Goal: Task Accomplishment & Management: Complete application form

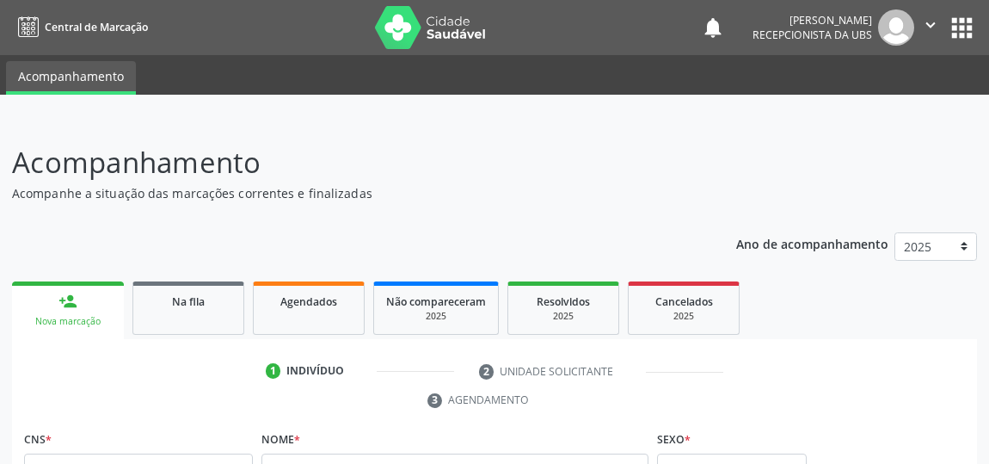
scroll to position [384, 0]
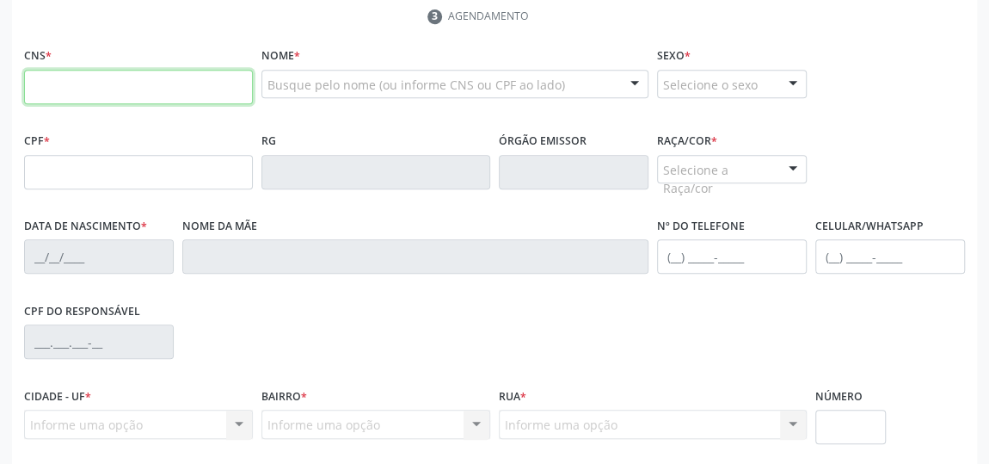
click at [167, 83] on input "text" at bounding box center [138, 87] width 229 height 34
type input "700 5013 9942 1557"
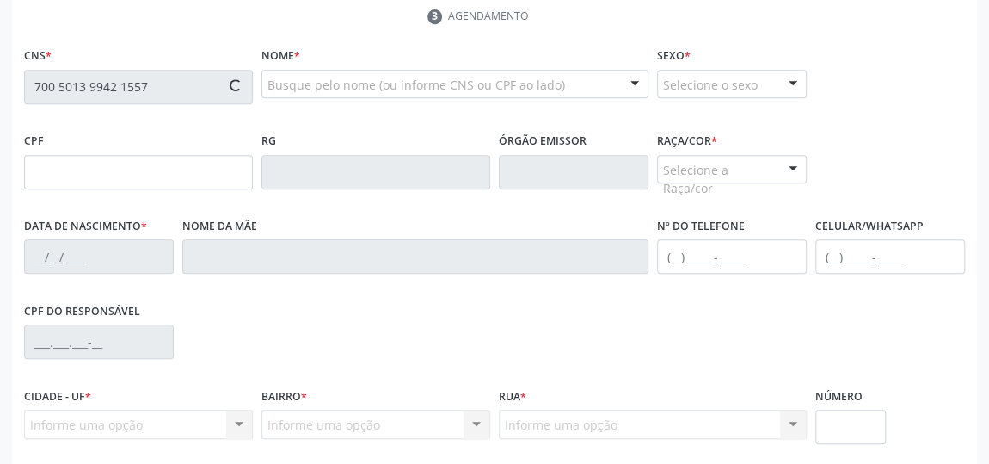
type input "104.870.434-30"
type input "[DATE]"
type input "[PERSON_NAME]"
type input "[PHONE_NUMBER]"
type input "30"
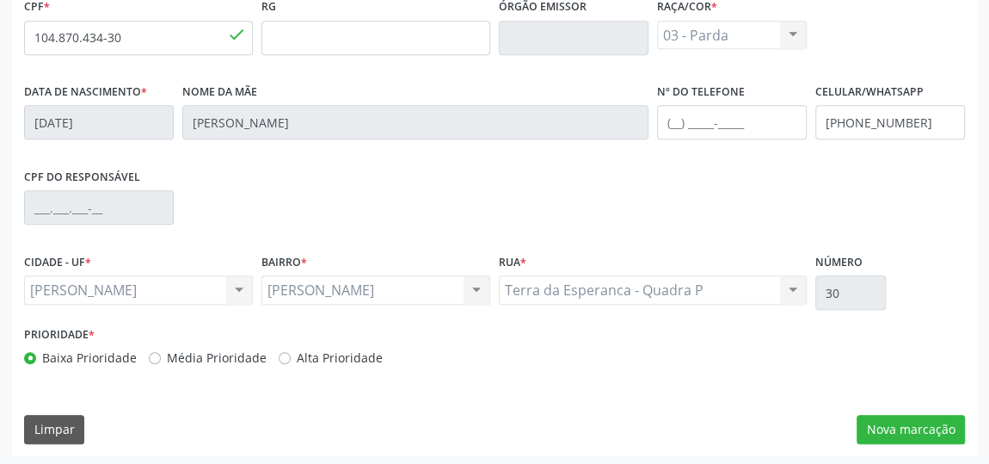
scroll to position [519, 0]
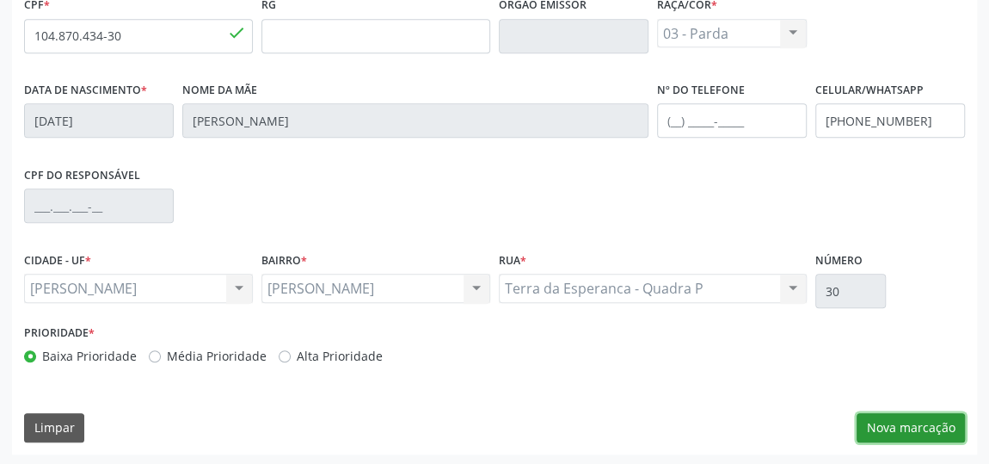
click at [895, 421] on button "Nova marcação" at bounding box center [911, 427] width 108 height 29
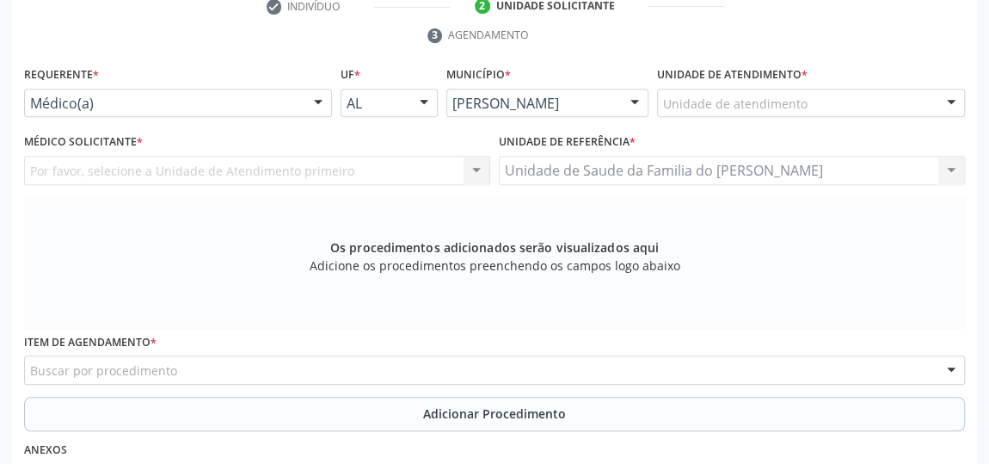
scroll to position [363, 0]
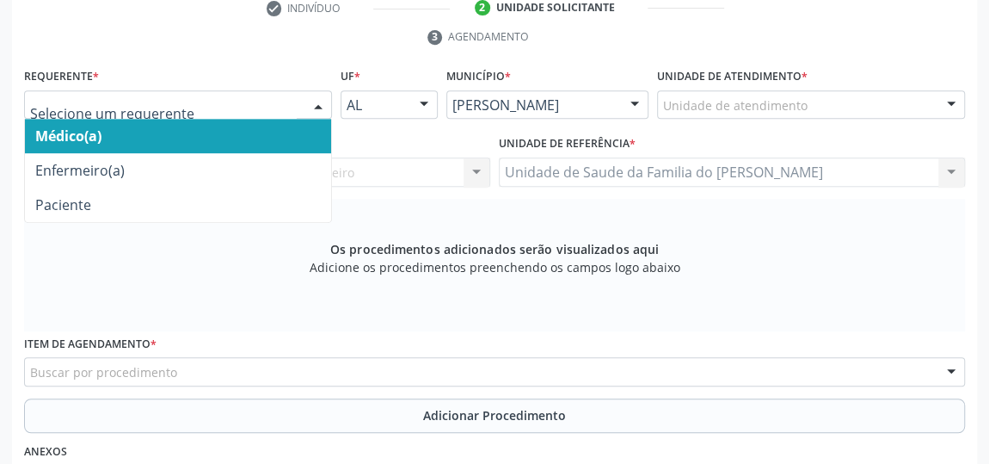
click at [315, 101] on div at bounding box center [318, 105] width 26 height 29
click at [261, 131] on span "Médico(a)" at bounding box center [178, 136] width 306 height 34
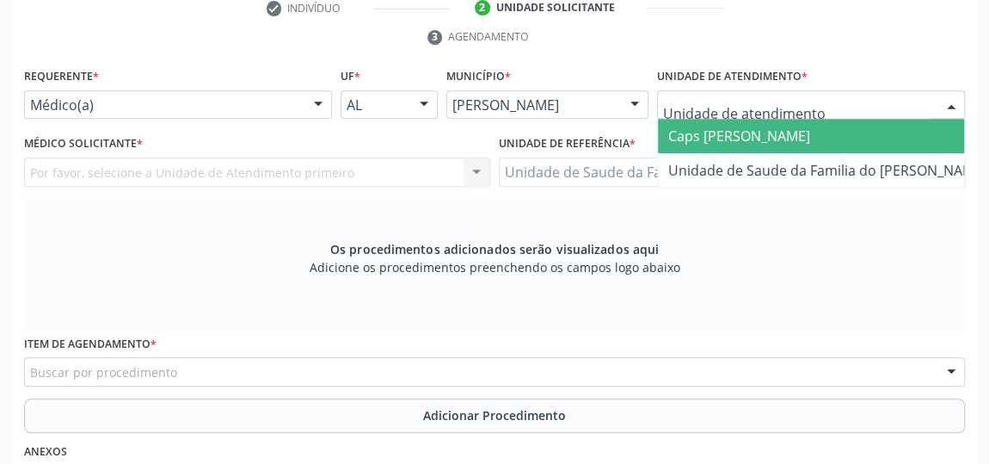
type input "j"
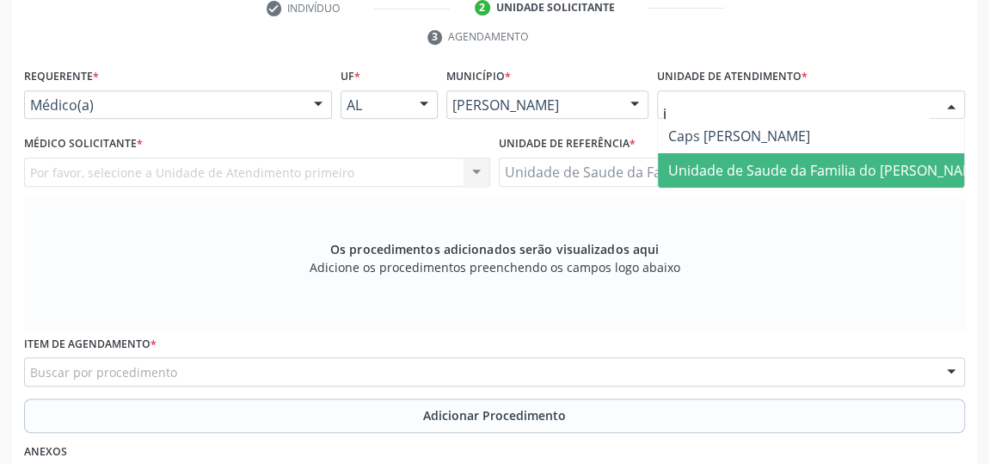
click at [790, 176] on span "Unidade de Saude da Familia do [PERSON_NAME]" at bounding box center [827, 170] width 318 height 19
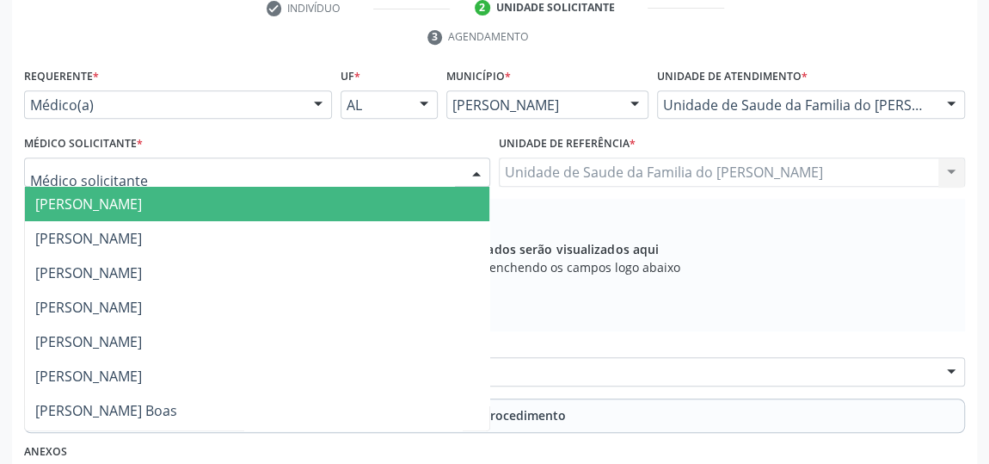
click at [475, 162] on div at bounding box center [477, 172] width 26 height 29
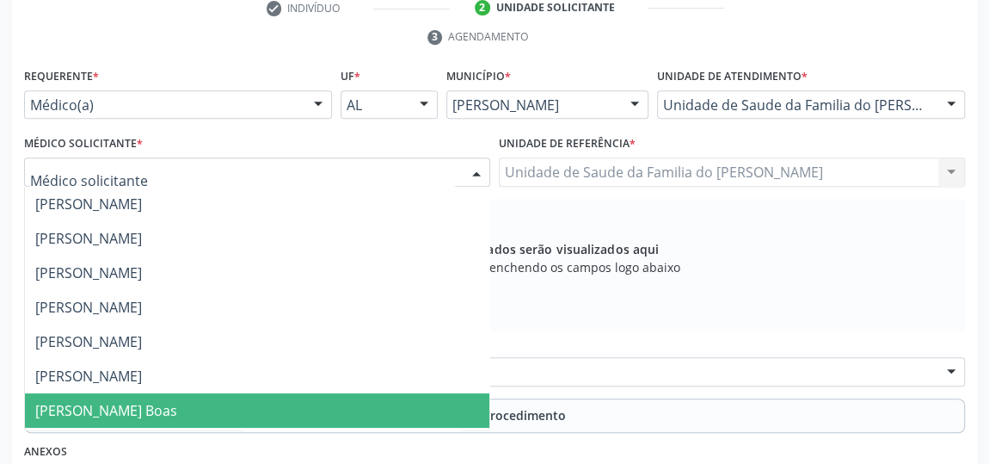
click at [337, 413] on span "[PERSON_NAME] Boas" at bounding box center [257, 410] width 464 height 34
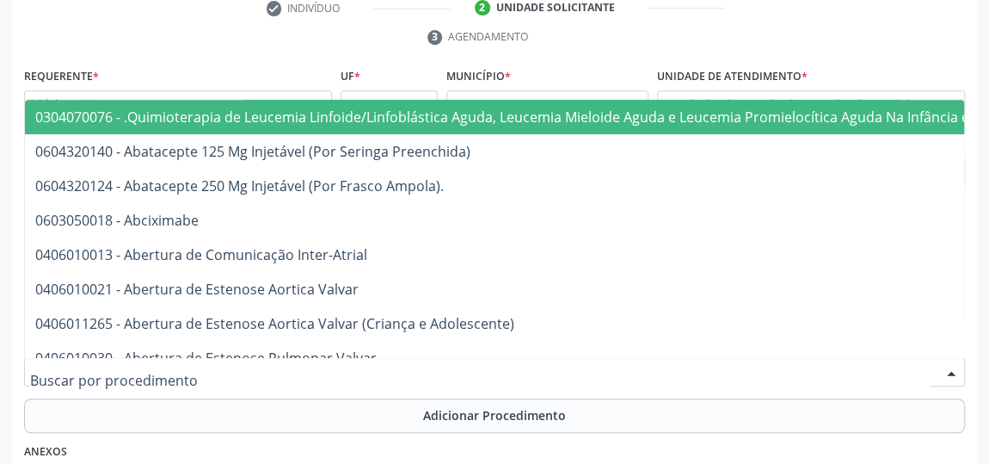
click at [289, 368] on div at bounding box center [494, 371] width 941 height 29
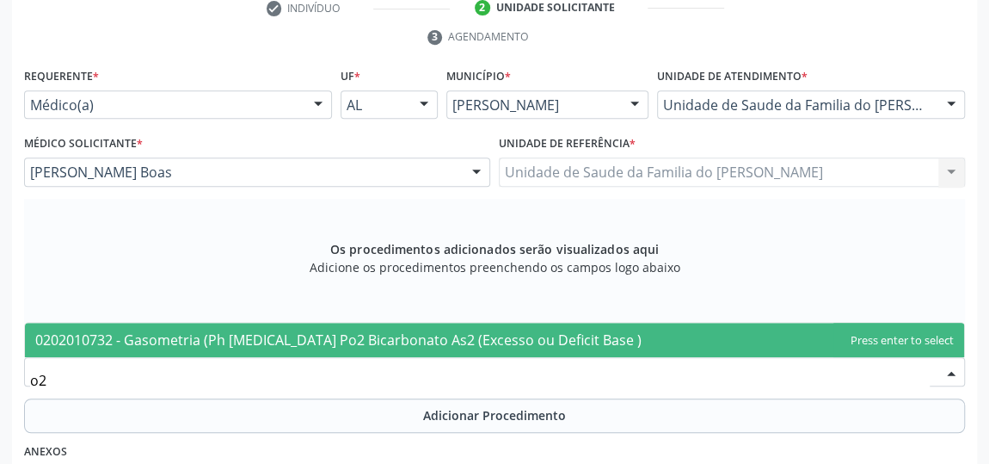
type input "o"
type input "0301010048"
click at [291, 339] on span "0301010048 - Consulta de Profissionais de Nivel Superior Na Atenção Especializa…" at bounding box center [356, 339] width 642 height 19
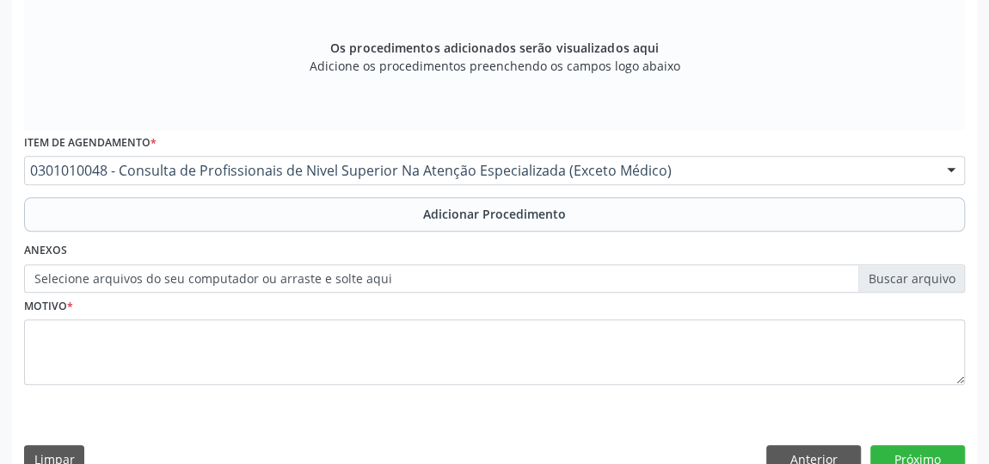
scroll to position [595, 0]
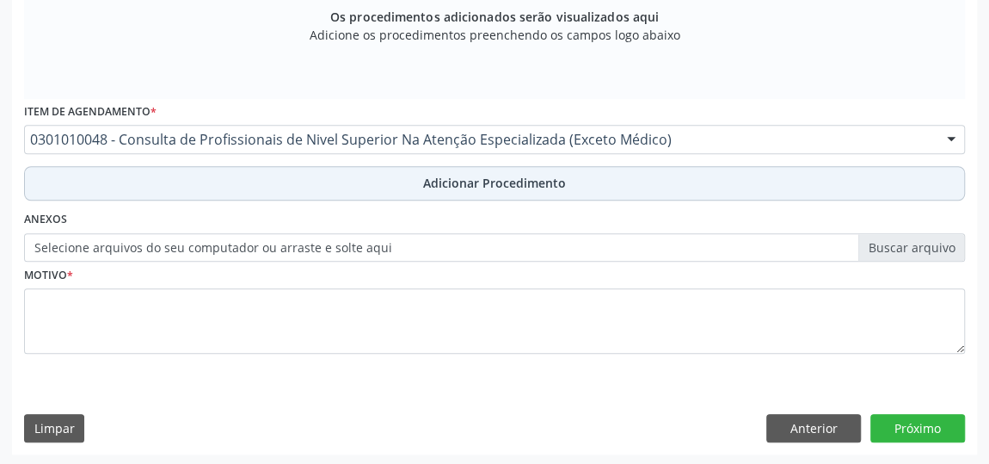
click at [343, 175] on button "Adicionar Procedimento" at bounding box center [494, 183] width 941 height 34
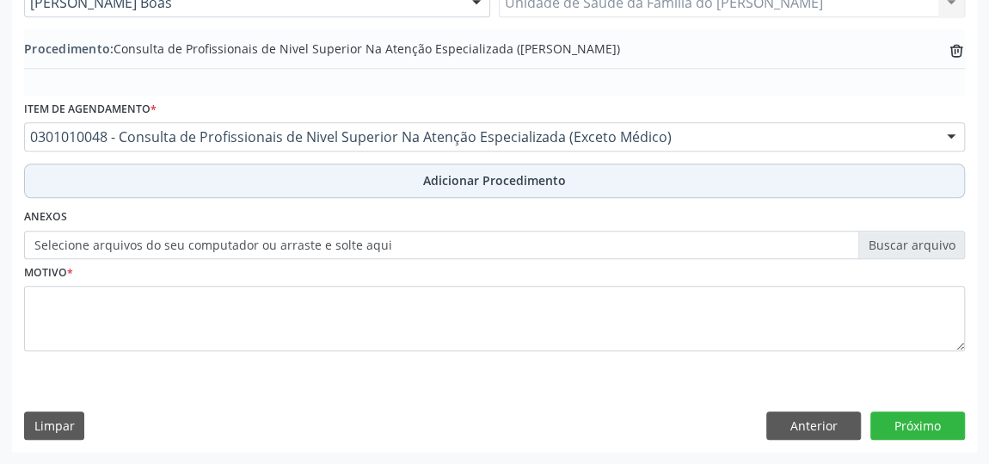
scroll to position [529, 0]
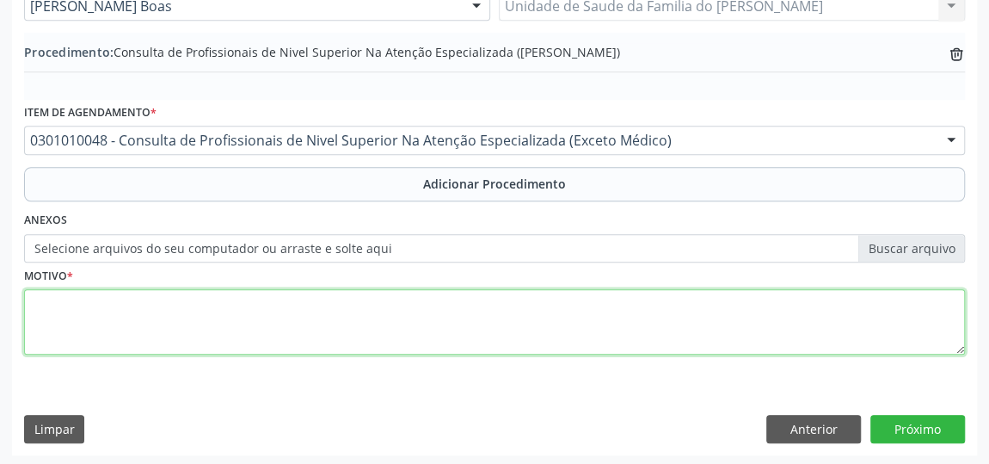
click at [234, 304] on textarea at bounding box center [494, 321] width 941 height 65
click at [164, 301] on textarea "FISIOTERAPAIA 10 SESSOES" at bounding box center [494, 321] width 941 height 65
click at [95, 296] on textarea "FISIOTERAPAIA 10 SESSÕES" at bounding box center [494, 321] width 941 height 65
type textarea "FISIOTERAPIA 10 SESSÕES"
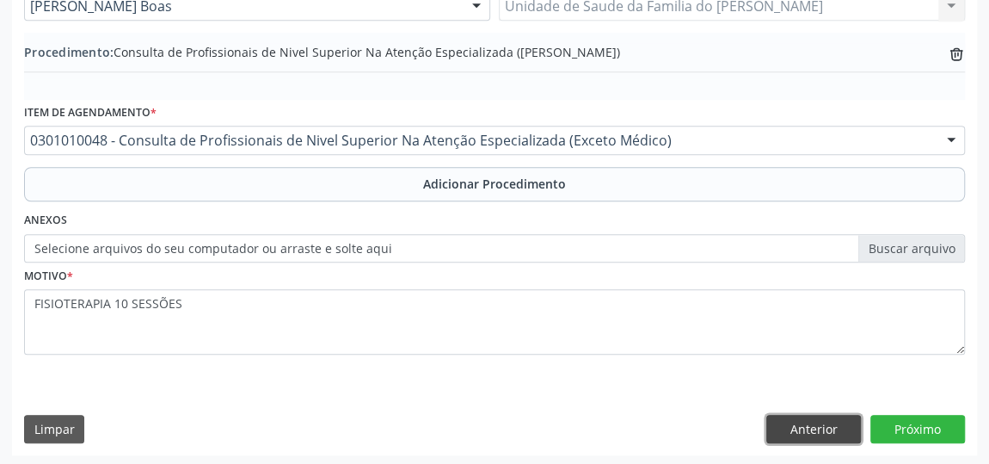
click at [790, 425] on button "Anterior" at bounding box center [813, 428] width 95 height 29
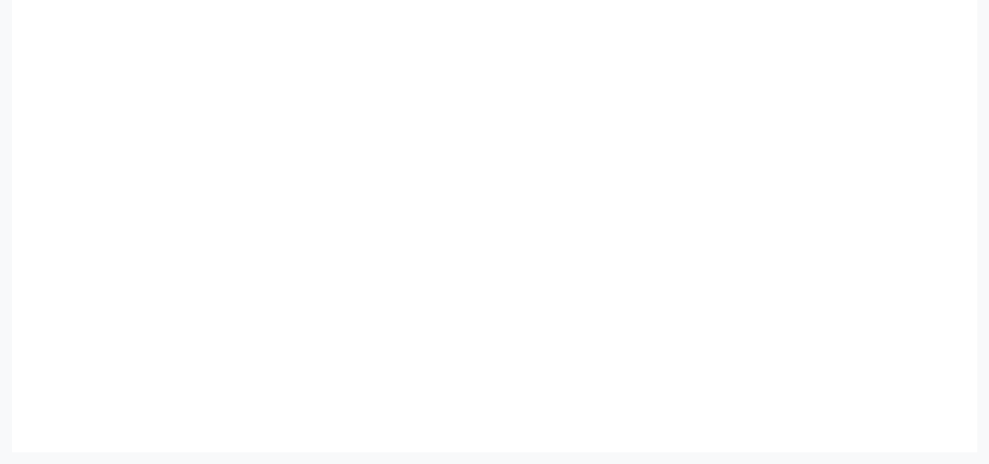
scroll to position [519, 0]
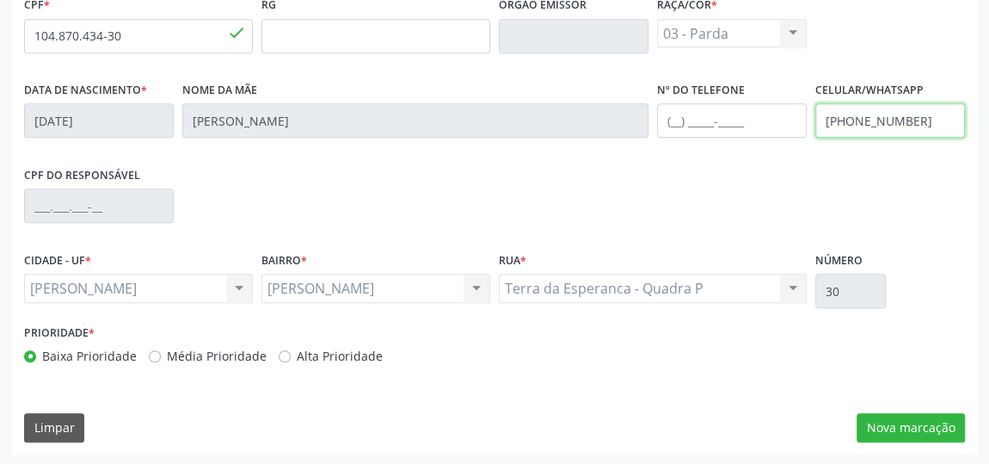
click at [932, 117] on input "[PHONE_NUMBER]" at bounding box center [890, 120] width 150 height 34
type input "[PHONE_NUMBER]"
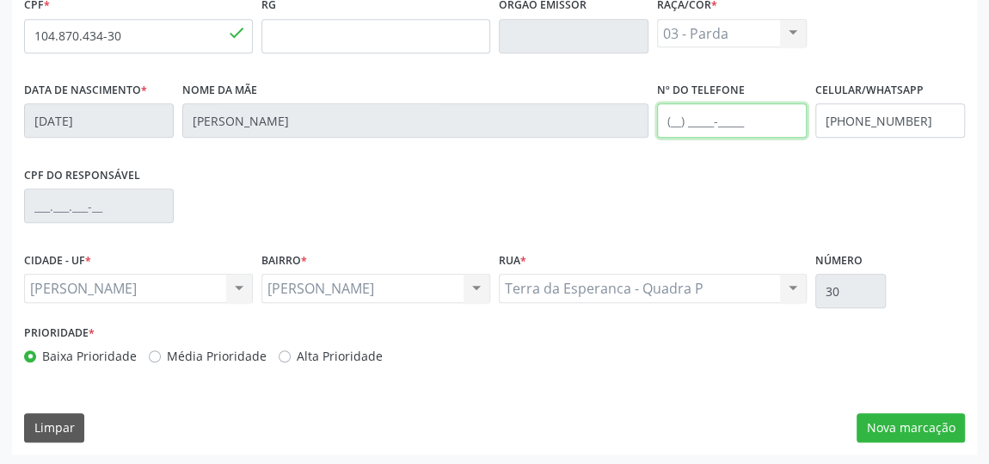
click at [672, 126] on input "text" at bounding box center [732, 120] width 150 height 34
type input "[PHONE_NUMBER]"
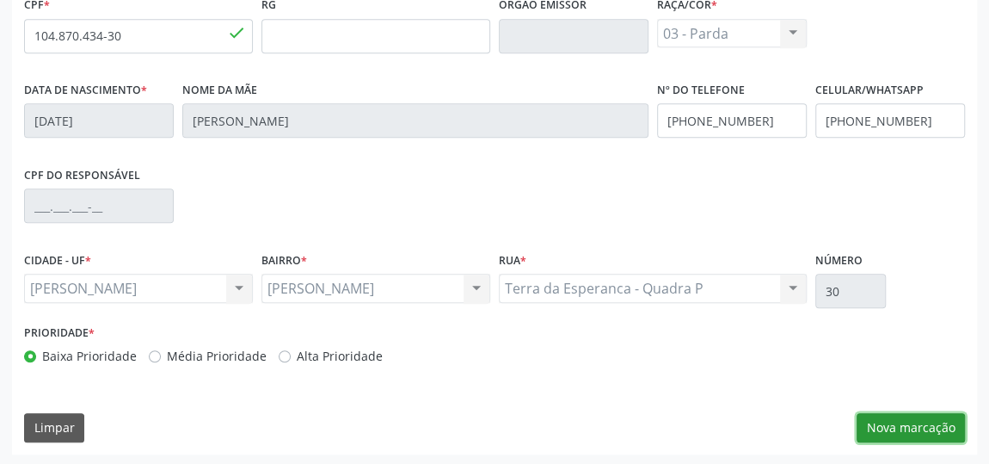
click at [900, 432] on button "Nova marcação" at bounding box center [911, 427] width 108 height 29
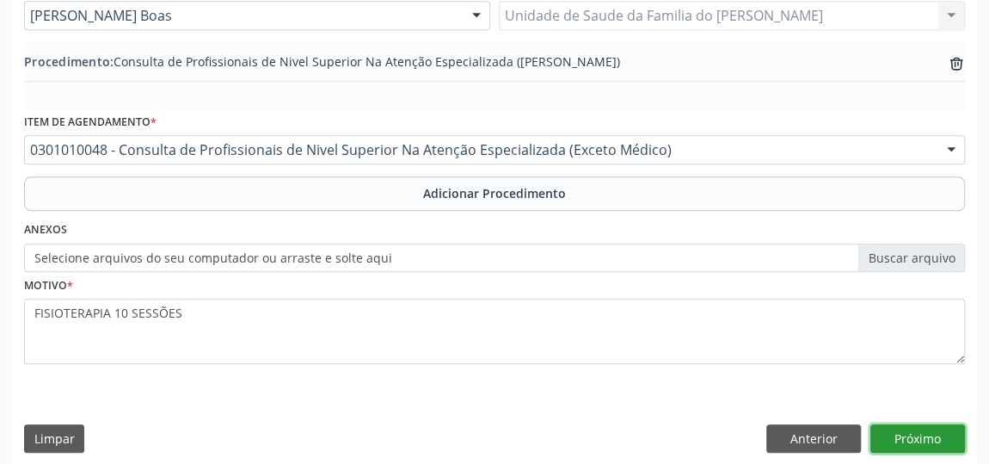
click at [900, 432] on button "Próximo" at bounding box center [917, 438] width 95 height 29
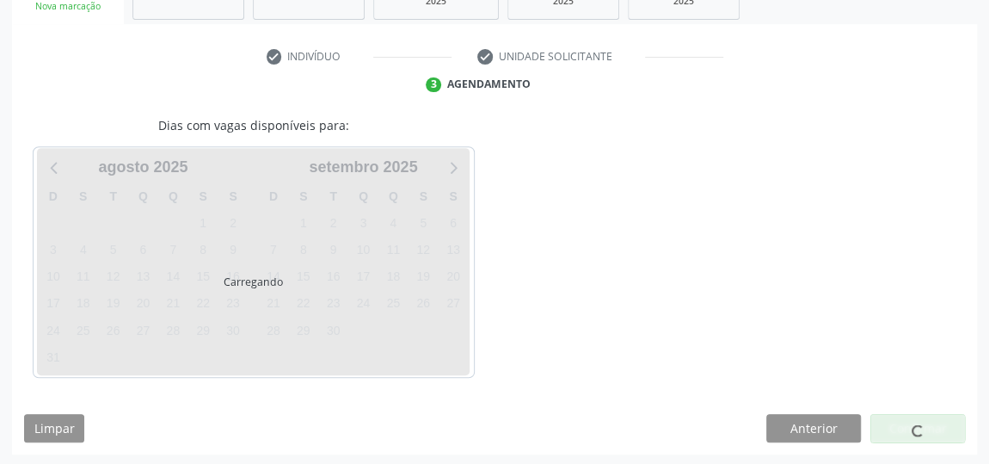
scroll to position [365, 0]
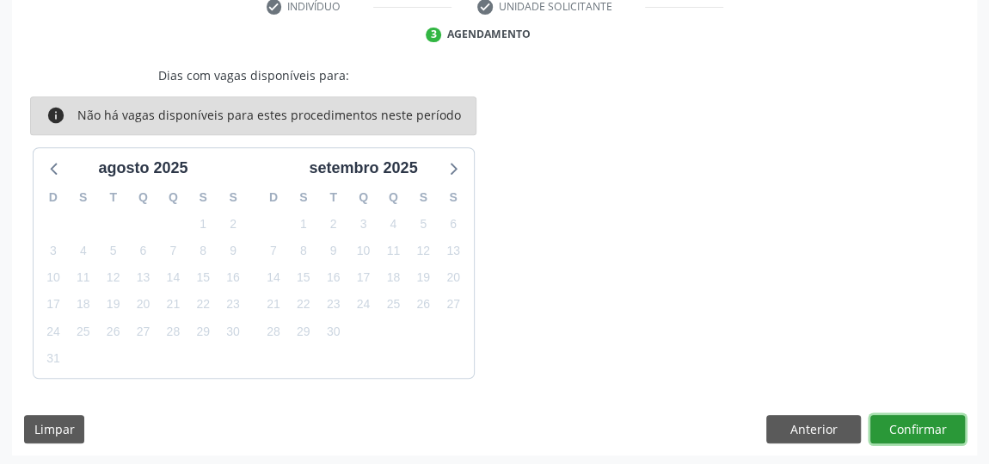
click at [910, 421] on button "Confirmar" at bounding box center [917, 428] width 95 height 29
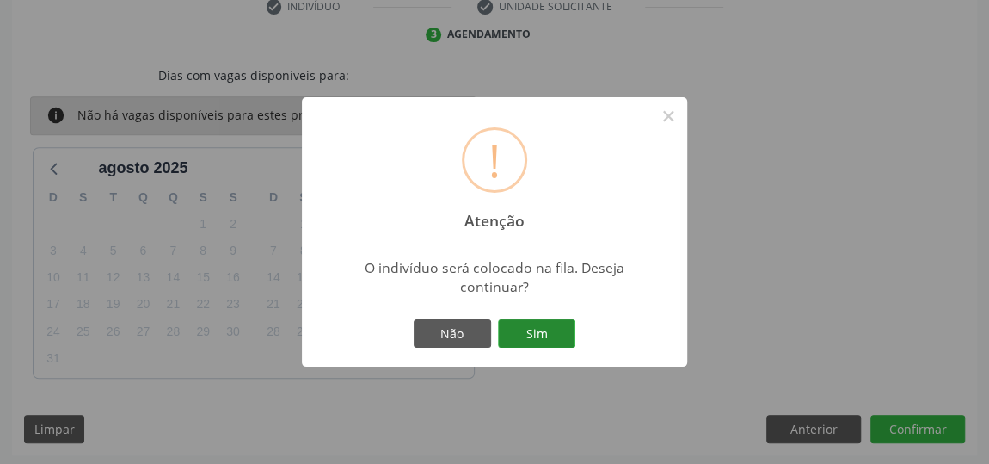
click at [556, 326] on button "Sim" at bounding box center [536, 333] width 77 height 29
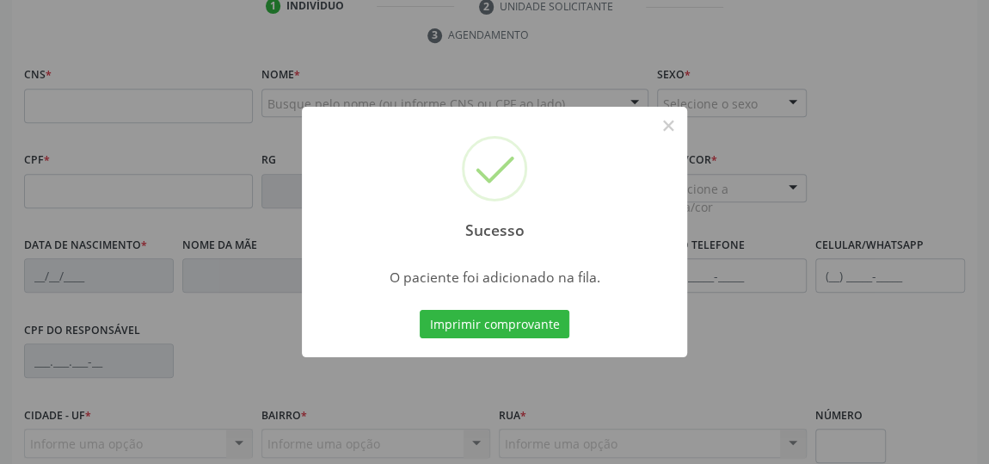
click at [124, 58] on div "Sucesso × O paciente foi adicionado na fila. Imprimir comprovante Cancel" at bounding box center [494, 232] width 989 height 464
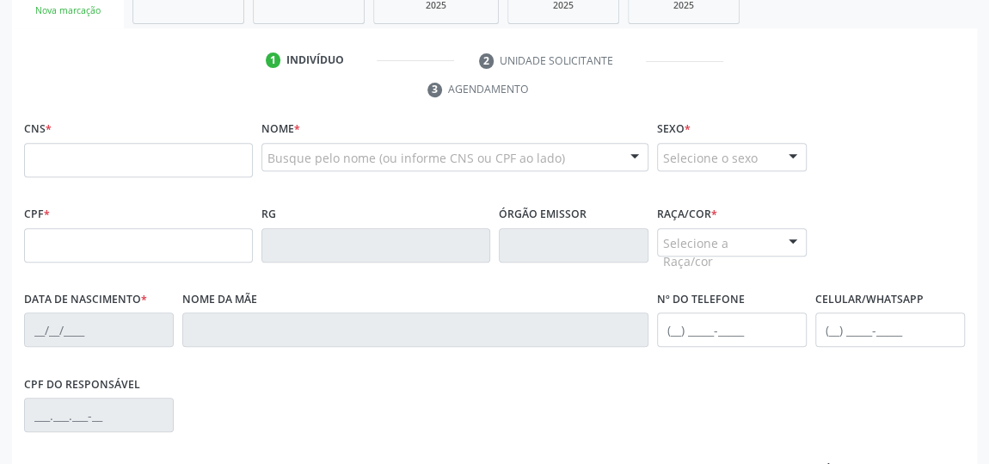
scroll to position [286, 0]
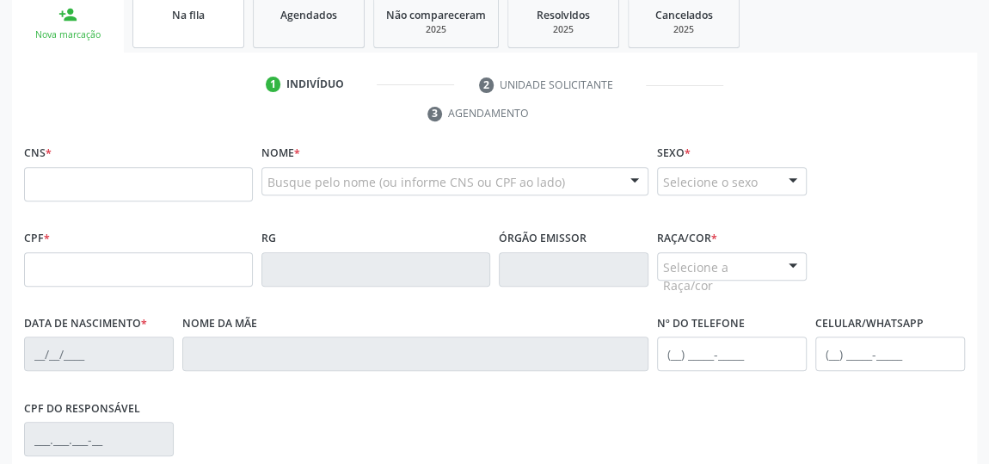
click at [208, 33] on link "Na fila" at bounding box center [188, 21] width 112 height 53
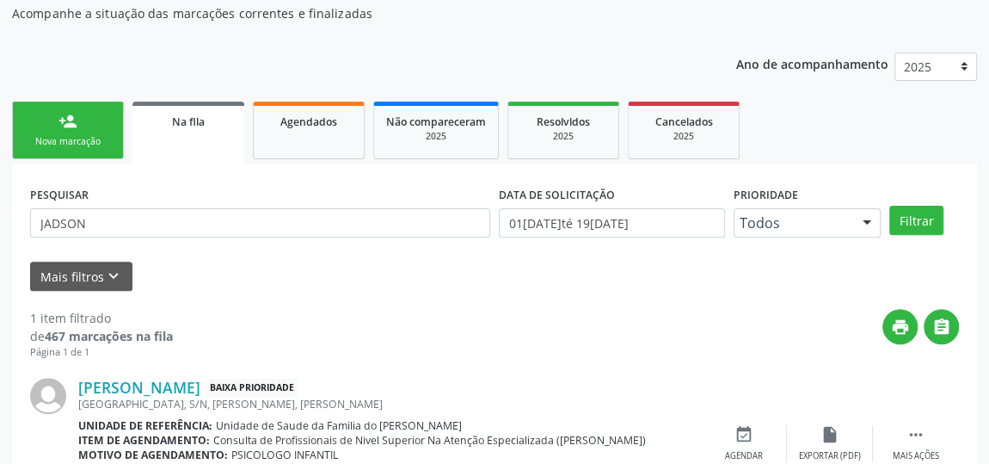
scroll to position [205, 0]
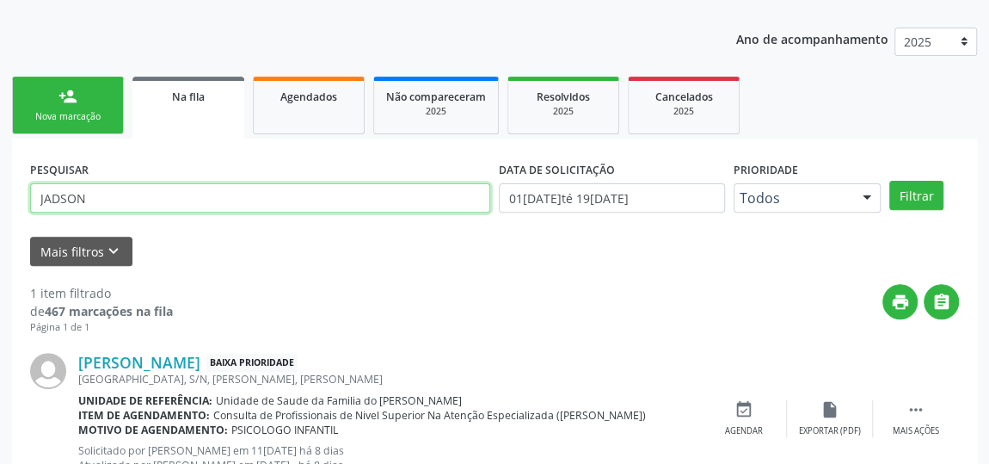
click at [183, 204] on input "JADSON" at bounding box center [260, 197] width 460 height 29
type input "J"
type input "700103943754115"
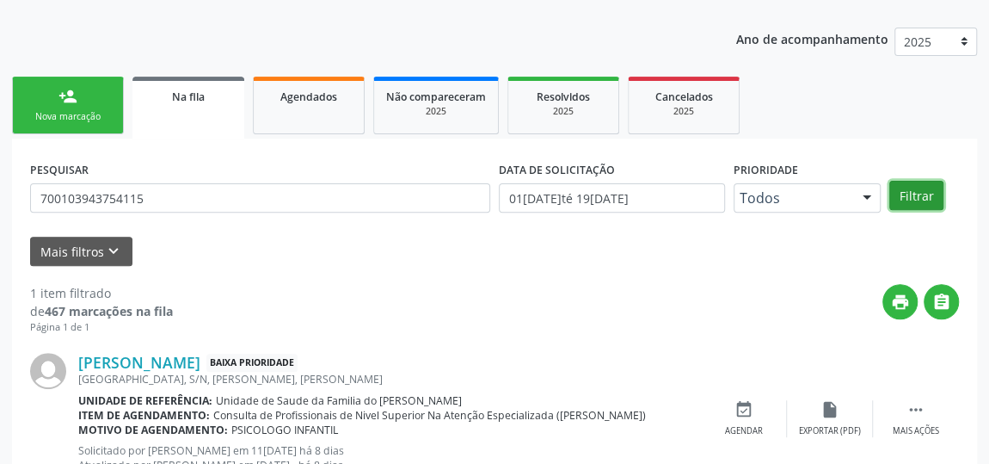
click at [900, 190] on button "Filtrar" at bounding box center [916, 195] width 54 height 29
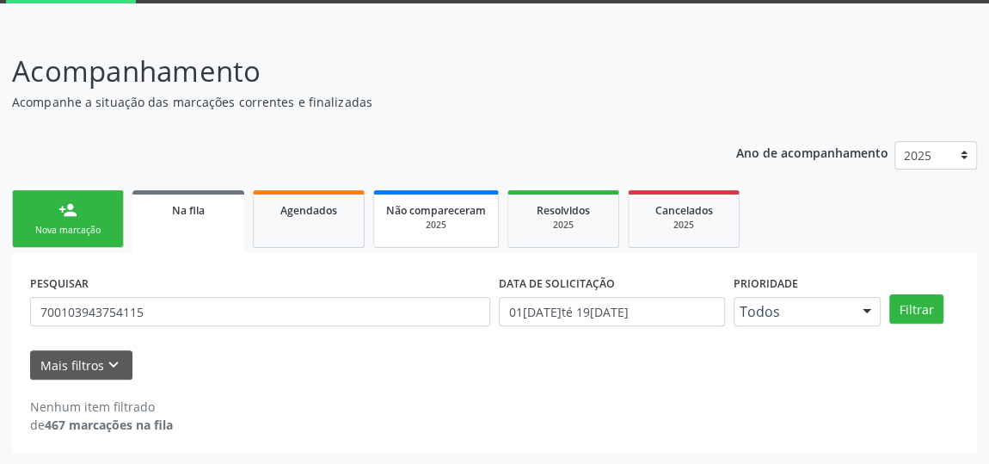
scroll to position [89, 0]
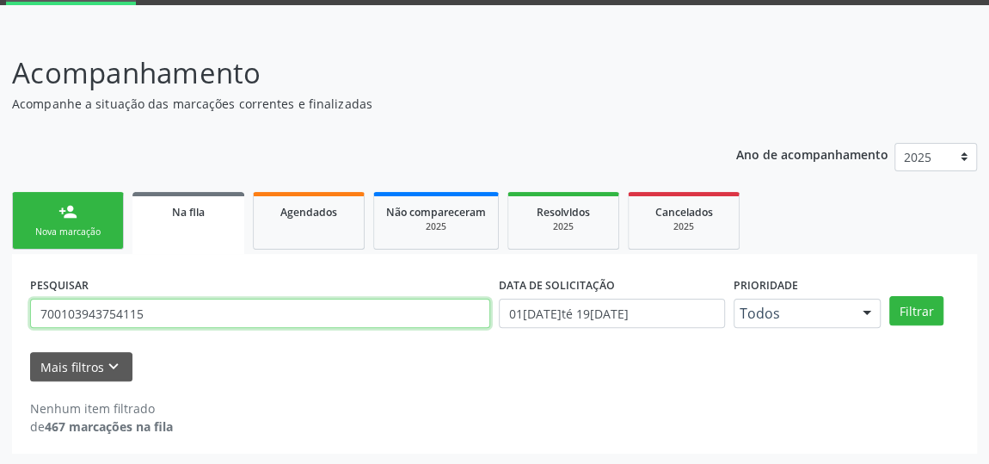
click at [114, 311] on input "700103943754115" at bounding box center [260, 312] width 460 height 29
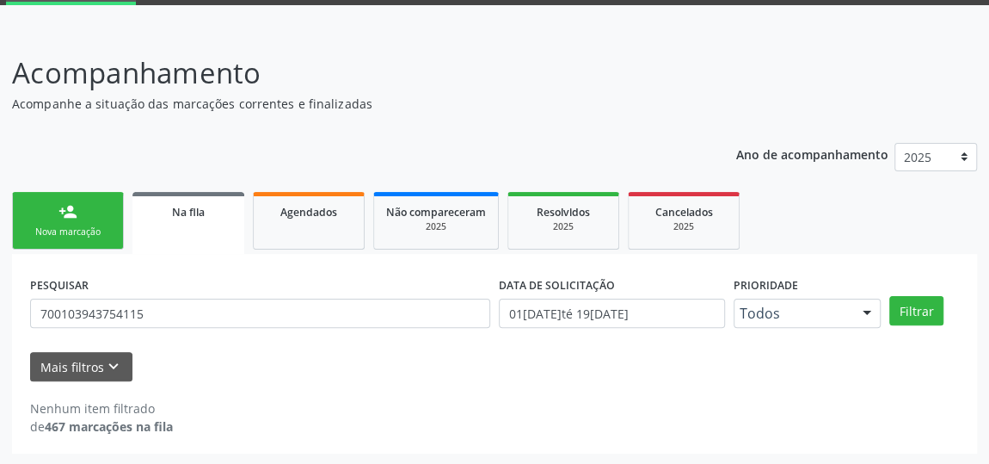
click at [60, 230] on div "Nova marcação" at bounding box center [68, 231] width 86 height 13
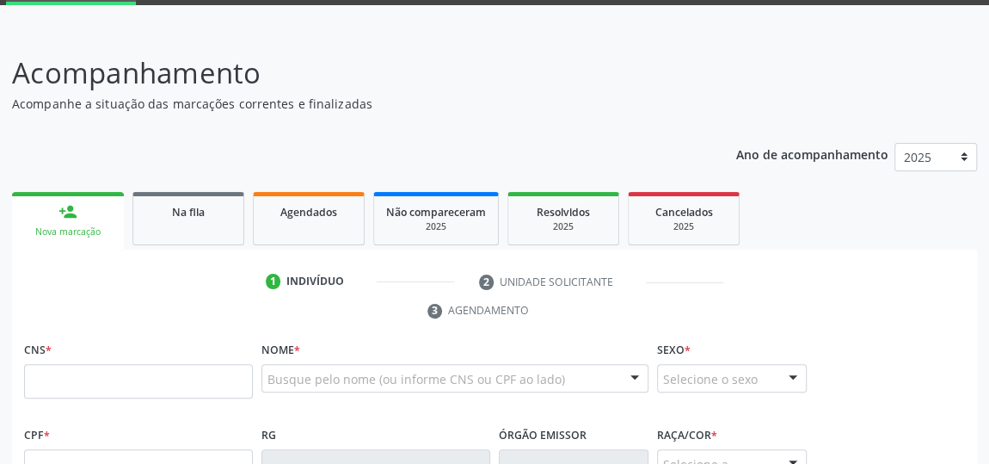
scroll to position [323, 0]
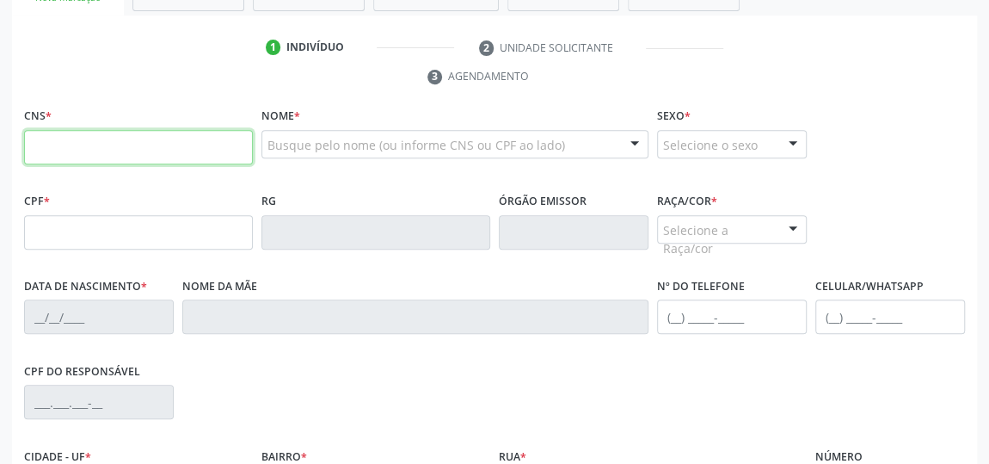
click at [112, 149] on input "text" at bounding box center [138, 147] width 229 height 34
type input "706 2095 7218 1965"
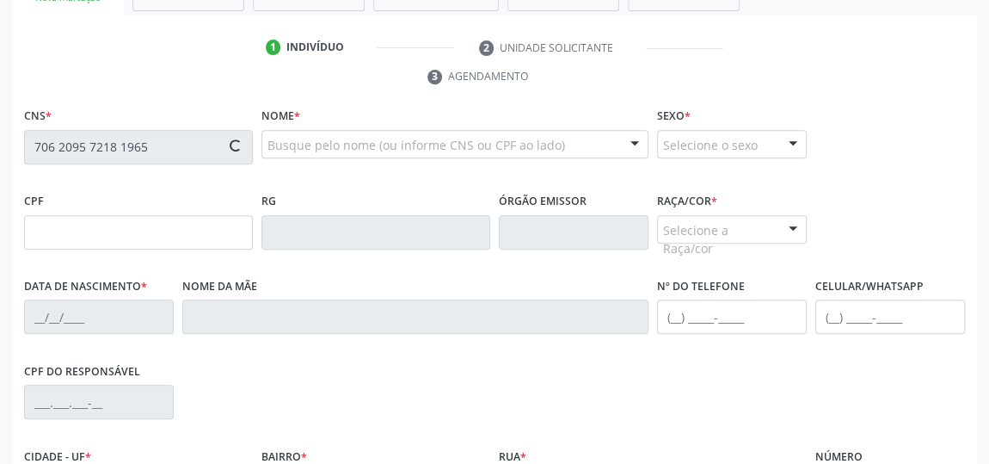
type input "038.729.214-44"
type input "18[DATE]"
type input "[PERSON_NAME] da Conceicao"
type input "[PHONE_NUMBER]"
type input "S/N"
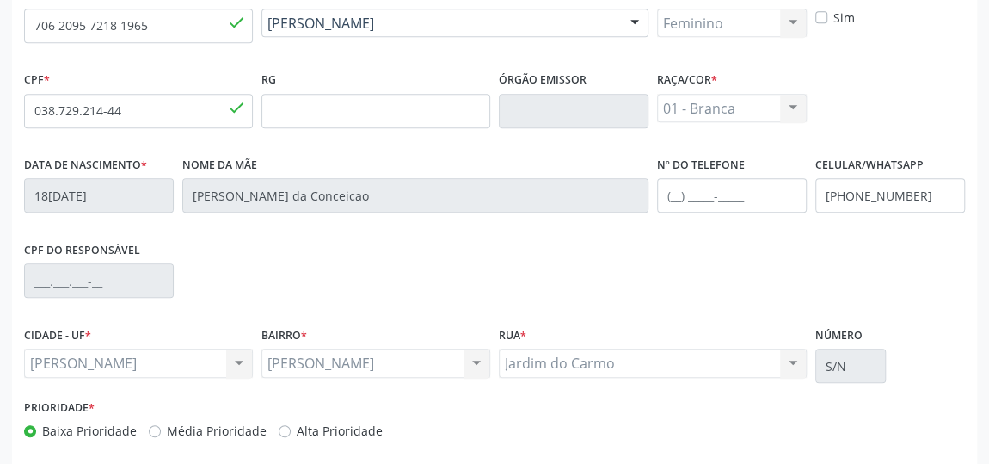
scroll to position [519, 0]
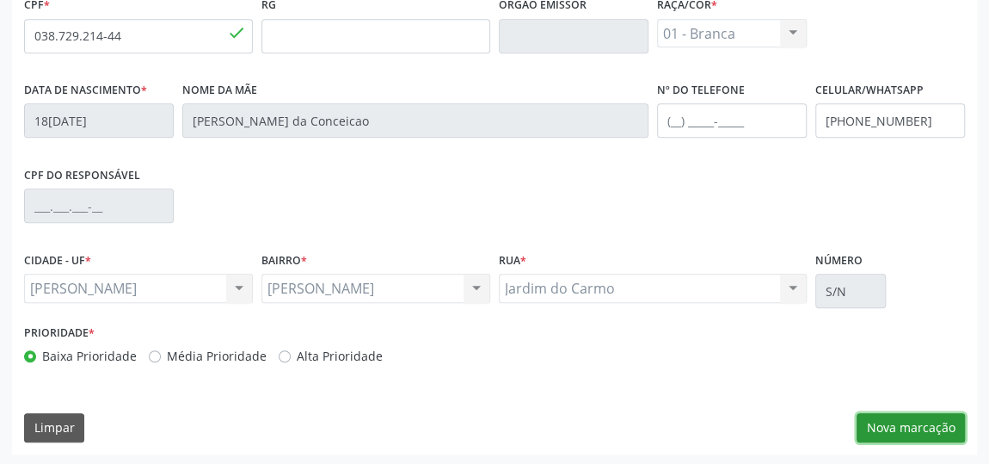
click at [916, 429] on button "Nova marcação" at bounding box center [911, 427] width 108 height 29
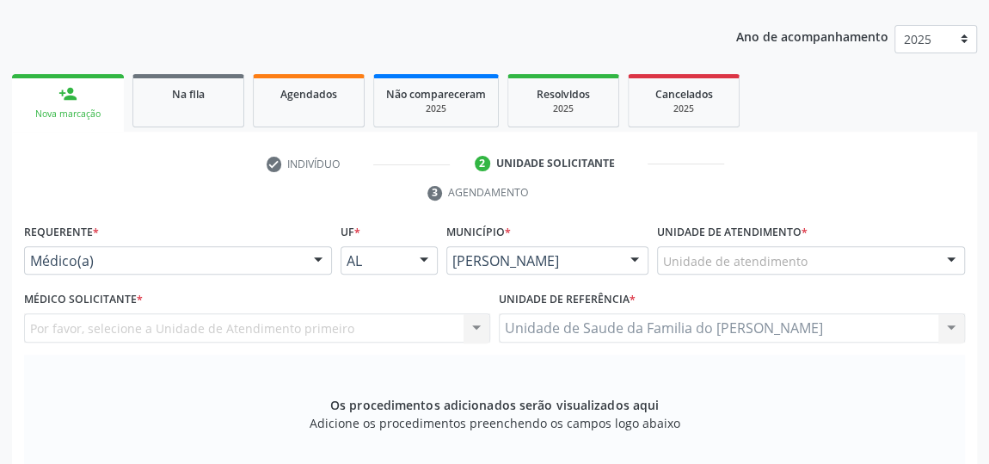
scroll to position [206, 0]
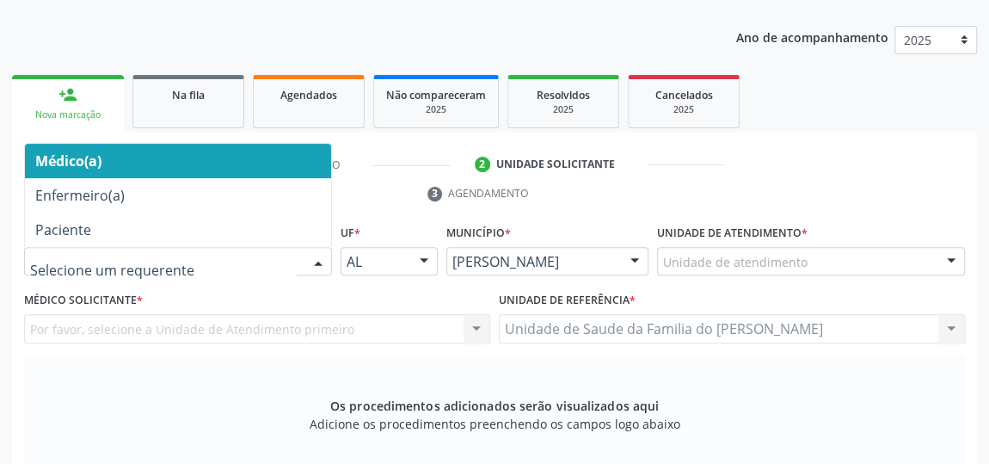
click at [317, 255] on div at bounding box center [318, 262] width 26 height 29
click at [212, 149] on span "Médico(a)" at bounding box center [178, 161] width 306 height 34
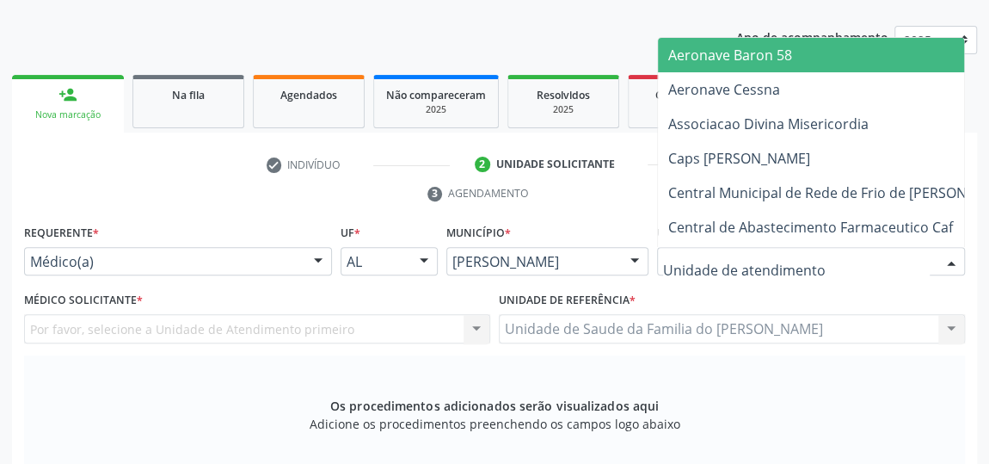
click at [922, 258] on div at bounding box center [811, 261] width 308 height 29
type input "J"
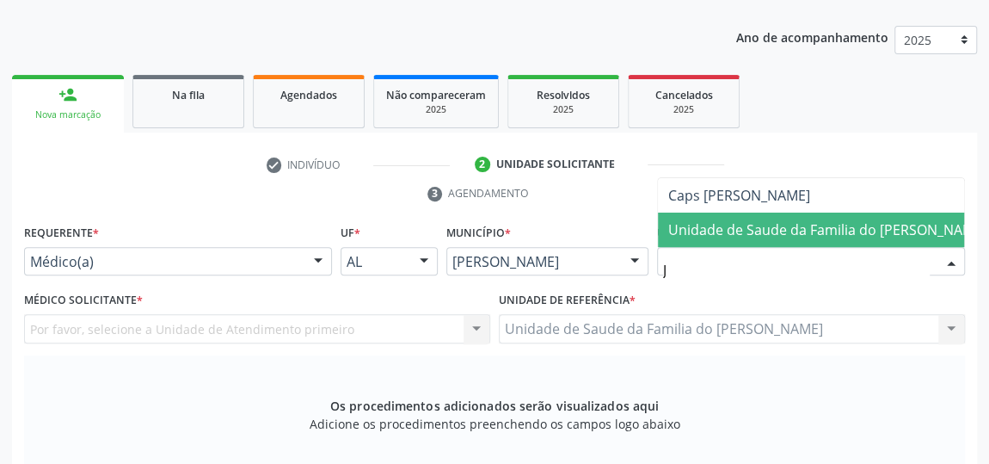
click at [913, 224] on span "Unidade de Saude da Familia do [PERSON_NAME]" at bounding box center [827, 229] width 318 height 19
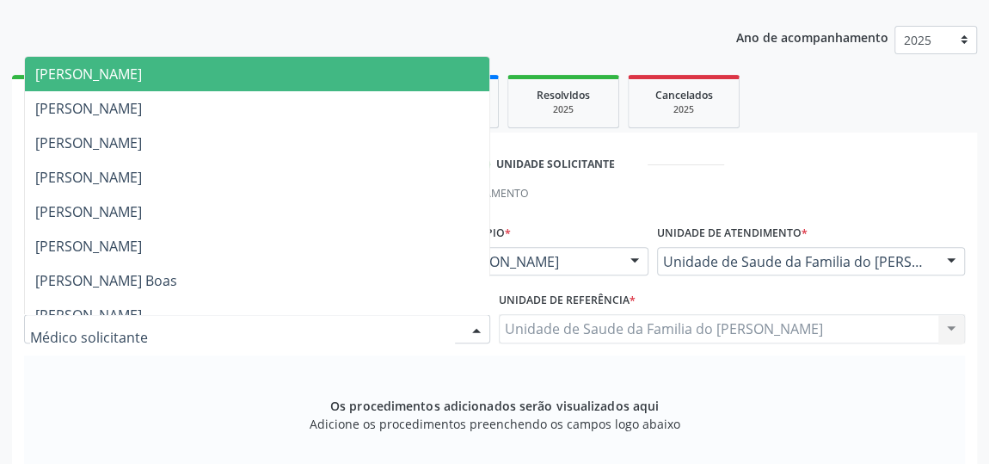
click at [464, 332] on div "[PERSON_NAME] [PERSON_NAME] [PERSON_NAME] [PERSON_NAME] [PERSON_NAME] [PERSON_N…" at bounding box center [257, 328] width 466 height 29
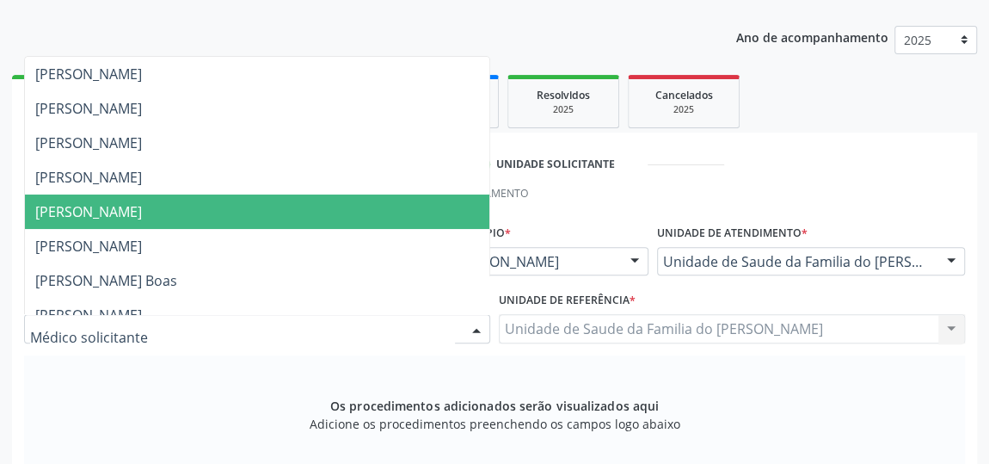
click at [336, 210] on span "[PERSON_NAME]" at bounding box center [257, 211] width 464 height 34
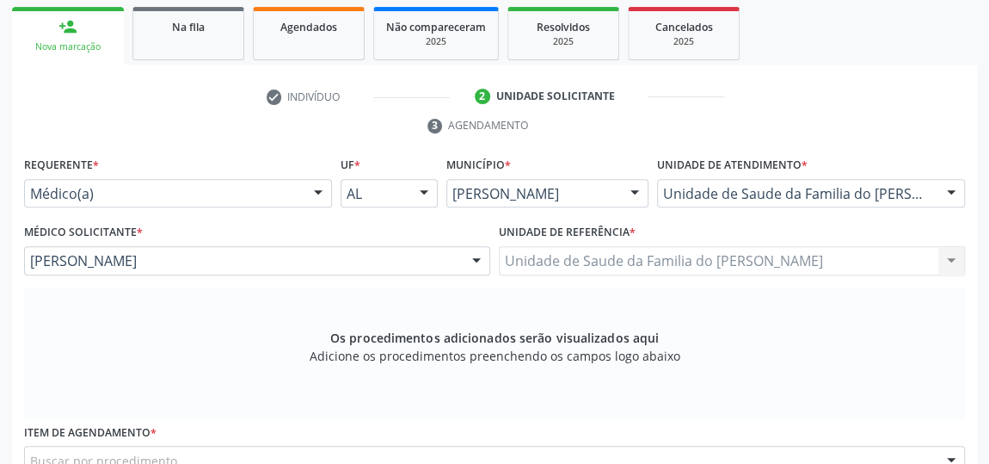
scroll to position [363, 0]
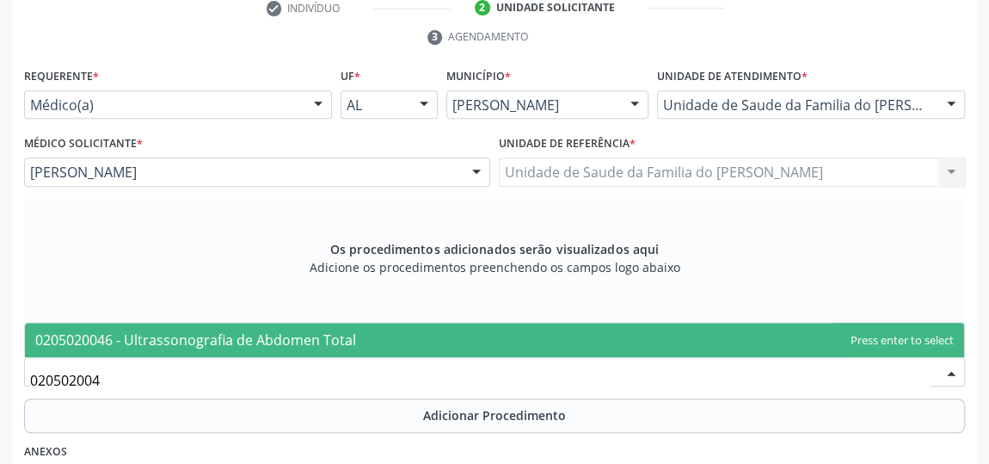
type input "0205020046"
click at [168, 340] on span "0205020046 - Ultrassonografia de Abdomen Total" at bounding box center [195, 339] width 321 height 19
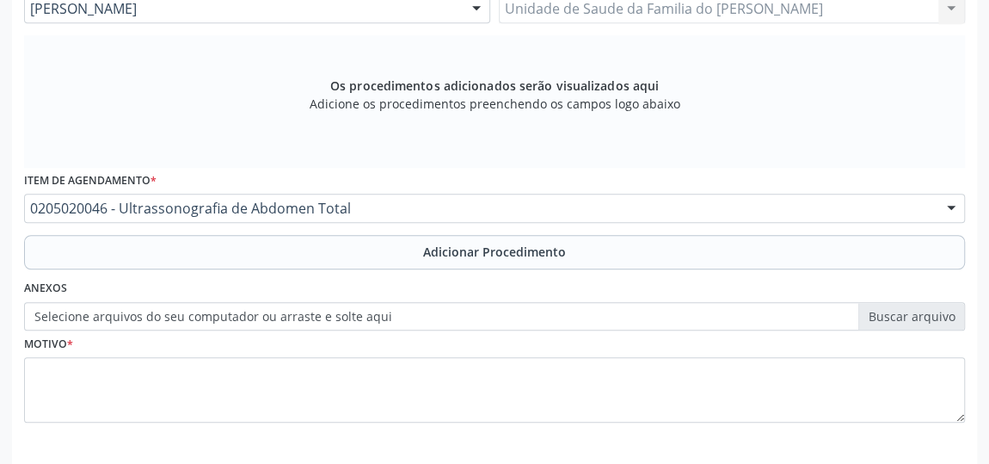
scroll to position [595, 0]
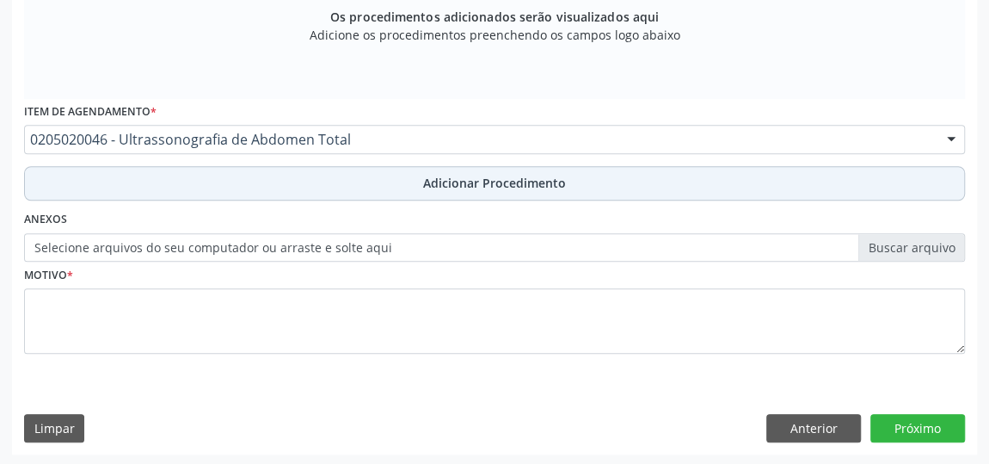
click at [250, 180] on button "Adicionar Procedimento" at bounding box center [494, 183] width 941 height 34
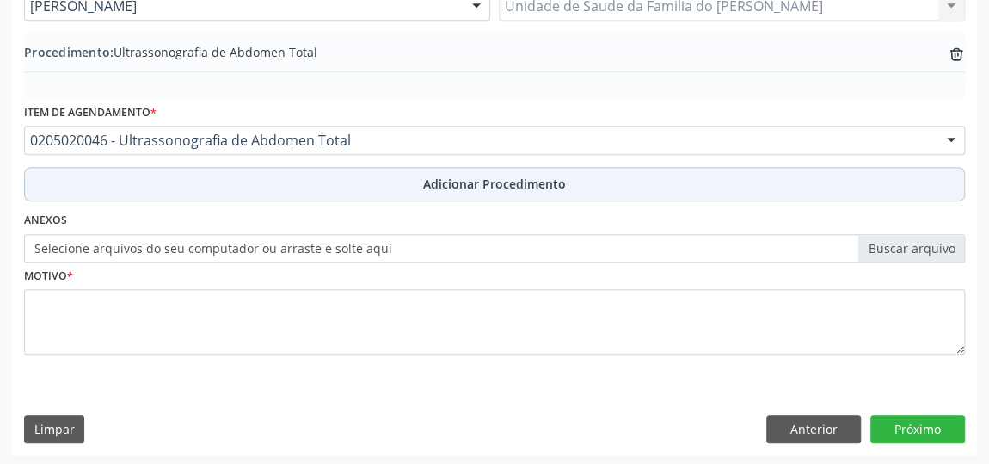
click at [273, 191] on button "Adicionar Procedimento" at bounding box center [494, 184] width 941 height 34
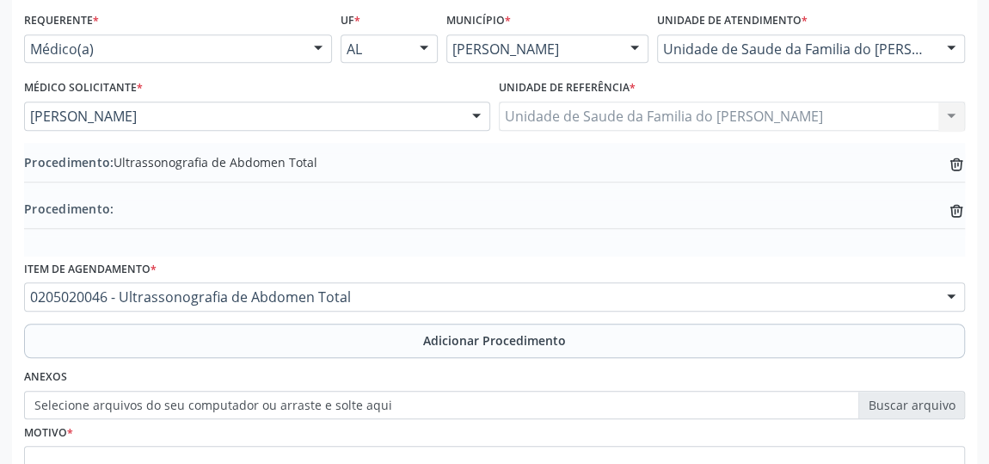
scroll to position [497, 0]
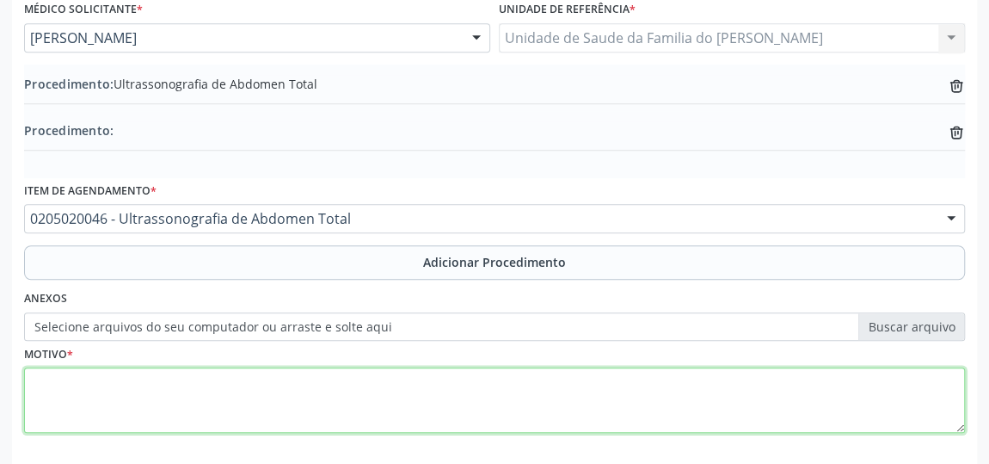
click at [230, 398] on textarea at bounding box center [494, 399] width 941 height 65
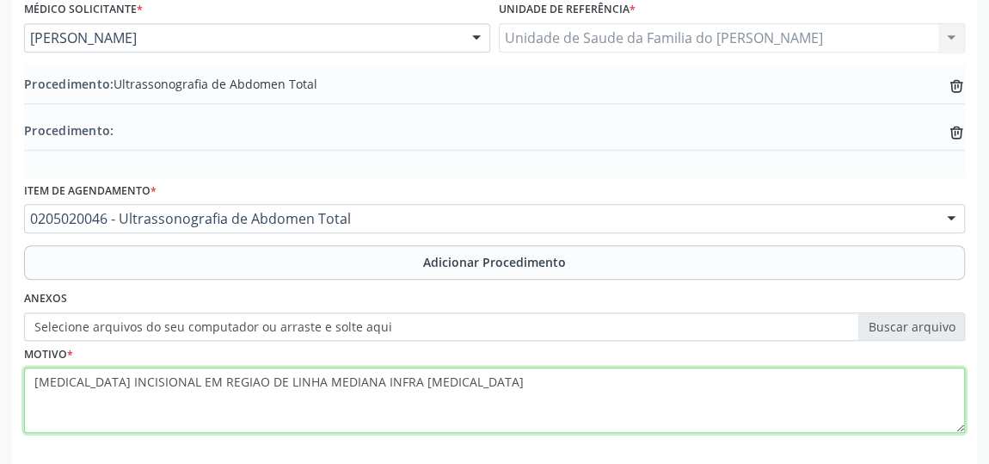
click at [206, 381] on textarea "[MEDICAL_DATA] INCISIONAL EM REGIAO DE LINHA MEDIANA INFRA [MEDICAL_DATA]" at bounding box center [494, 399] width 941 height 65
drag, startPoint x: 206, startPoint y: 381, endPoint x: 193, endPoint y: 407, distance: 28.8
click at [193, 407] on textarea "[MEDICAL_DATA] INCISIONAL EM REGIAO DE LINHA MEDIANA INFRA [MEDICAL_DATA]" at bounding box center [494, 399] width 941 height 65
click at [47, 379] on textarea "[MEDICAL_DATA] INCISIONAL EM REGIAO DE LINHA MEDIANA INFRA [MEDICAL_DATA]" at bounding box center [494, 399] width 941 height 65
click at [111, 377] on textarea "HÉRNIA INCISIONAL EM REGIAO DE LINHA MEDIANA INFRA [MEDICAL_DATA]" at bounding box center [494, 399] width 941 height 65
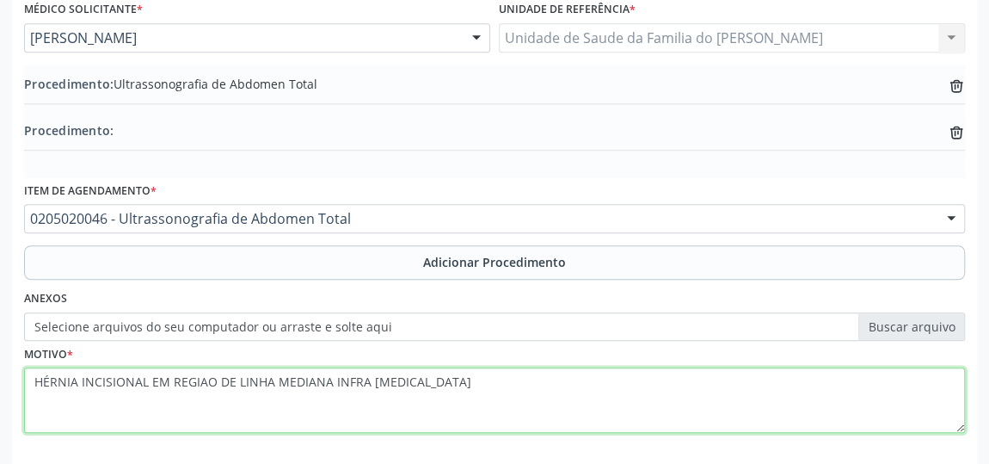
drag, startPoint x: 111, startPoint y: 377, endPoint x: 560, endPoint y: 408, distance: 450.0
click at [560, 408] on textarea "HÉRNIA INCISIONAL EM REGIAO DE LINHA MEDIANA INFRA [MEDICAL_DATA]" at bounding box center [494, 399] width 941 height 65
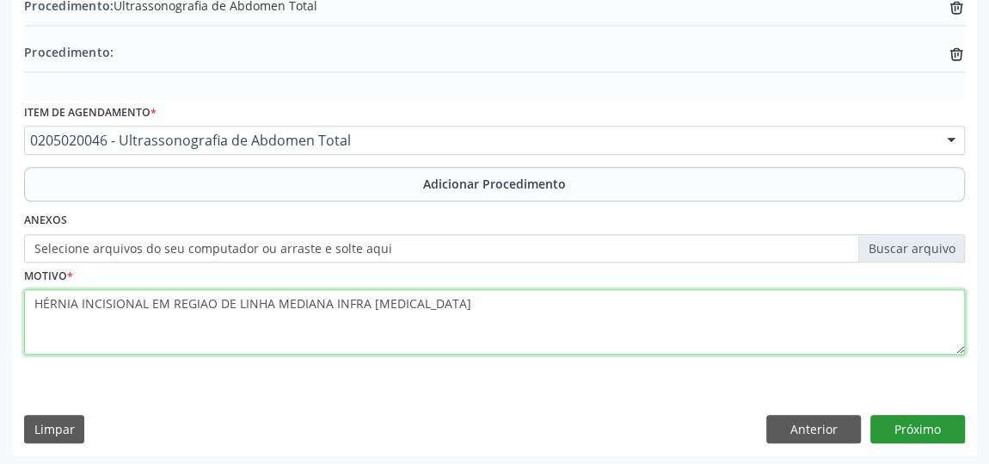
type textarea "HÉRNIA INCISIONAL EM REGIAO DE LINHA MEDIANA INFRA [MEDICAL_DATA]"
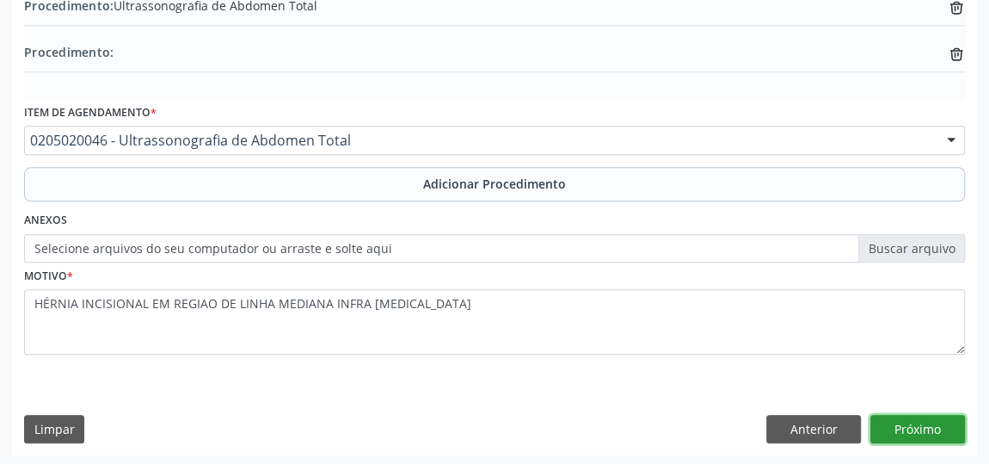
click at [936, 423] on button "Próximo" at bounding box center [917, 428] width 95 height 29
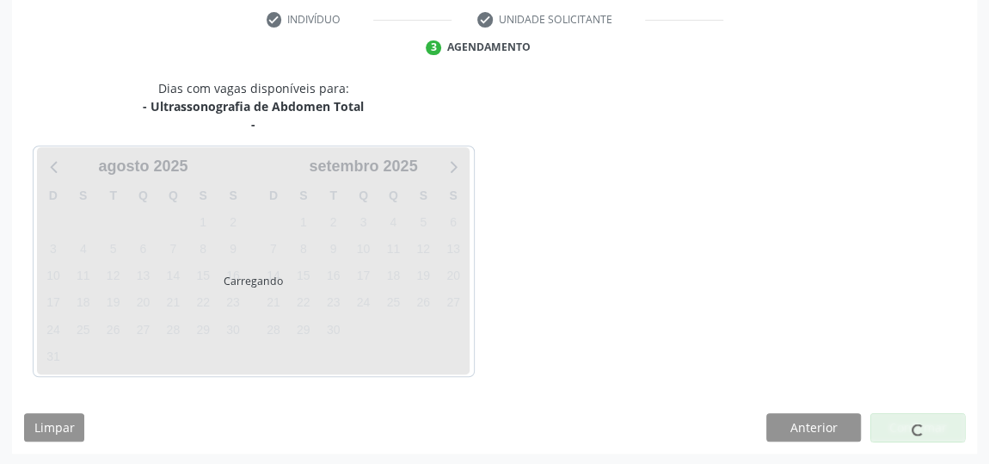
scroll to position [402, 0]
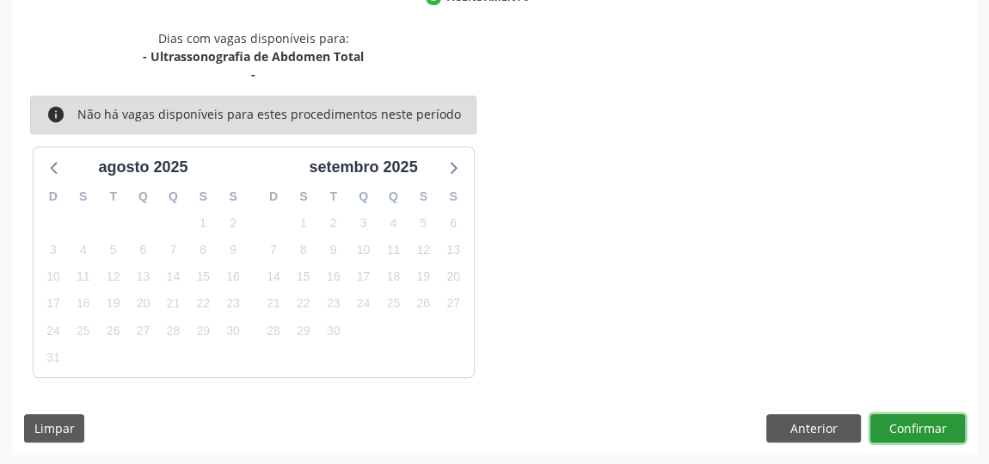
click at [895, 420] on button "Confirmar" at bounding box center [917, 428] width 95 height 29
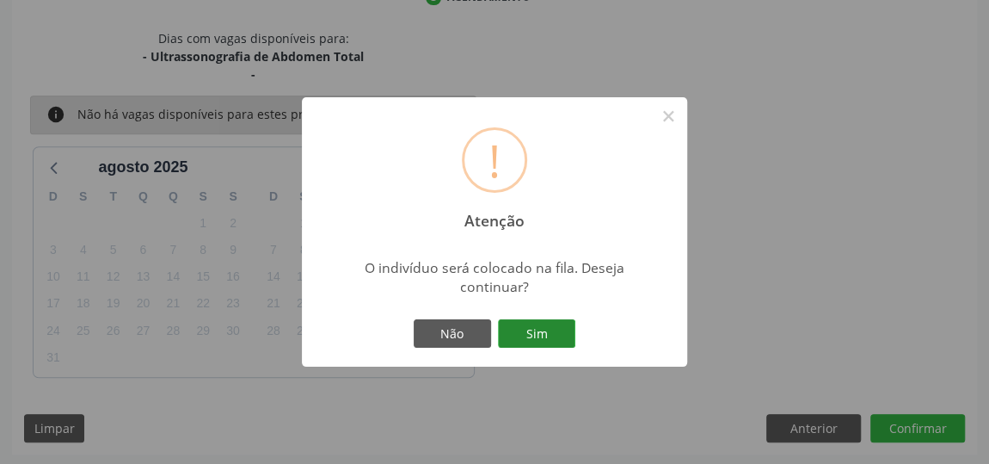
click at [531, 333] on button "Sim" at bounding box center [536, 333] width 77 height 29
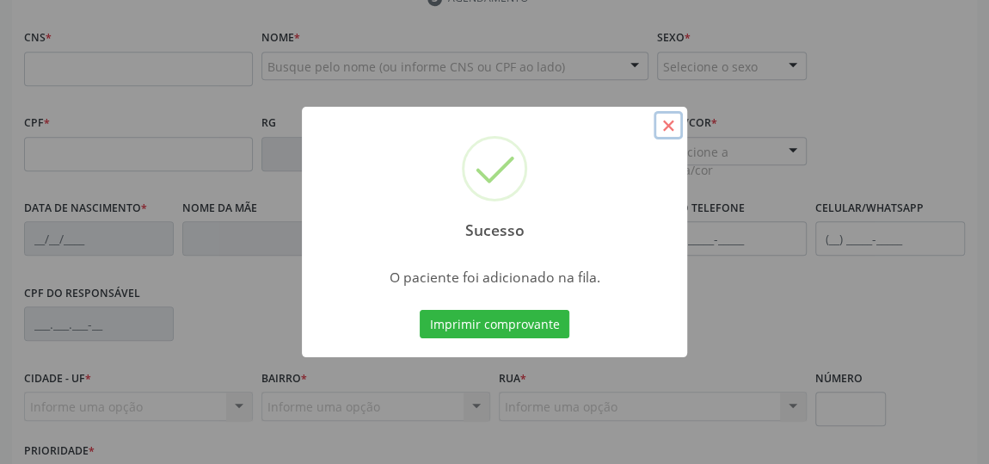
click at [670, 132] on button "×" at bounding box center [668, 125] width 29 height 29
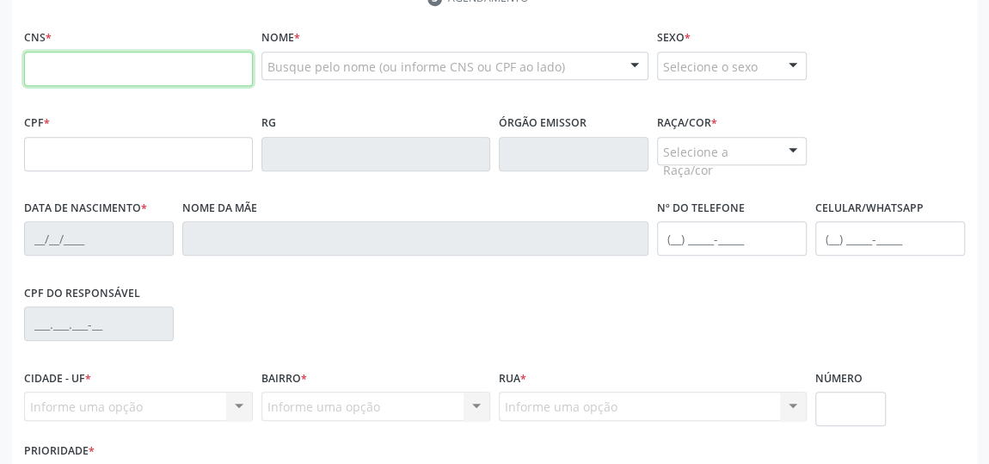
click at [89, 71] on input "text" at bounding box center [138, 69] width 229 height 34
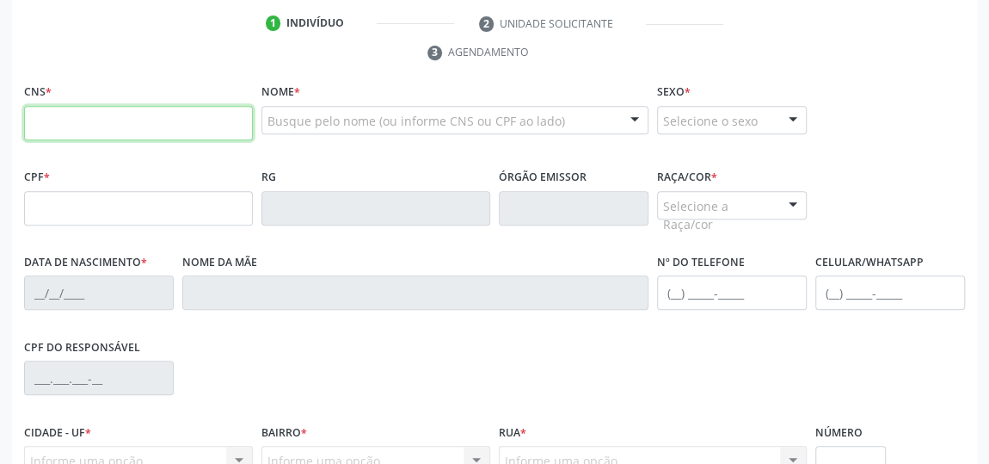
scroll to position [323, 0]
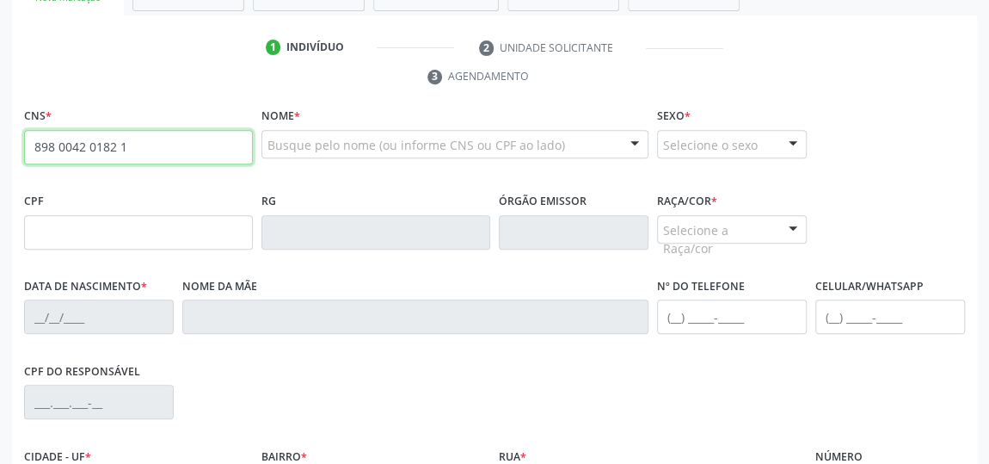
type input "898 0042 0182 1694"
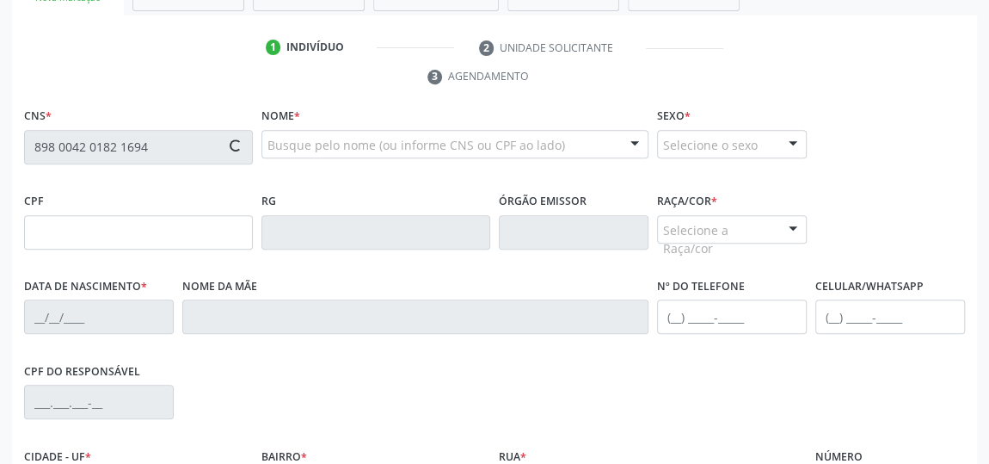
type input "018.475.764-94"
type input "[DATE]"
type input "[PERSON_NAME]"
type input "[PHONE_NUMBER]"
type input "10"
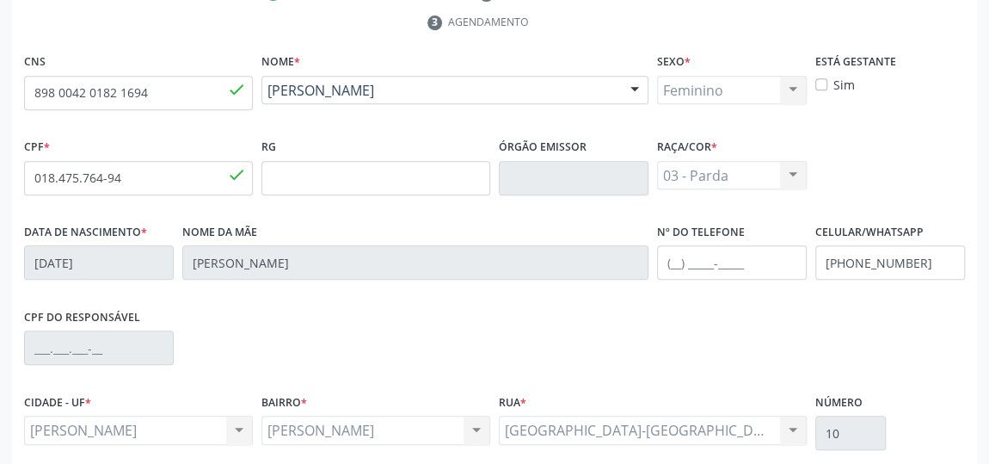
scroll to position [402, 0]
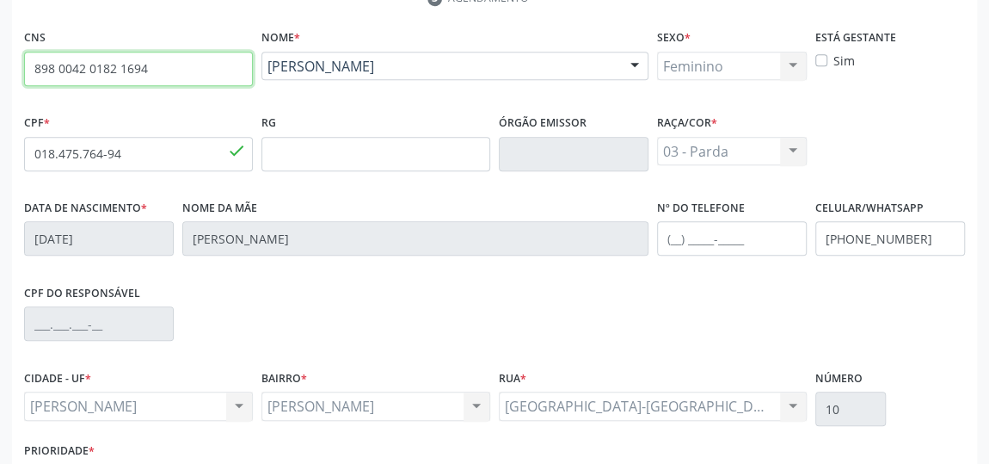
click at [194, 65] on input "898 0042 0182 1694" at bounding box center [138, 69] width 229 height 34
click at [119, 69] on input "898 0042 0182 1694" at bounding box center [138, 69] width 229 height 34
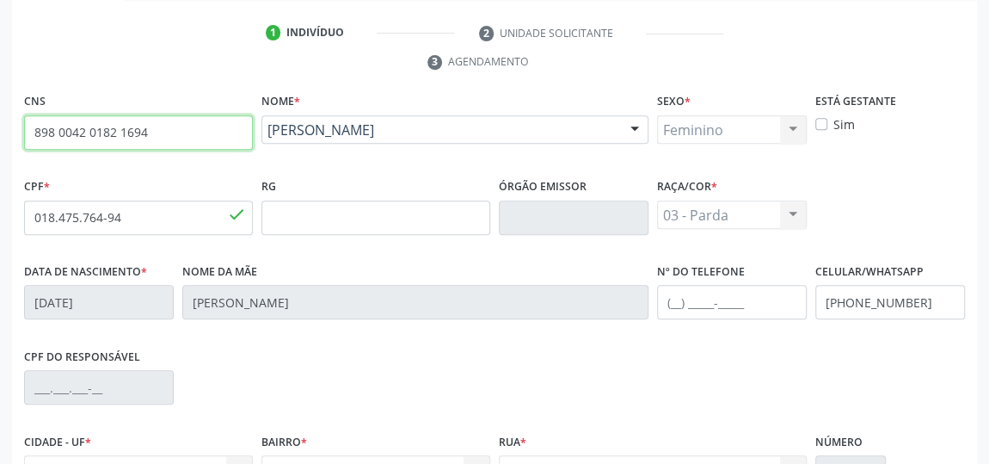
scroll to position [323, 0]
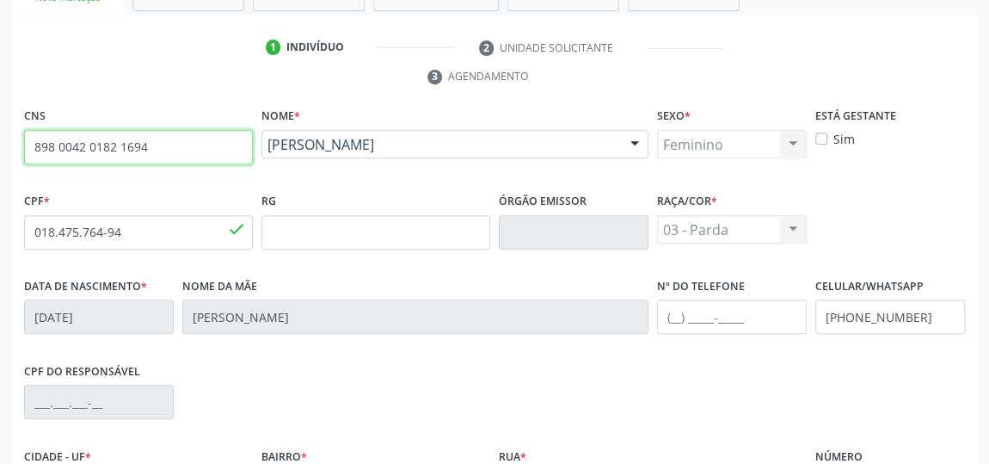
click at [100, 142] on input "898 0042 0182 1694" at bounding box center [138, 147] width 229 height 34
paste input "701 8002 6301 4172"
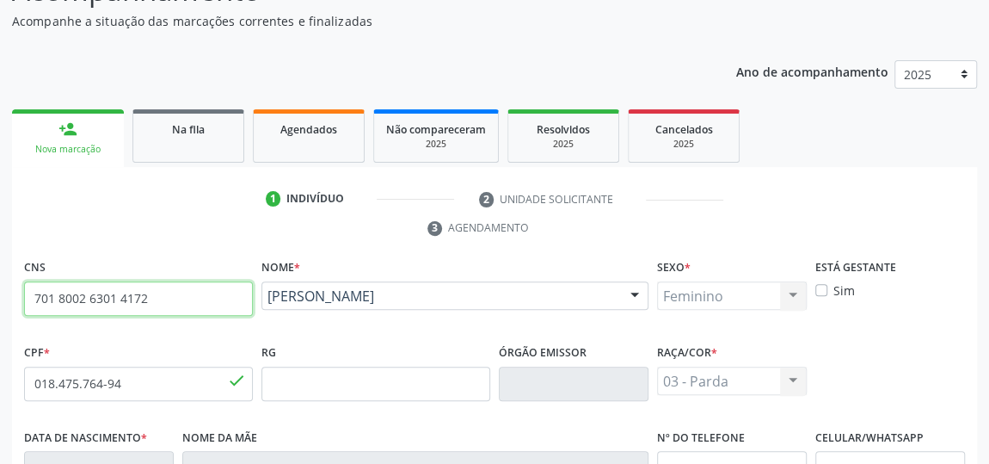
scroll to position [167, 0]
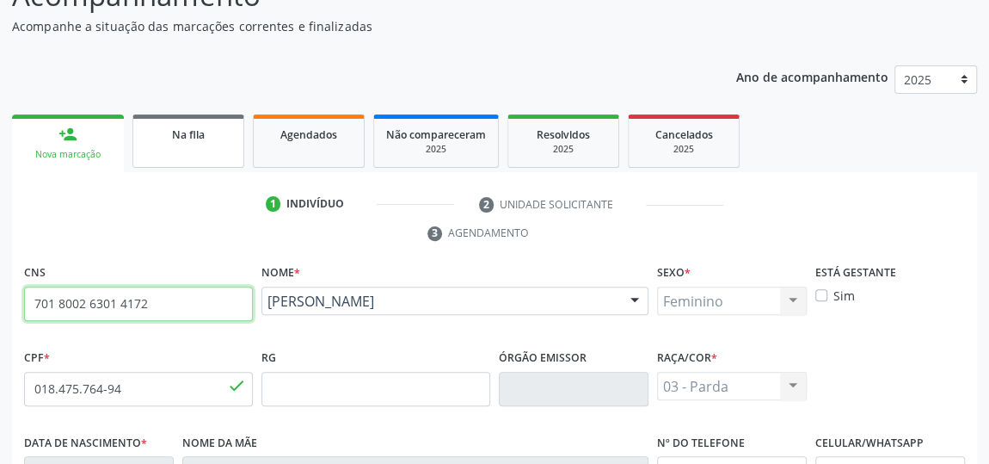
type input "701 8002 6301 4172"
click at [183, 149] on link "Na fila" at bounding box center [188, 140] width 112 height 53
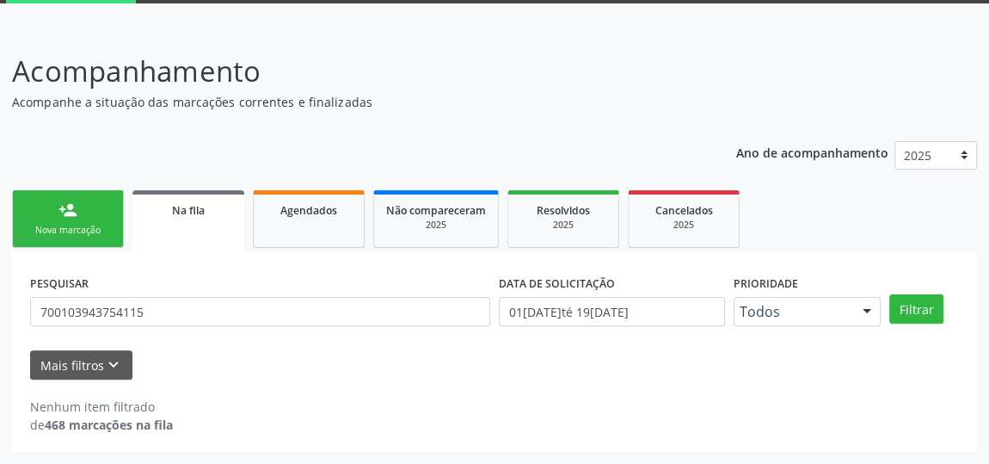
scroll to position [89, 0]
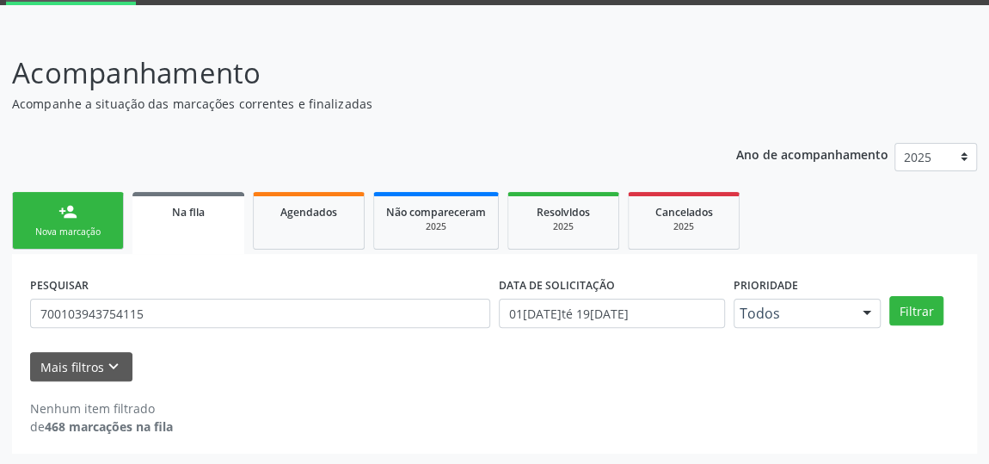
click at [68, 213] on div "person_add" at bounding box center [67, 211] width 19 height 19
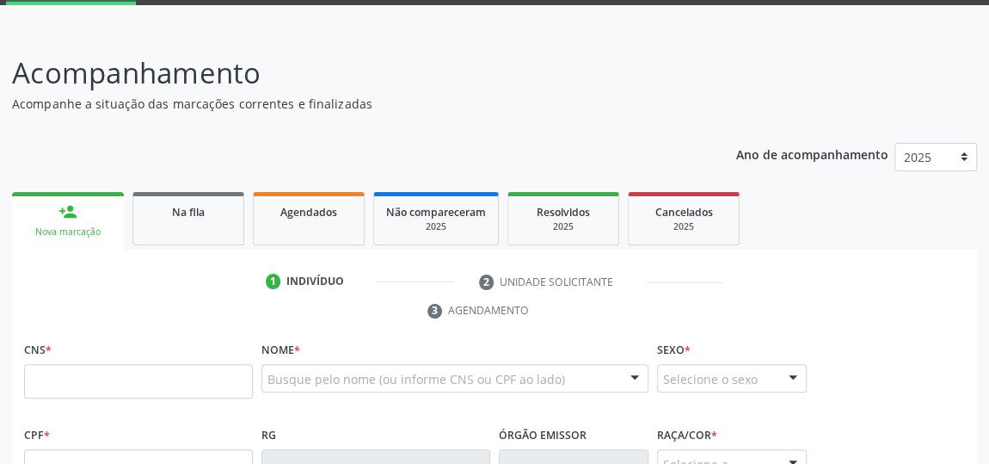
scroll to position [246, 0]
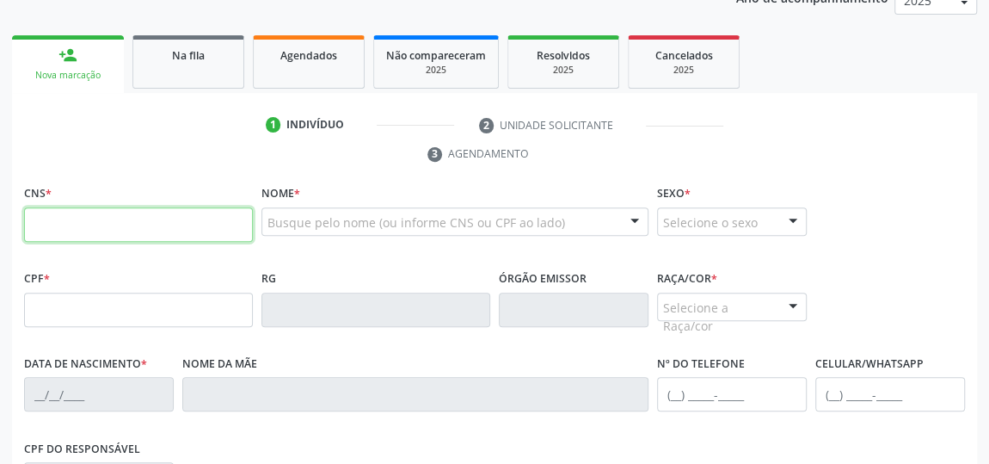
paste input "701 8002 6301 4172"
type input "701 8002 6301 4172"
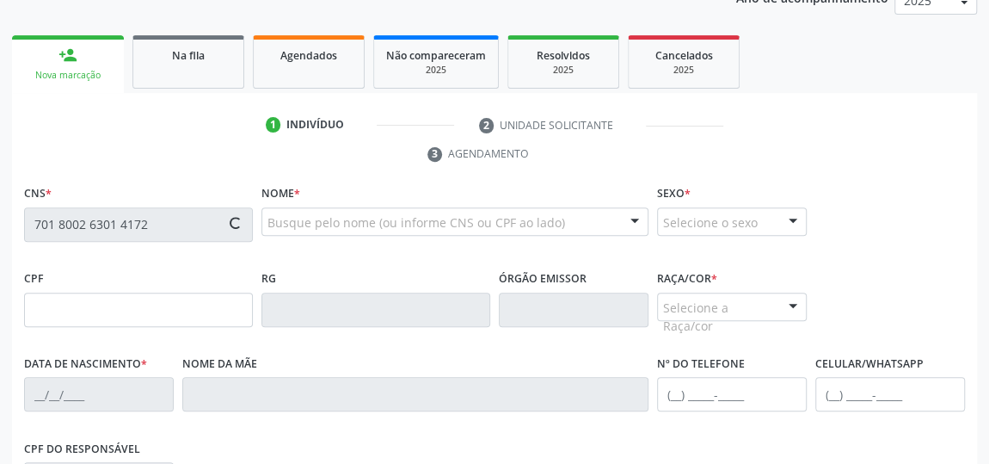
type input "[DATE]"
type input "[PERSON_NAME]"
type input "[PHONE_NUMBER]"
type input "725.433.534-53"
type input "S/N"
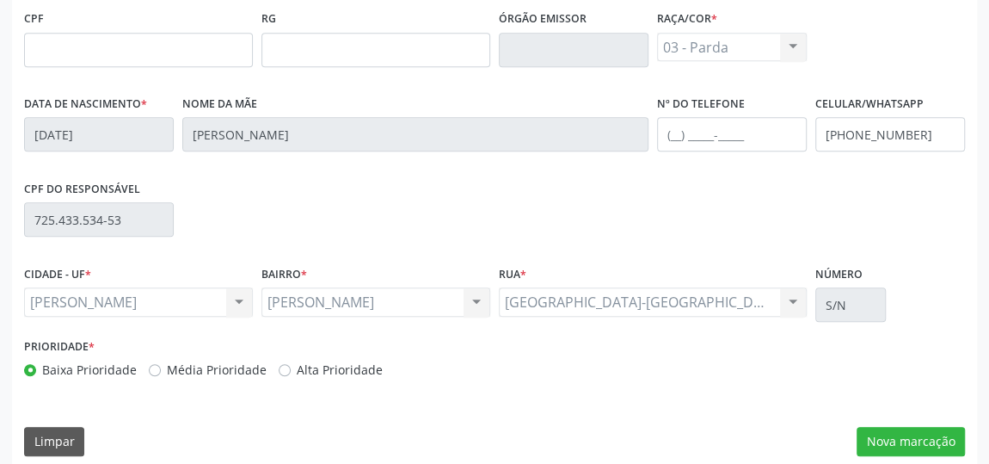
scroll to position [519, 0]
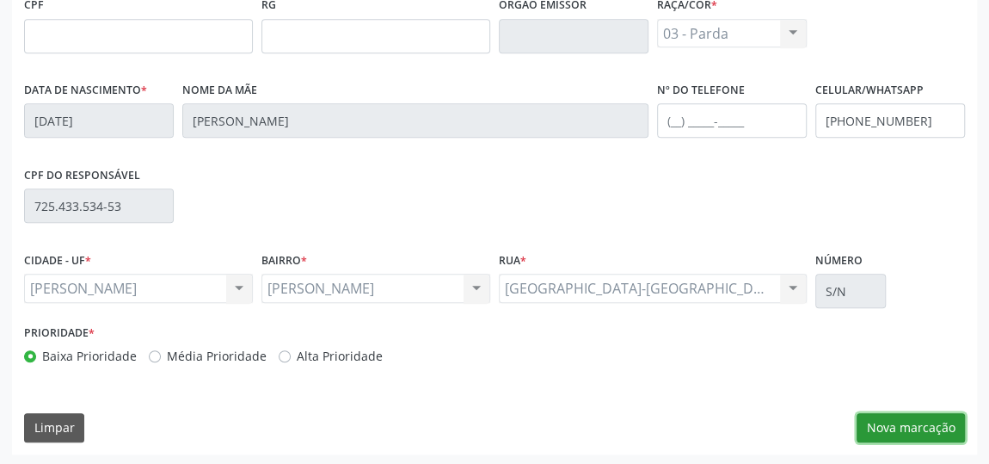
click at [917, 429] on button "Nova marcação" at bounding box center [911, 427] width 108 height 29
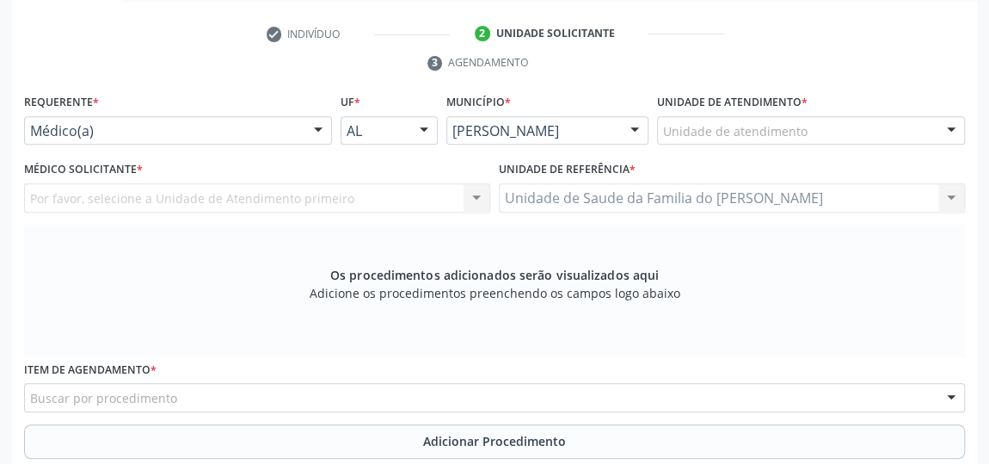
scroll to position [285, 0]
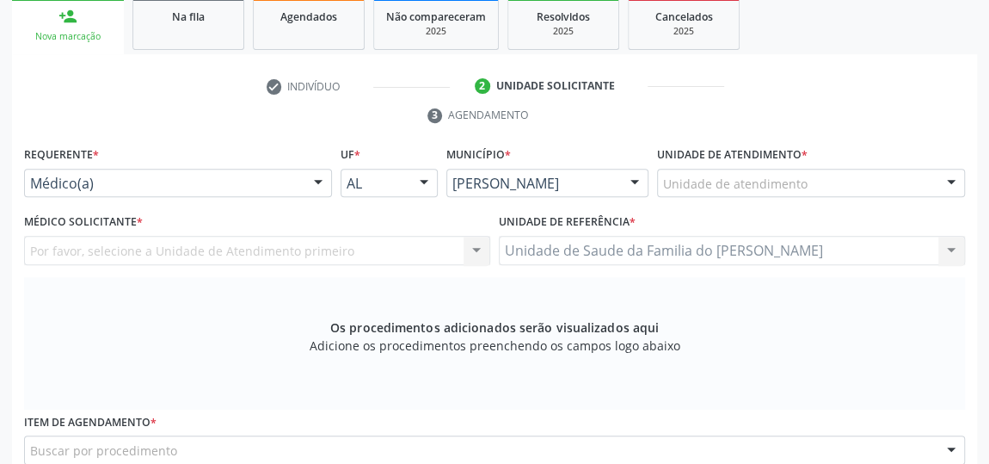
click at [322, 183] on div at bounding box center [318, 183] width 26 height 29
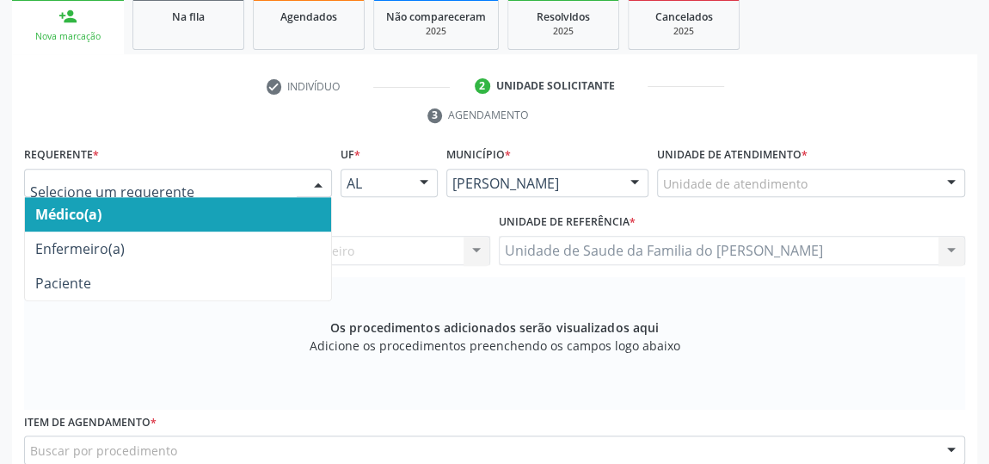
click at [251, 214] on span "Médico(a)" at bounding box center [178, 214] width 306 height 34
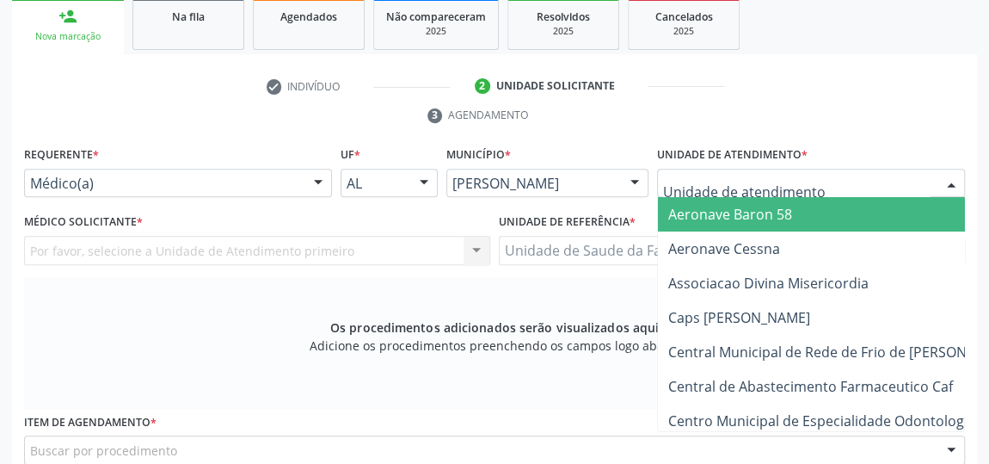
click at [806, 184] on div at bounding box center [811, 183] width 308 height 29
type input "j"
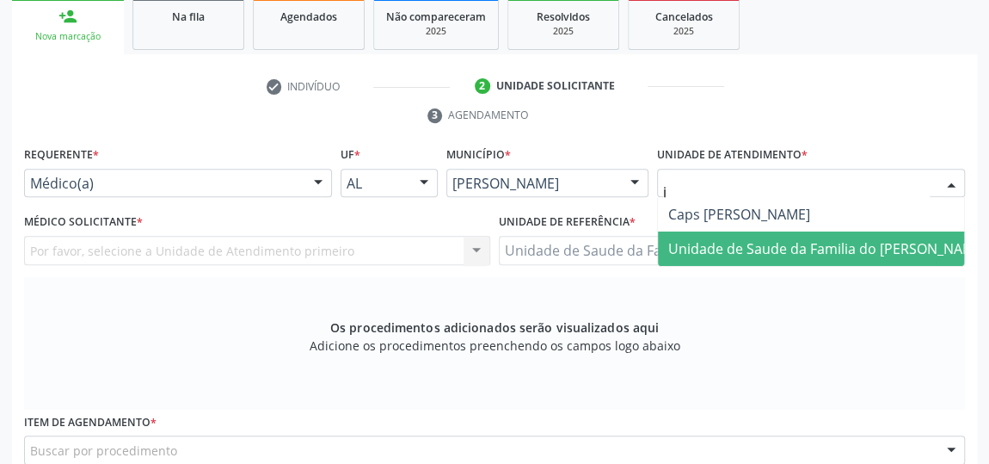
click at [814, 244] on span "Unidade de Saude da Familia do [PERSON_NAME]" at bounding box center [827, 248] width 318 height 19
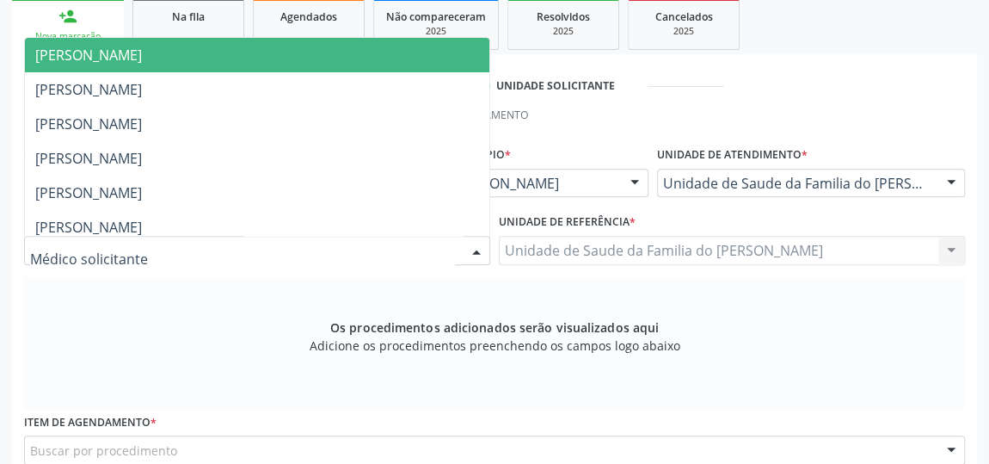
click at [480, 249] on div at bounding box center [477, 250] width 26 height 29
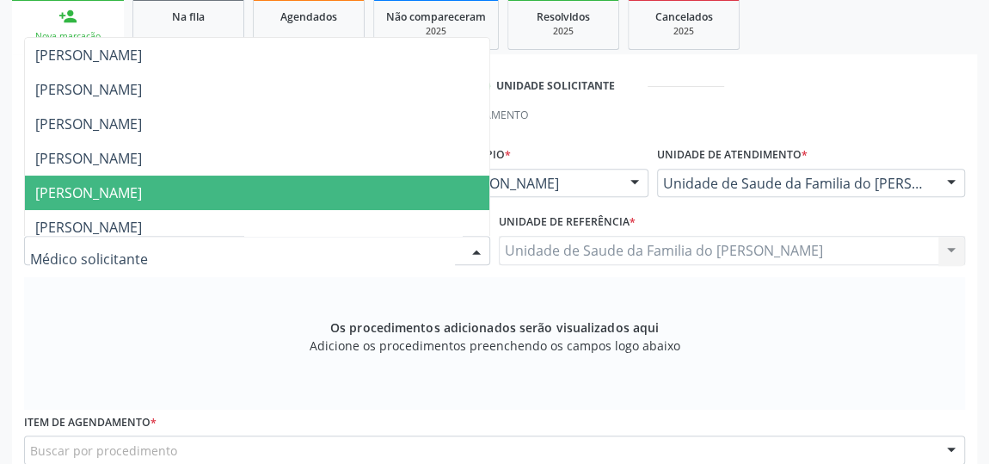
click at [341, 195] on span "[PERSON_NAME]" at bounding box center [257, 192] width 464 height 34
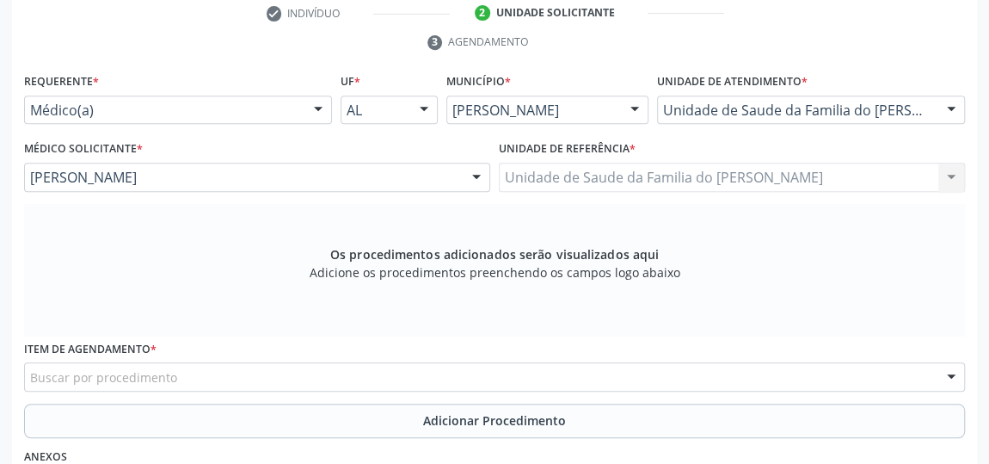
scroll to position [441, 0]
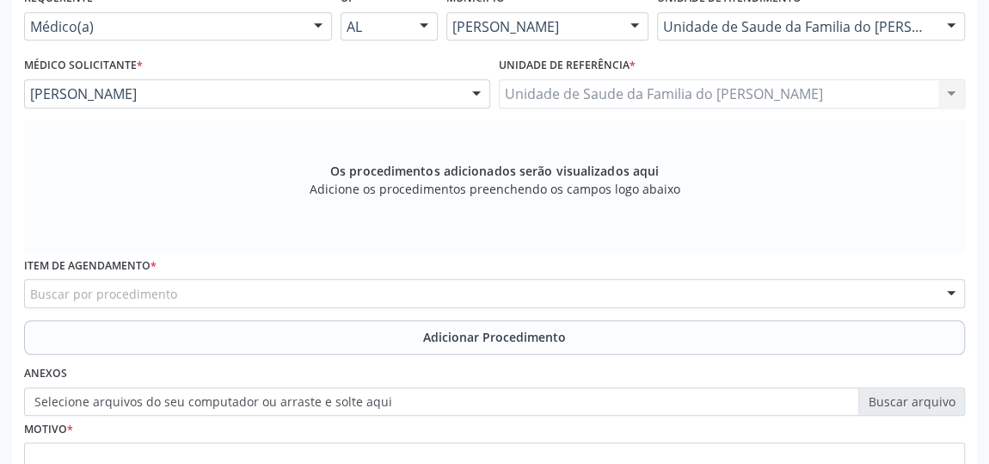
click at [310, 292] on div "Buscar por procedimento" at bounding box center [494, 293] width 941 height 29
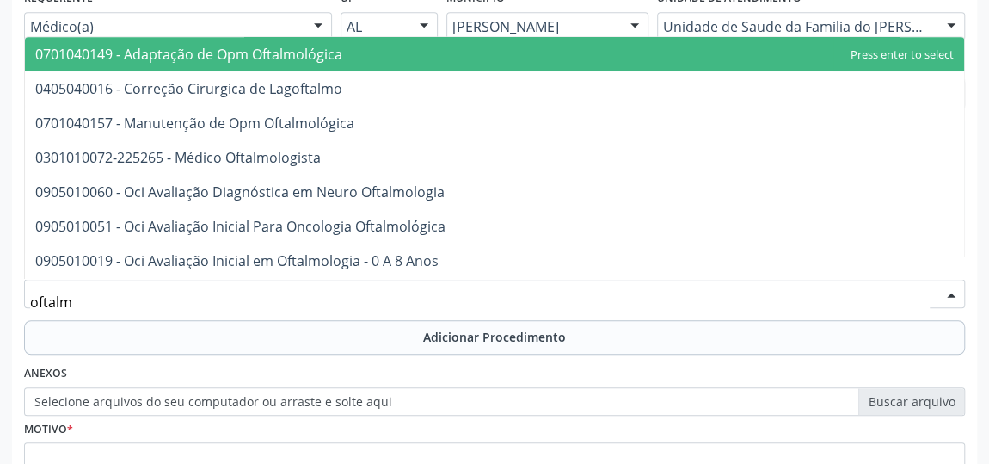
type input "oftalmo"
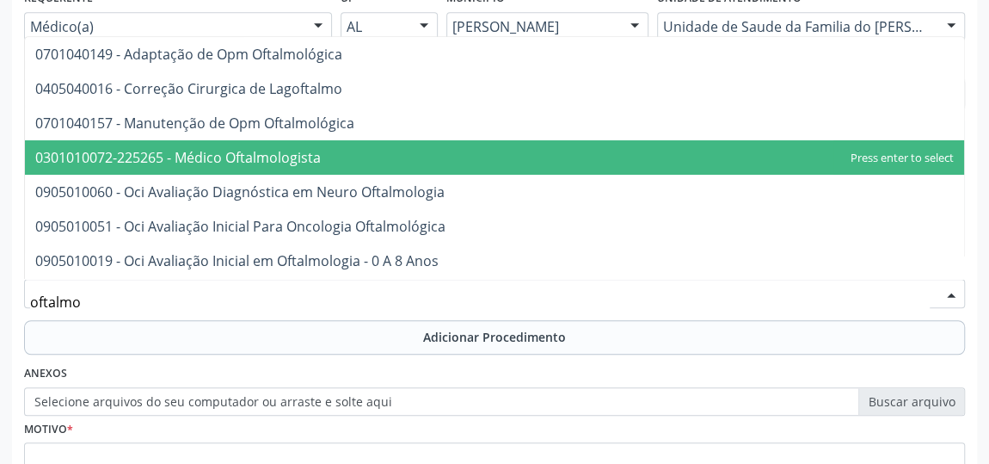
click at [315, 165] on span "0301010072-225265 - Médico Oftalmologista" at bounding box center [494, 157] width 939 height 34
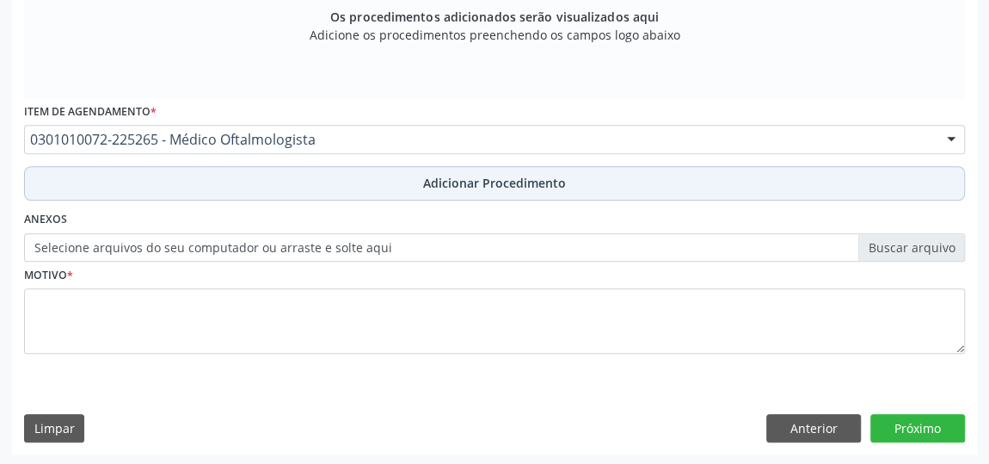
click at [343, 183] on button "Adicionar Procedimento" at bounding box center [494, 183] width 941 height 34
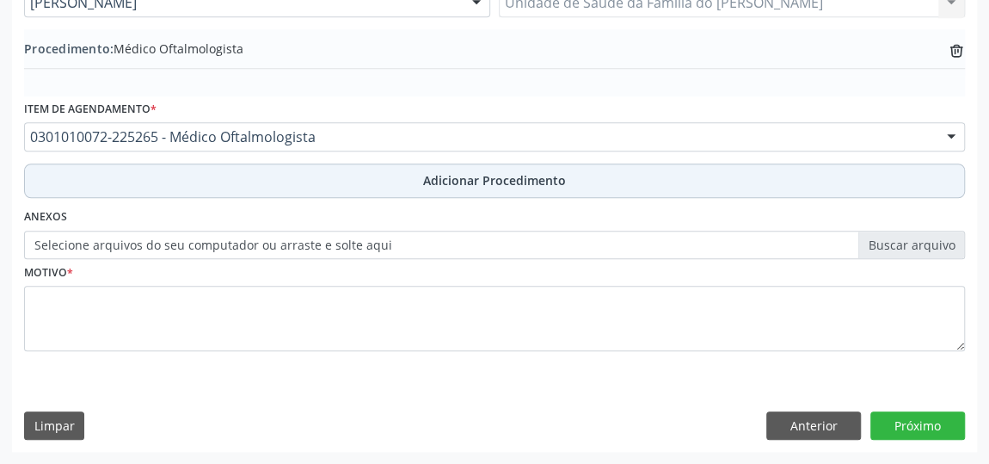
scroll to position [529, 0]
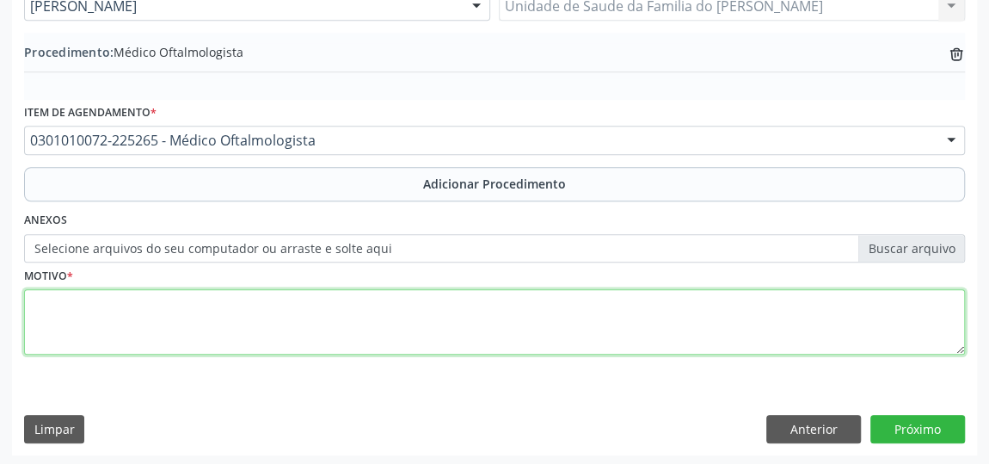
click at [298, 321] on textarea at bounding box center [494, 321] width 941 height 65
type textarea "catarata"
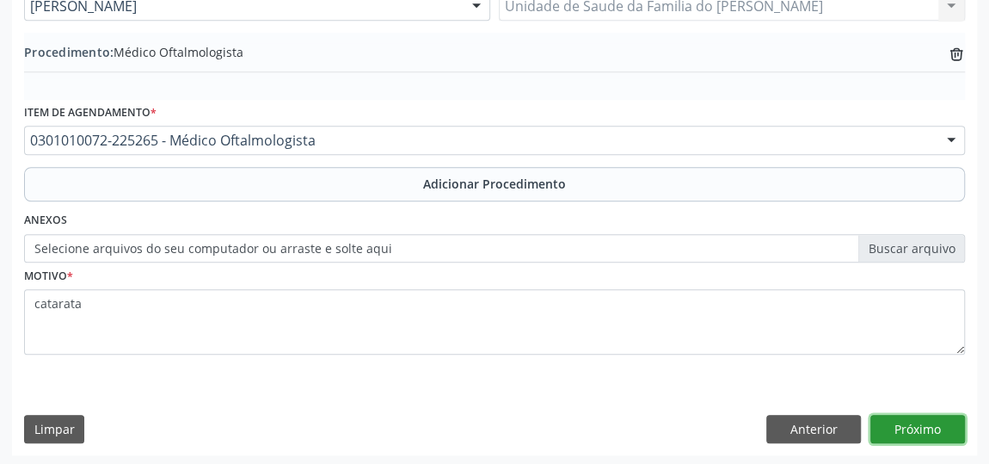
click at [918, 425] on button "Próximo" at bounding box center [917, 428] width 95 height 29
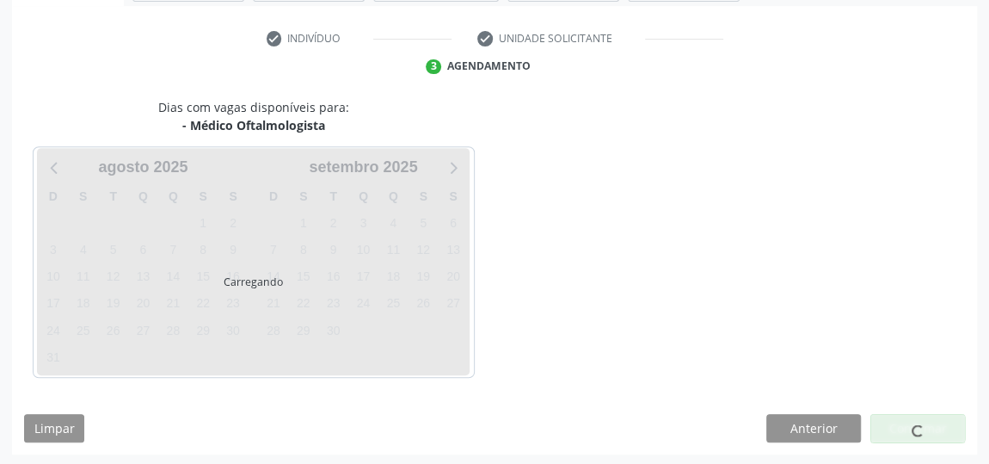
scroll to position [384, 0]
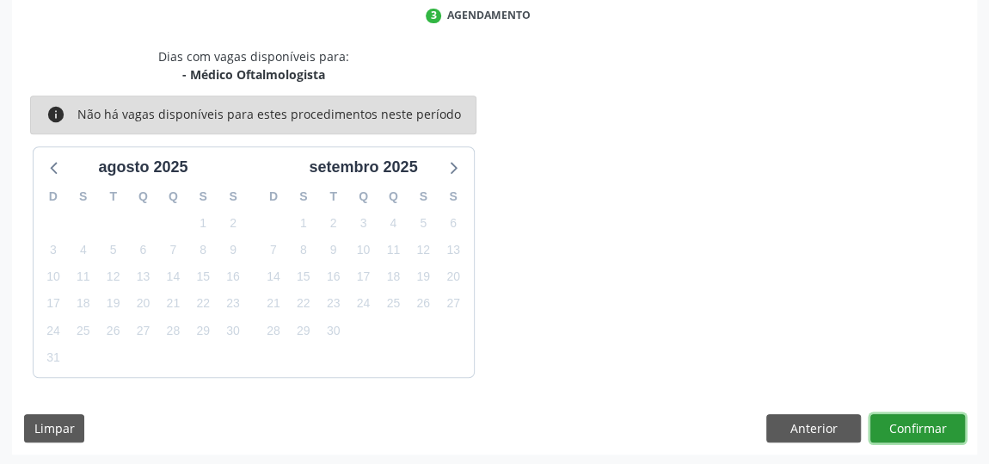
click at [918, 425] on button "Confirmar" at bounding box center [917, 428] width 95 height 29
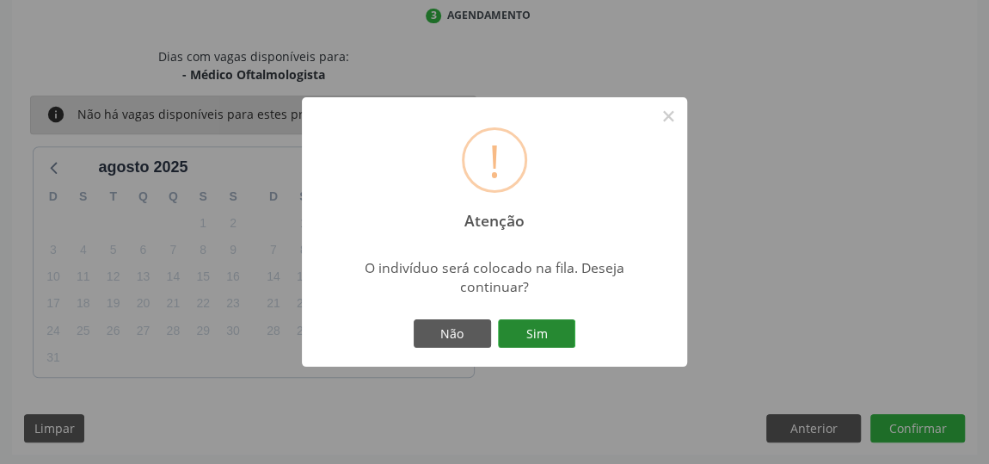
click at [528, 334] on button "Sim" at bounding box center [536, 333] width 77 height 29
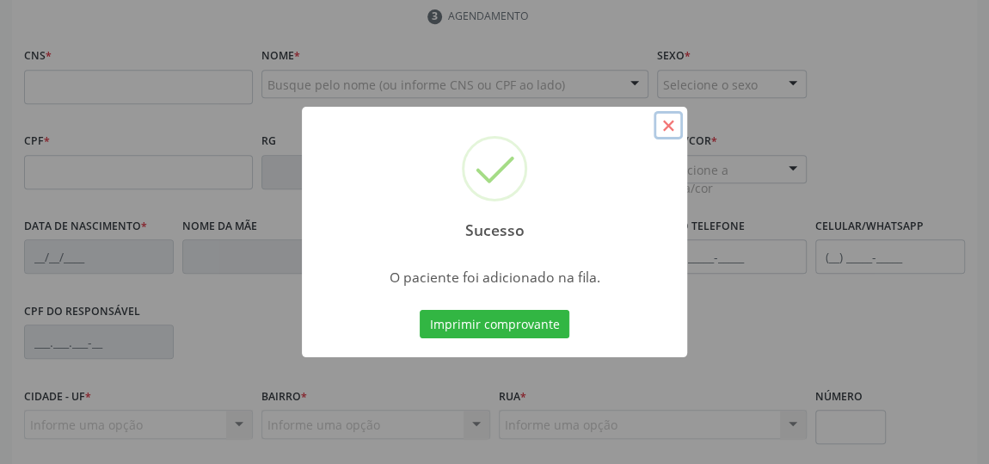
click at [672, 130] on button "×" at bounding box center [668, 125] width 29 height 29
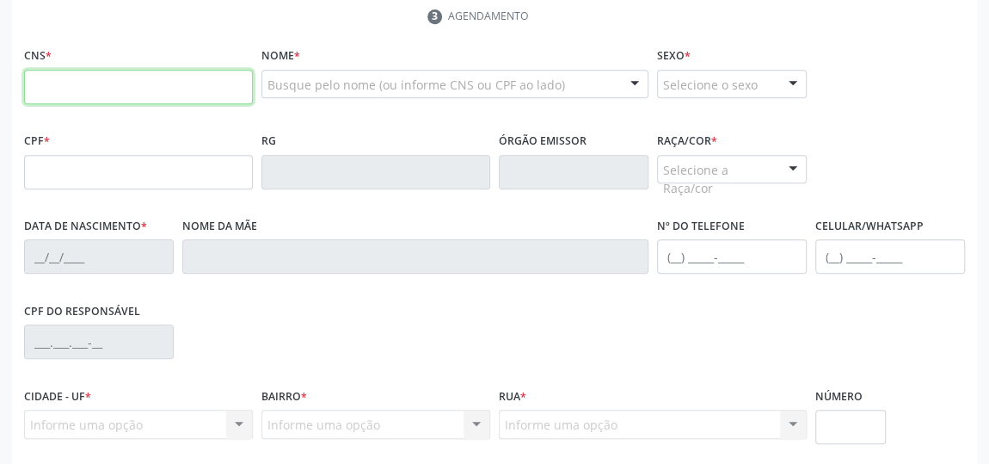
click at [228, 93] on input "text" at bounding box center [138, 87] width 229 height 34
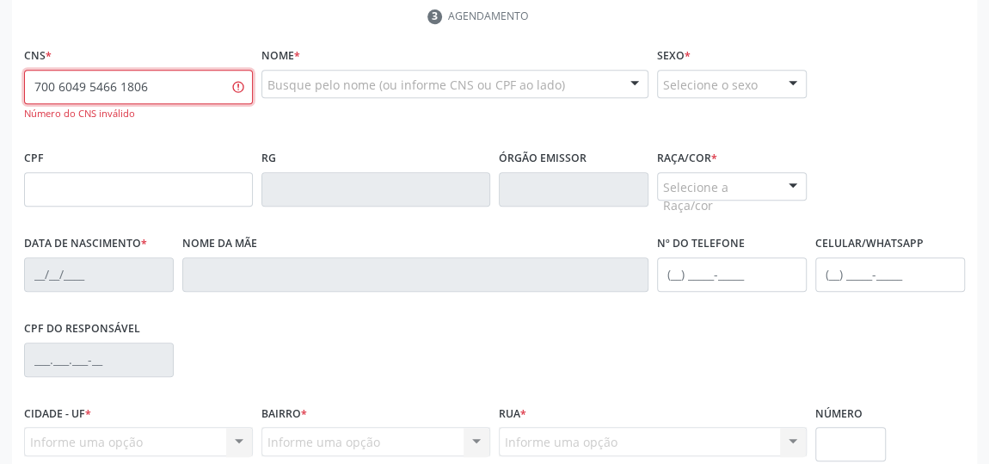
click at [114, 85] on input "700 6049 5466 1806" at bounding box center [138, 87] width 229 height 34
type input "700 6049 5461 8060"
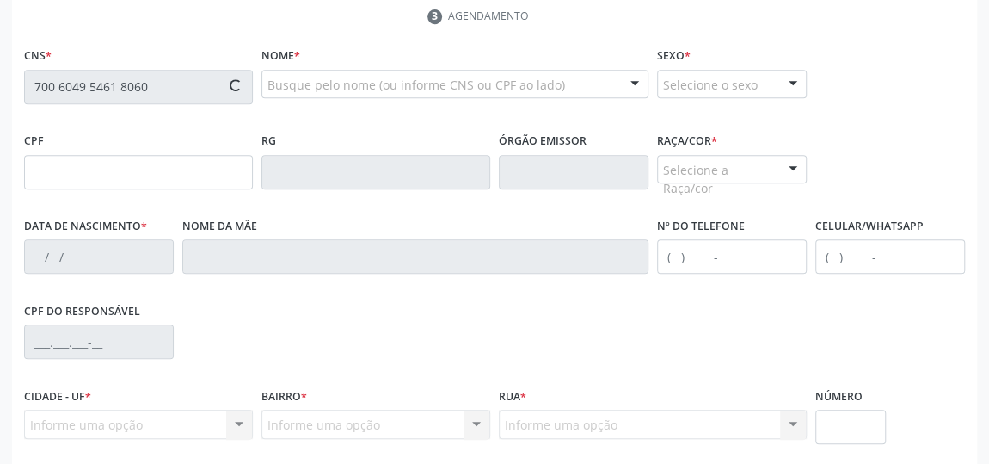
type input "[DATE]"
type input "[PERSON_NAME]"
type input "[PHONE_NUMBER]"
type input "S/N"
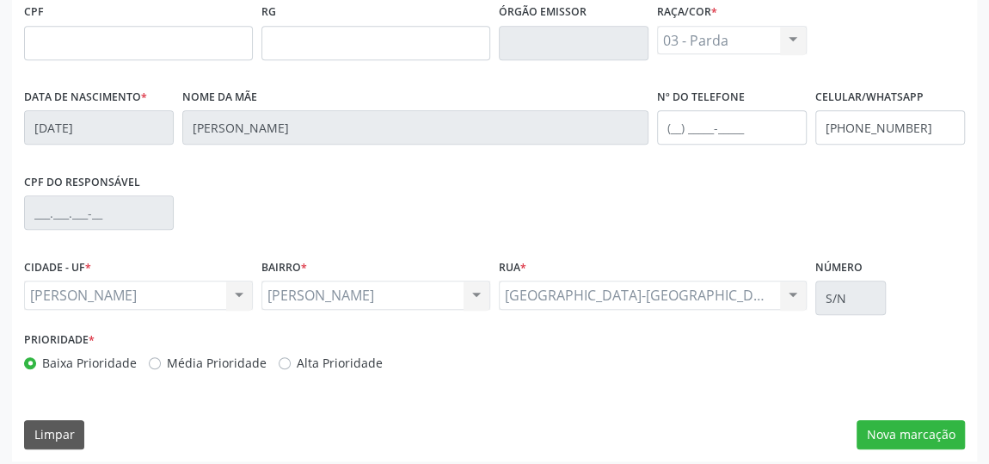
scroll to position [519, 0]
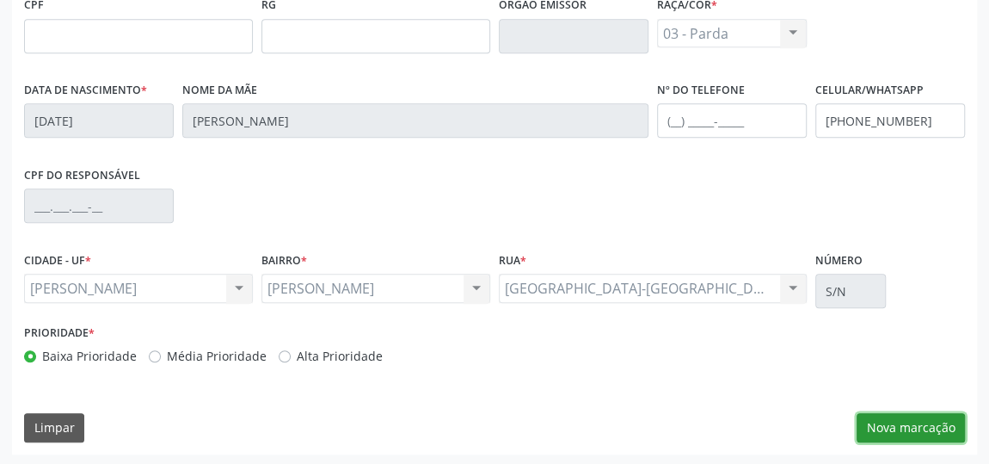
click at [890, 428] on button "Nova marcação" at bounding box center [911, 427] width 108 height 29
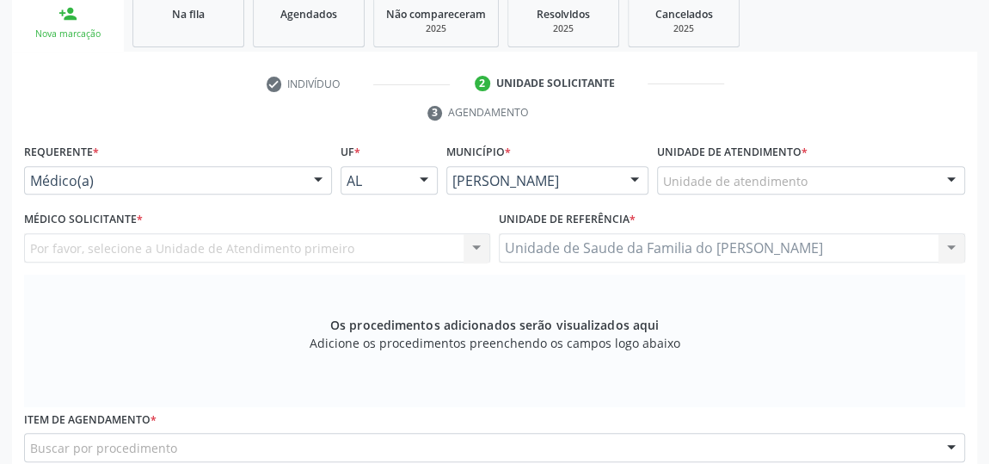
scroll to position [285, 0]
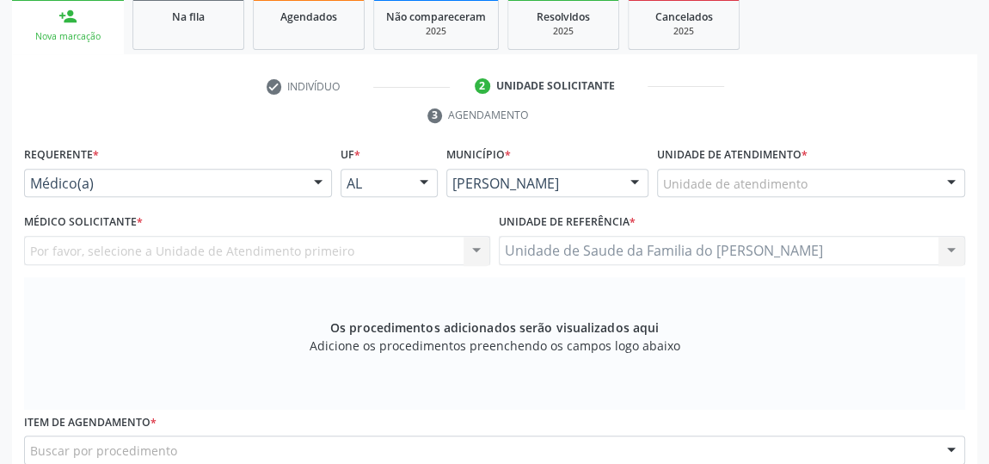
click at [313, 181] on div at bounding box center [318, 183] width 26 height 29
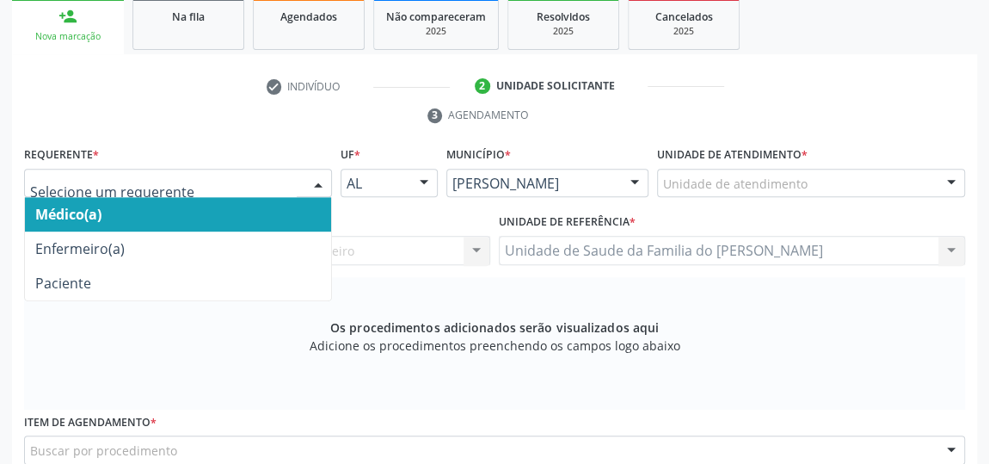
click at [222, 218] on span "Médico(a)" at bounding box center [178, 214] width 306 height 34
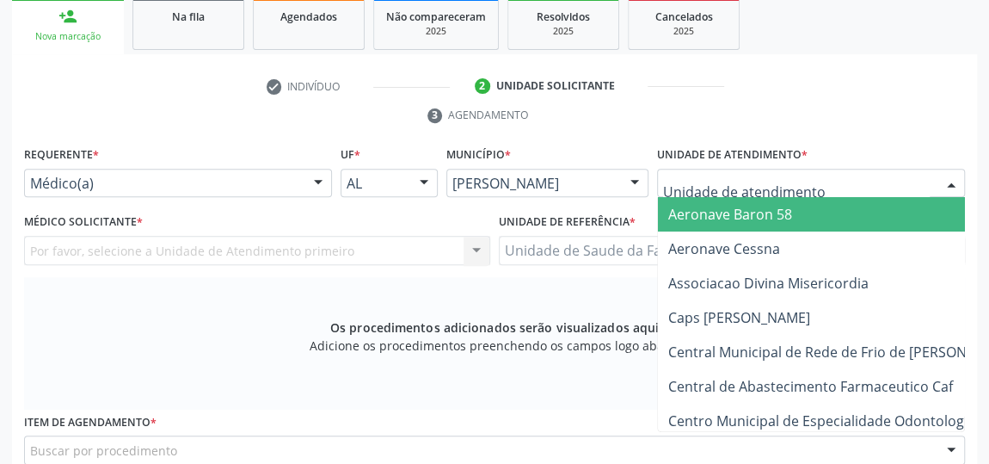
type input "j"
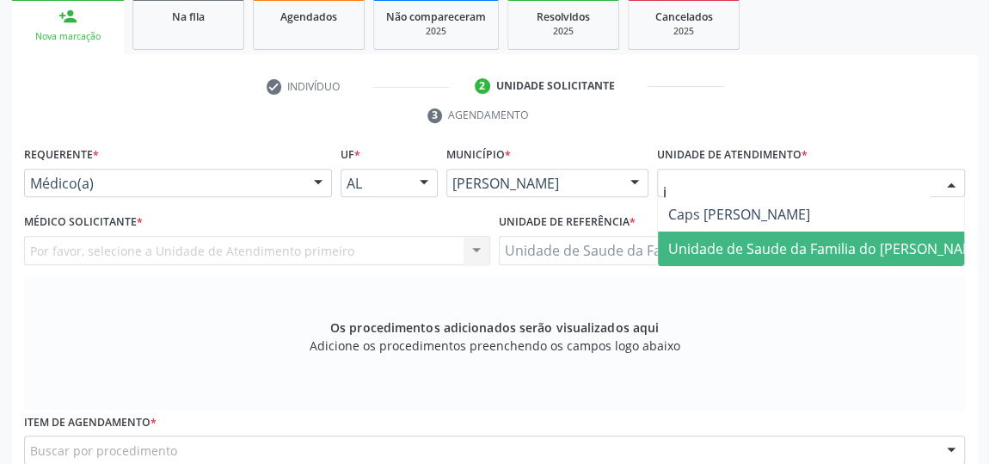
click at [748, 244] on span "Unidade de Saude da Familia do [PERSON_NAME]" at bounding box center [827, 248] width 318 height 19
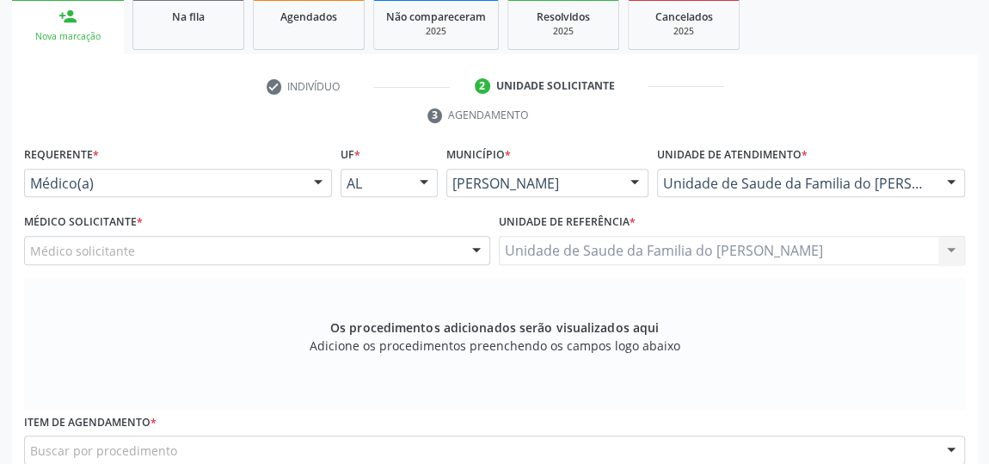
click at [482, 249] on div "Médico solicitante [PERSON_NAME] [PERSON_NAME] [PERSON_NAME] [PERSON_NAME] [PER…" at bounding box center [257, 250] width 466 height 29
click at [472, 239] on div at bounding box center [477, 250] width 26 height 29
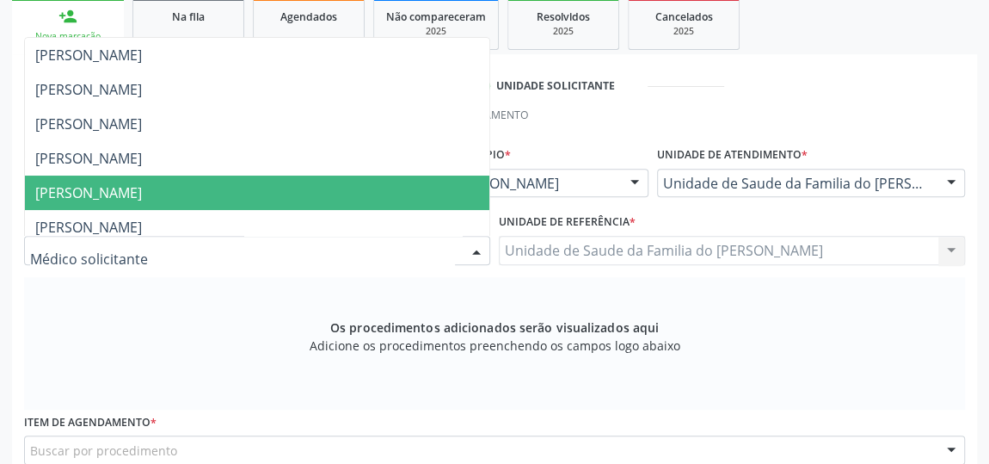
click at [326, 191] on span "[PERSON_NAME]" at bounding box center [257, 192] width 464 height 34
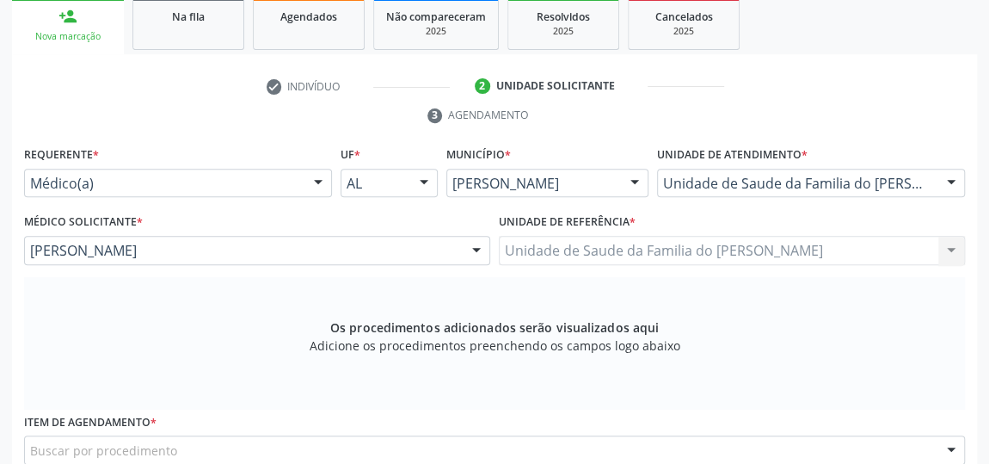
scroll to position [519, 0]
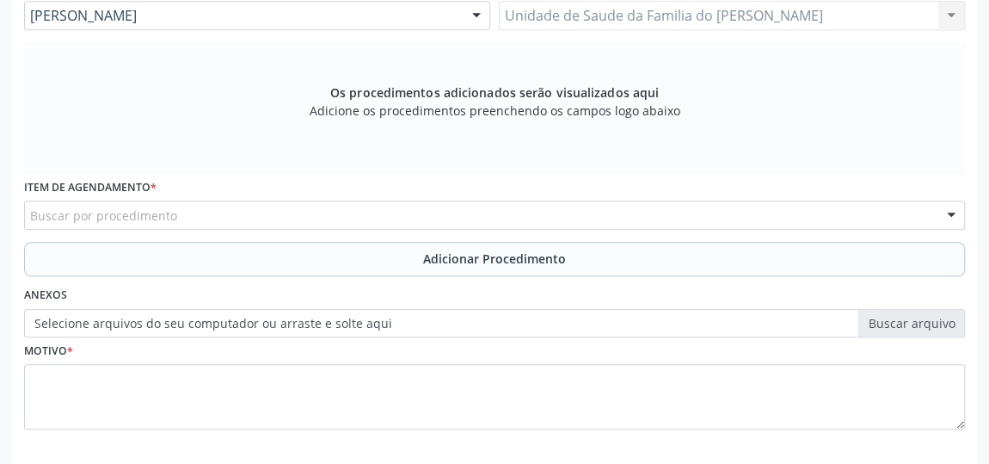
click at [317, 213] on div "Buscar por procedimento" at bounding box center [494, 214] width 941 height 29
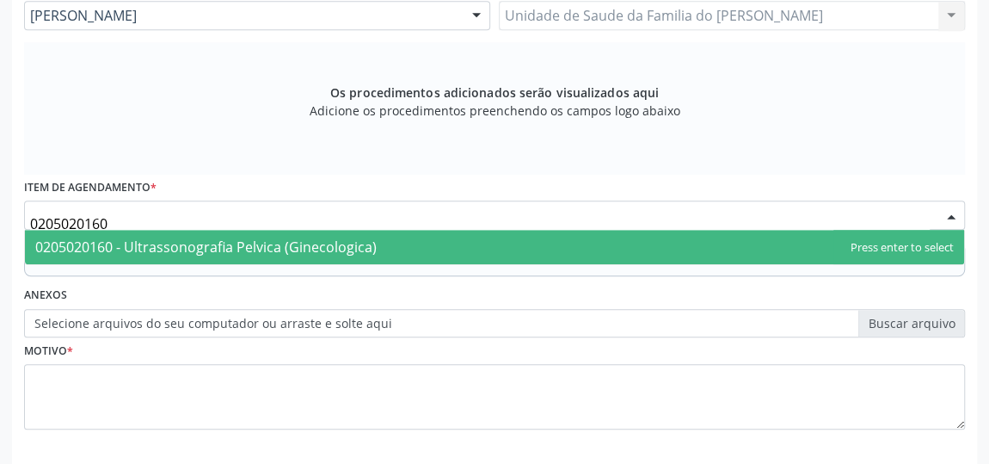
click at [321, 242] on span "0205020160 - Ultrassonografia Pelvica (Ginecologica)" at bounding box center [205, 246] width 341 height 19
type input "0205020160"
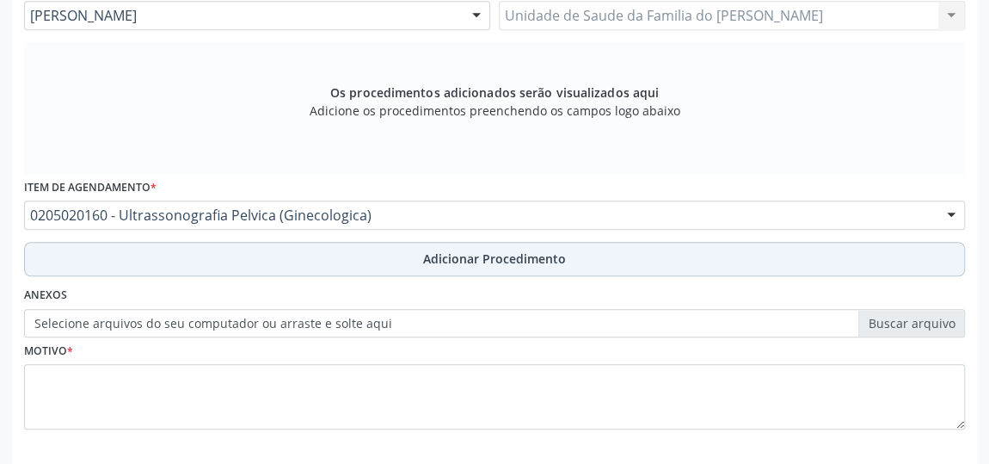
click at [318, 252] on button "Adicionar Procedimento" at bounding box center [494, 259] width 941 height 34
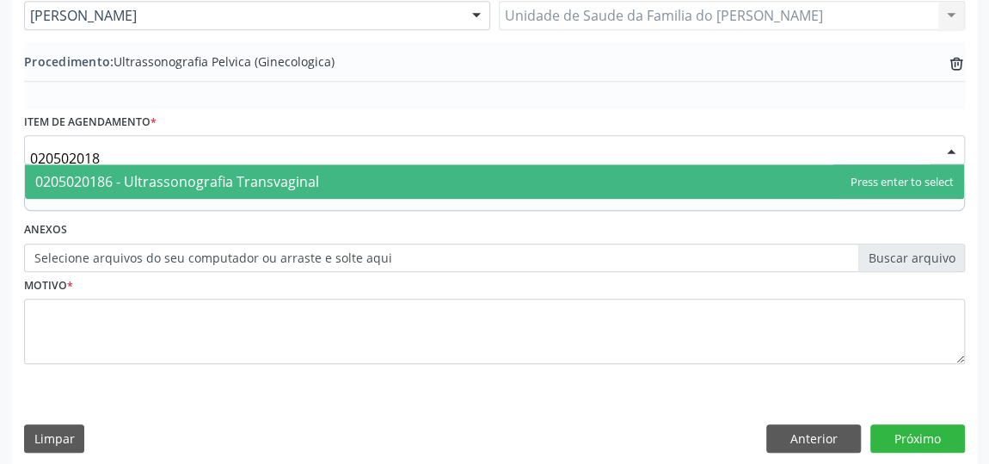
type input "0205020186"
click at [283, 186] on span "0205020186 - Ultrassonografia Transvaginal" at bounding box center [177, 181] width 284 height 19
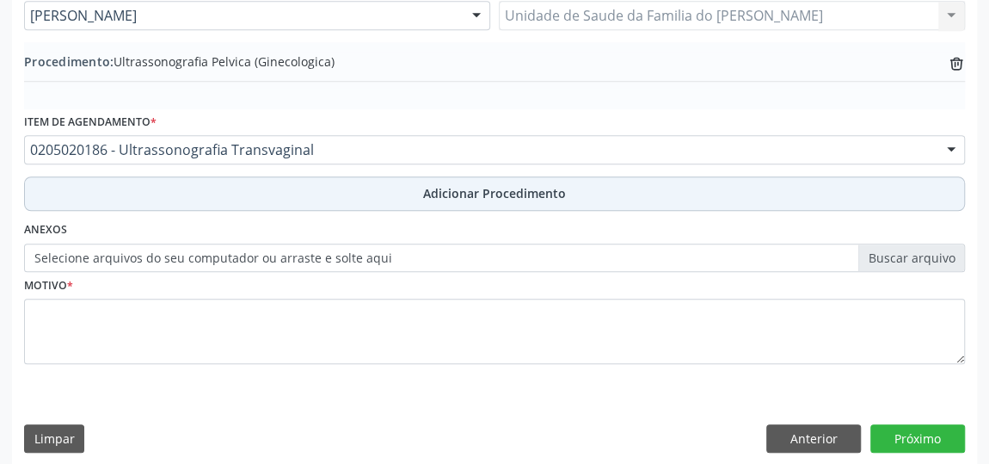
click at [289, 198] on button "Adicionar Procedimento" at bounding box center [494, 193] width 941 height 34
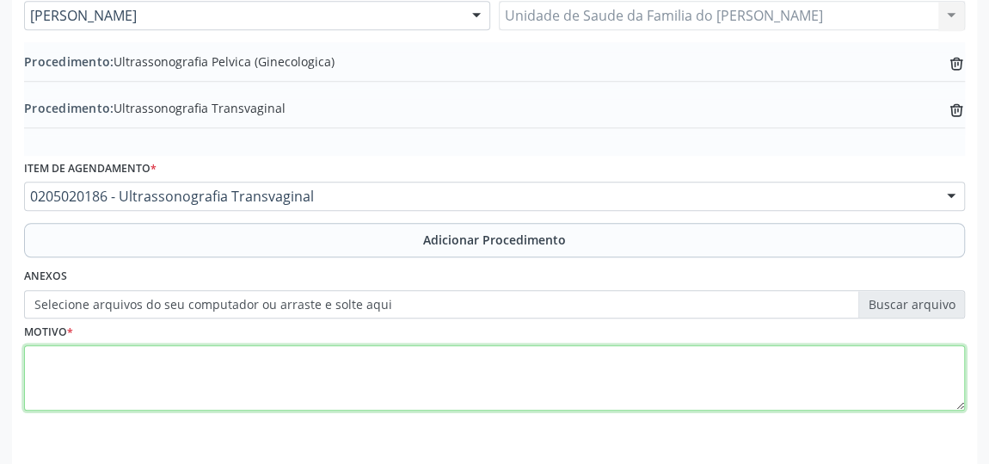
click at [361, 372] on textarea at bounding box center [494, 377] width 941 height 65
type textarea "d"
click at [416, 381] on textarea "DOR PELVICA" at bounding box center [494, 377] width 941 height 65
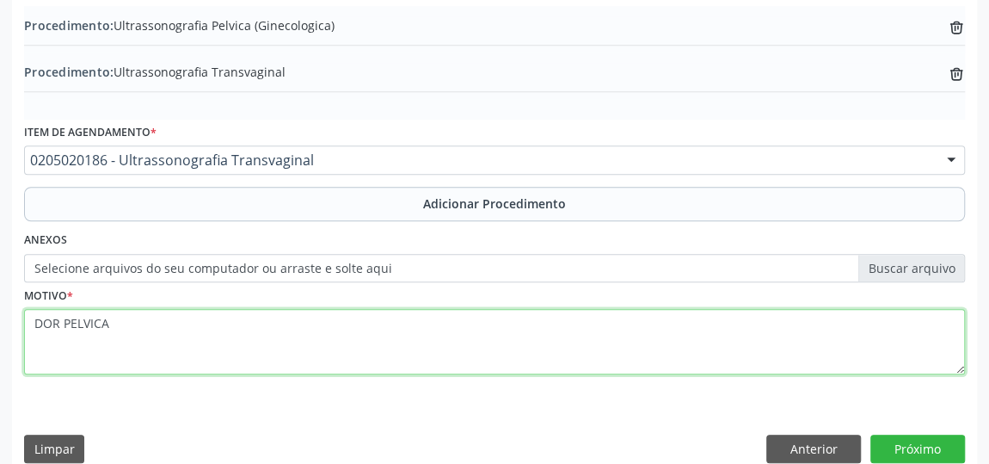
scroll to position [575, 0]
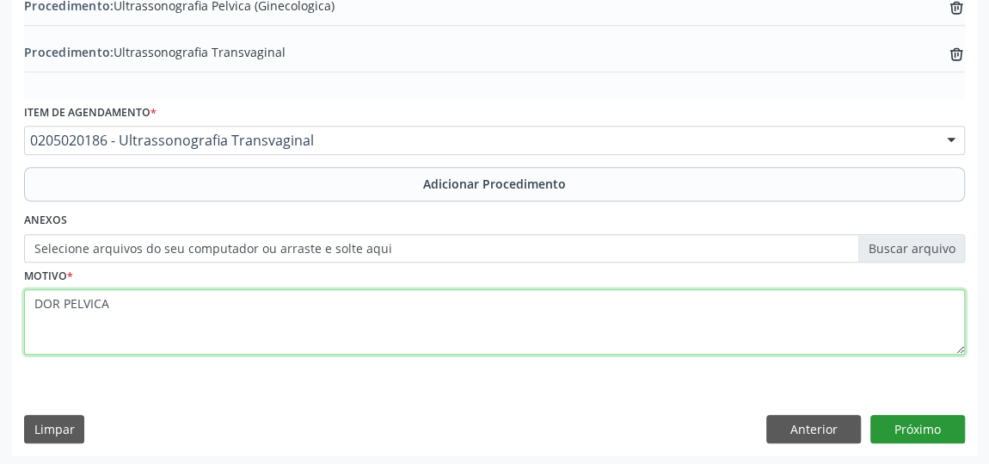
type textarea "DOR PELVICA"
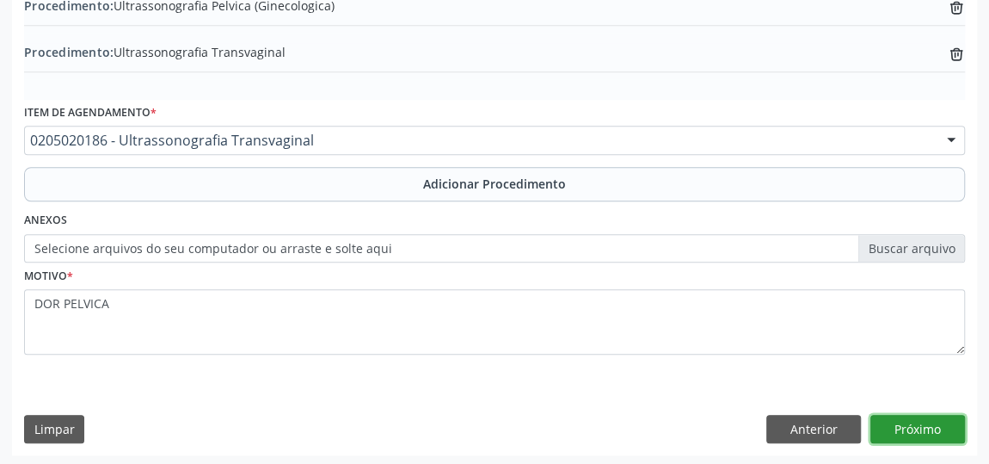
click at [934, 418] on button "Próximo" at bounding box center [917, 428] width 95 height 29
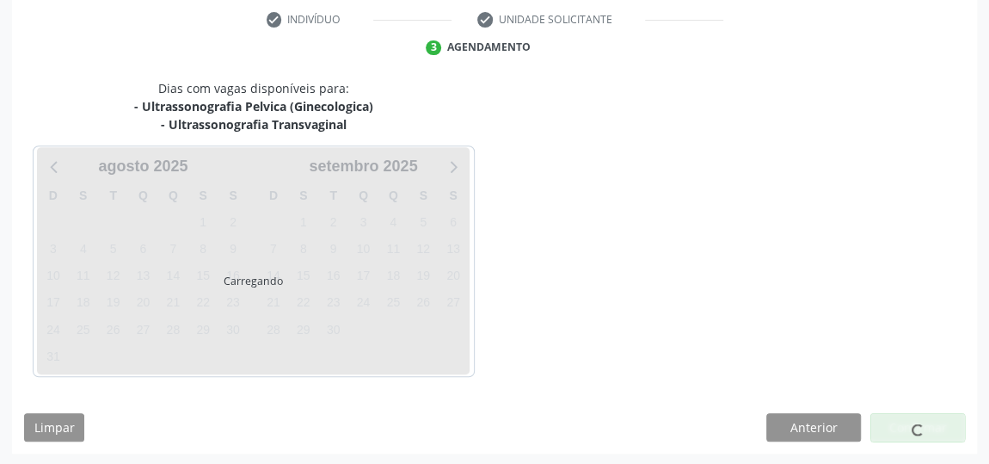
scroll to position [402, 0]
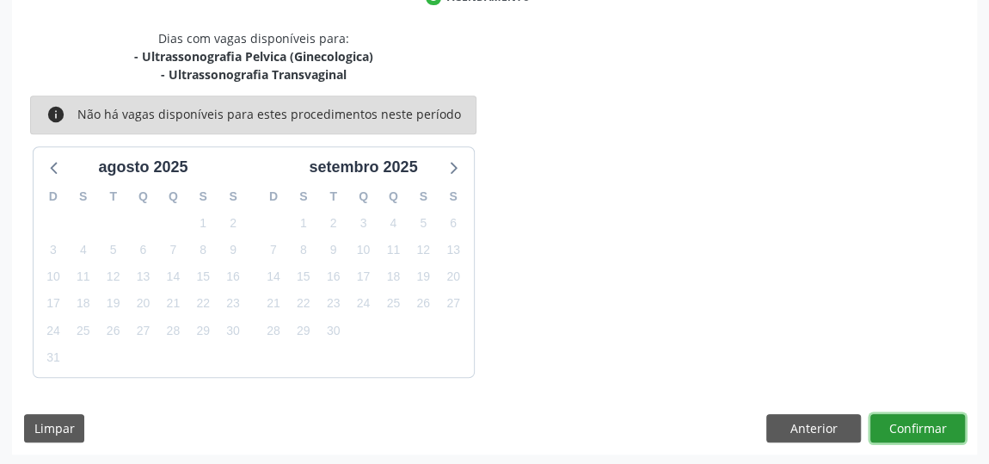
click at [934, 418] on button "Confirmar" at bounding box center [917, 428] width 95 height 29
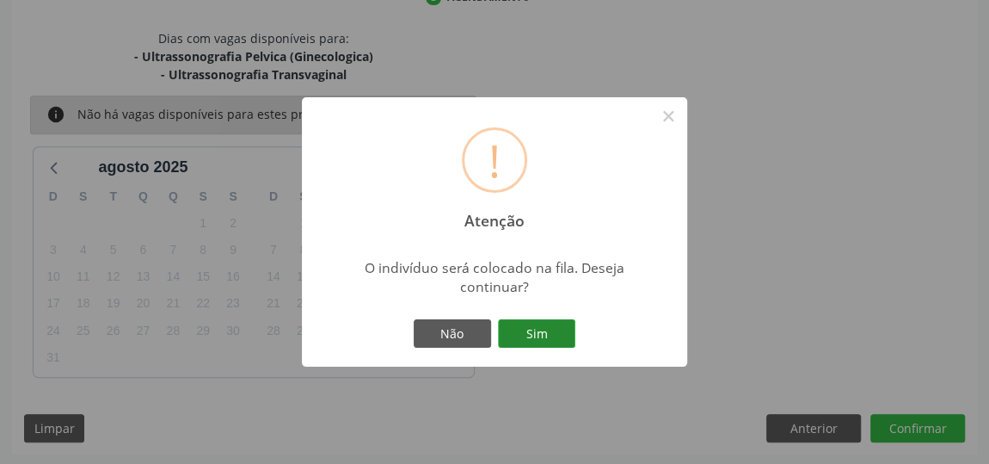
click at [542, 334] on button "Sim" at bounding box center [536, 333] width 77 height 29
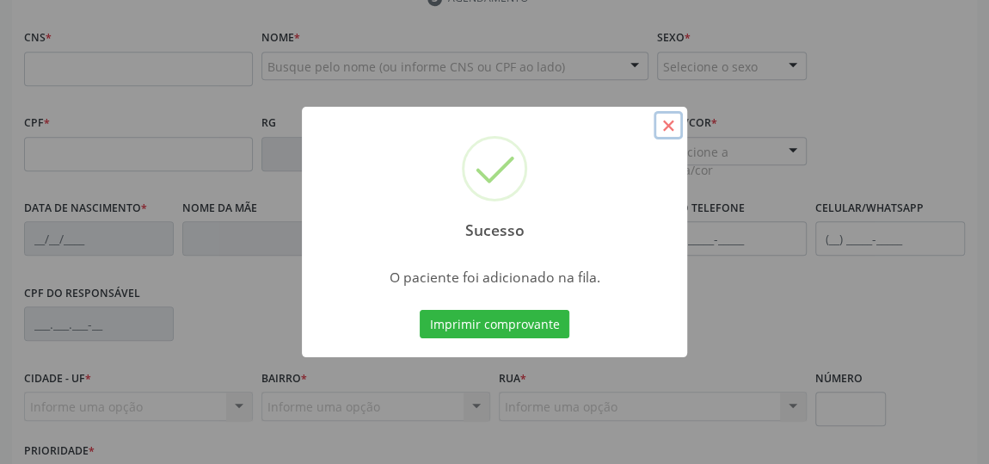
click at [667, 128] on button "×" at bounding box center [668, 125] width 29 height 29
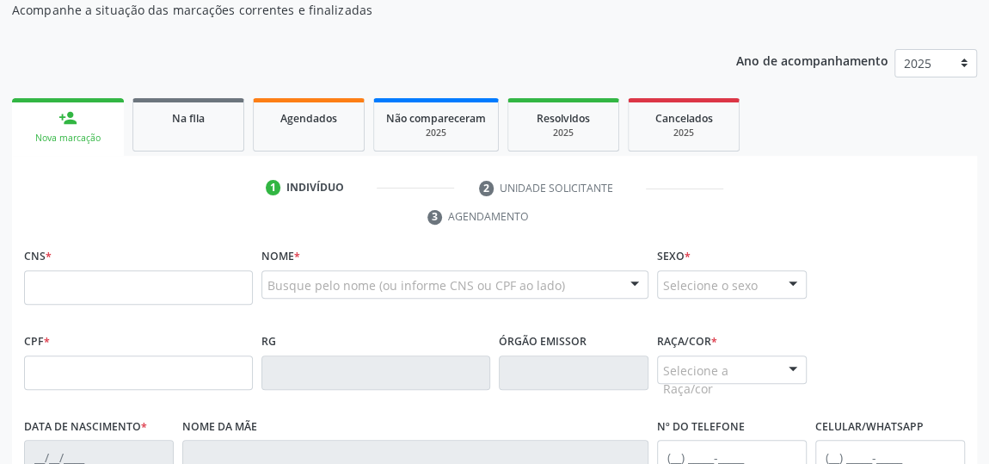
scroll to position [167, 0]
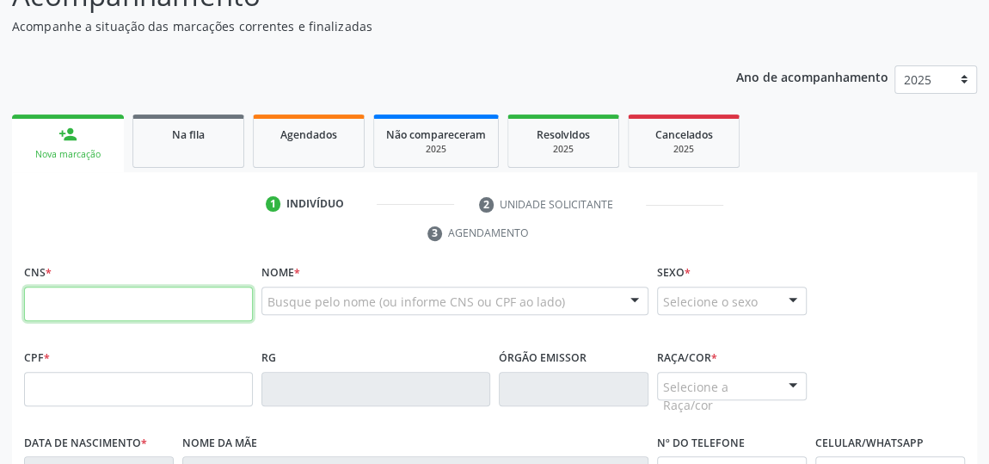
click at [95, 301] on input "text" at bounding box center [138, 303] width 229 height 34
type input "708 6070 3598 6485"
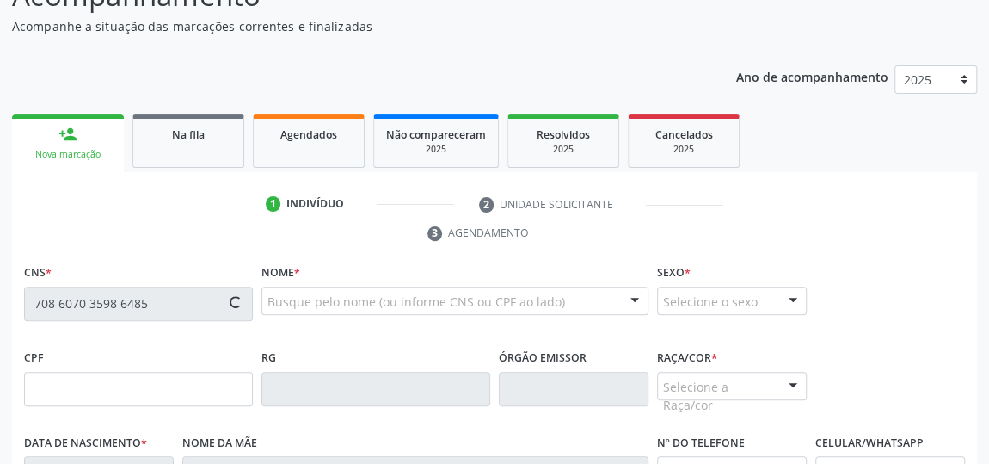
type input "150.896.474-29"
type input "[DATE]"
type input "[PERSON_NAME]"
type input "[PHONE_NUMBER]"
type input "02"
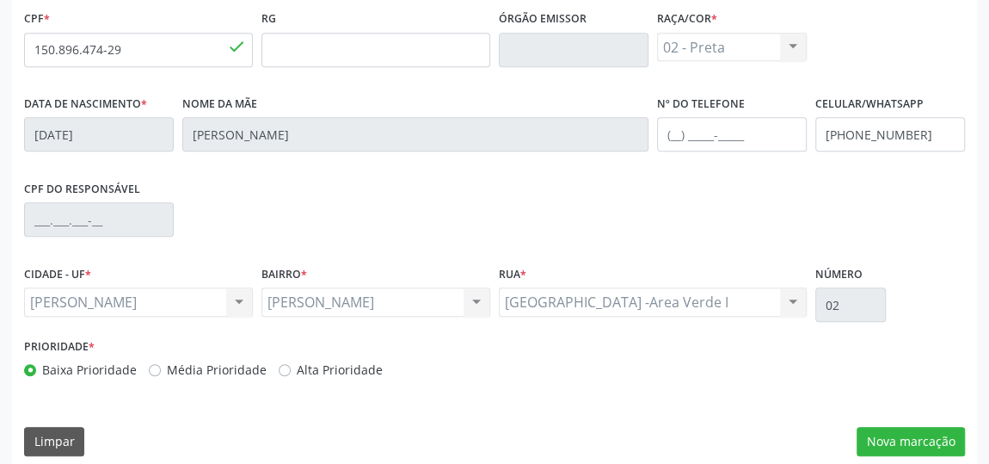
scroll to position [519, 0]
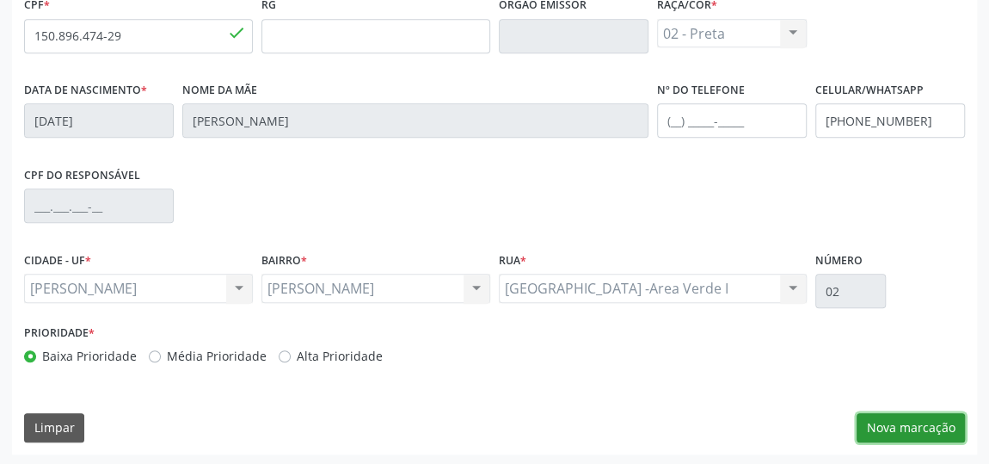
click at [935, 423] on button "Nova marcação" at bounding box center [911, 427] width 108 height 29
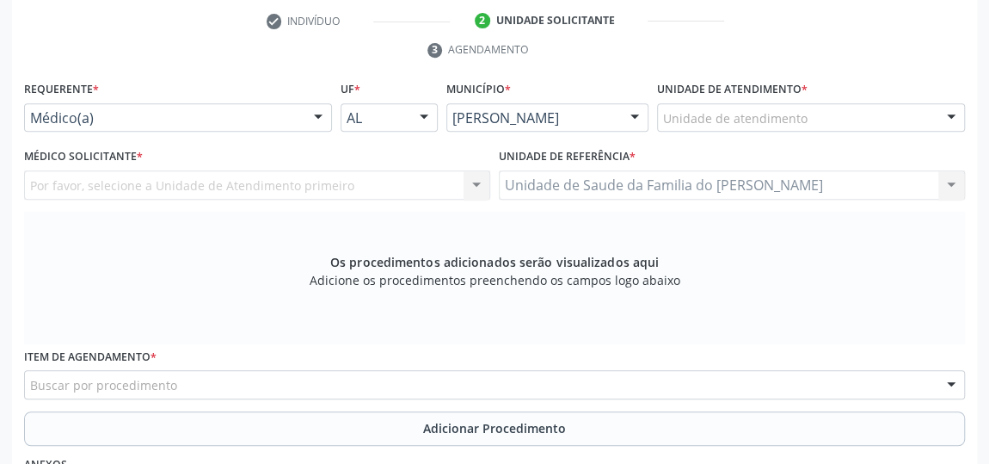
scroll to position [285, 0]
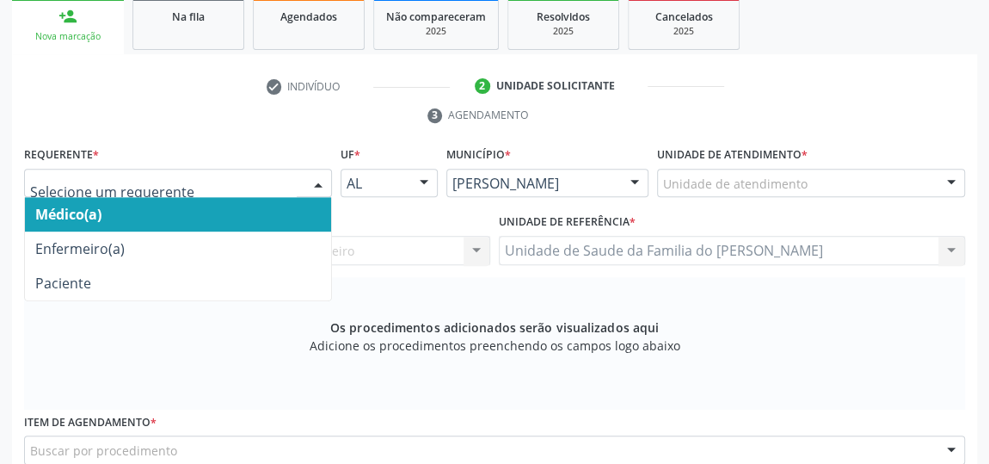
click at [301, 180] on div at bounding box center [178, 183] width 308 height 29
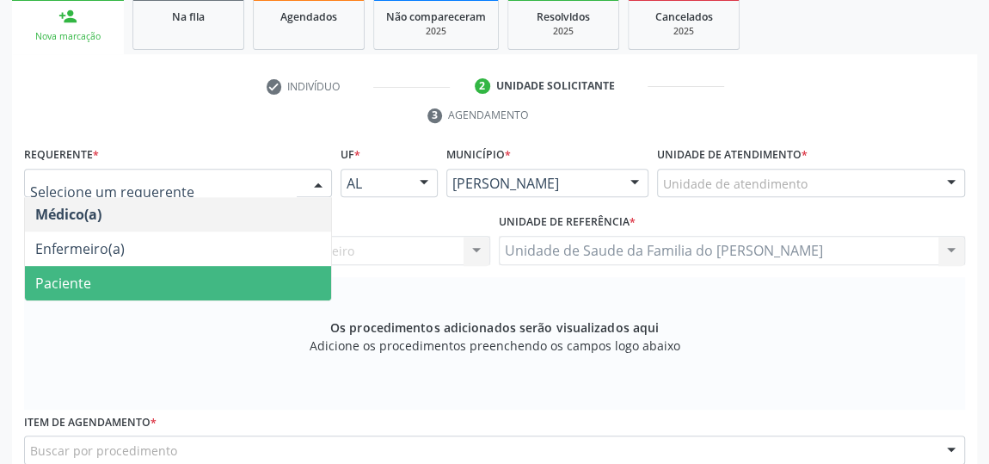
click at [223, 278] on span "Paciente" at bounding box center [178, 283] width 306 height 34
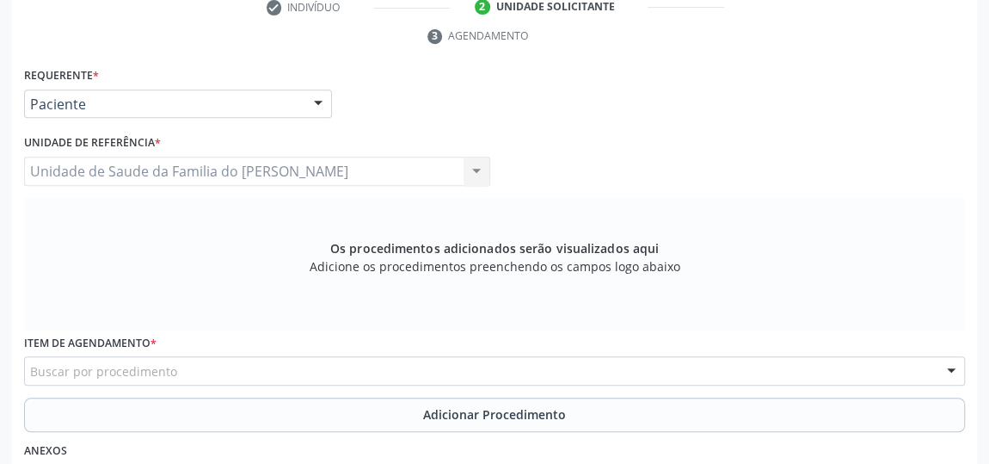
scroll to position [441, 0]
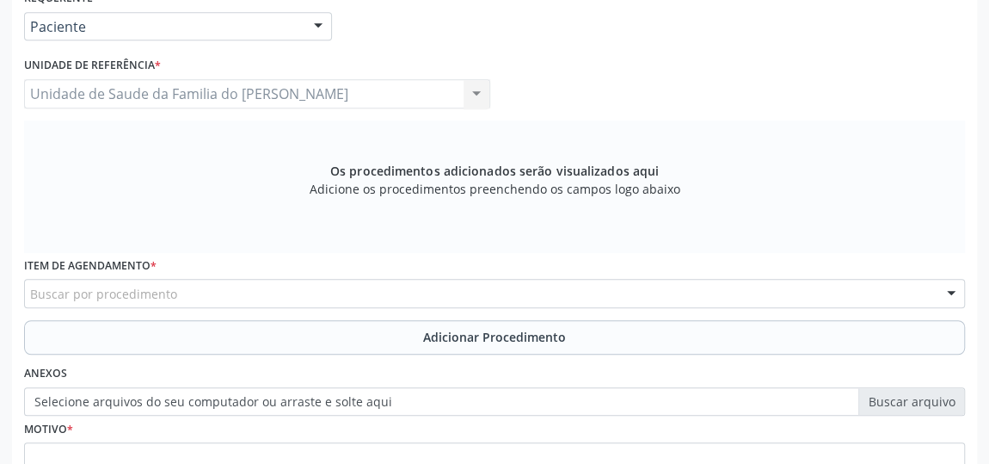
click at [214, 295] on div "Buscar por procedimento" at bounding box center [494, 293] width 941 height 29
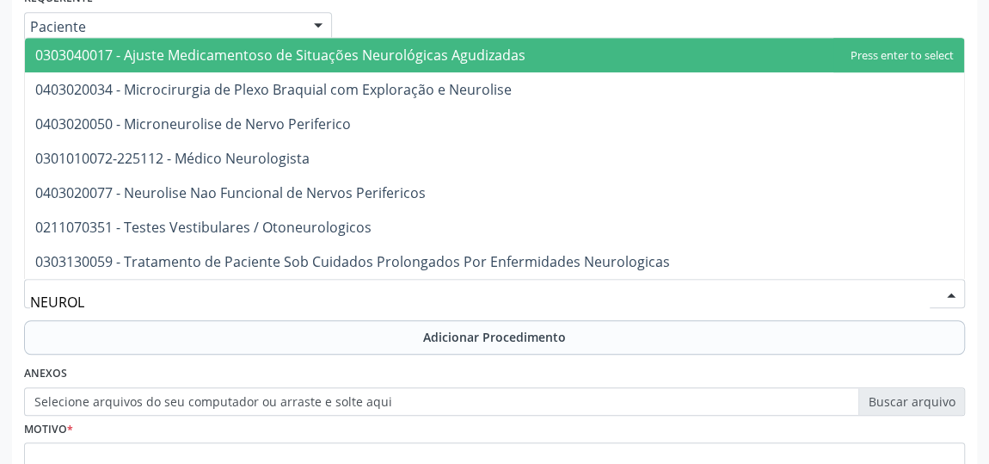
type input "NEUROLO"
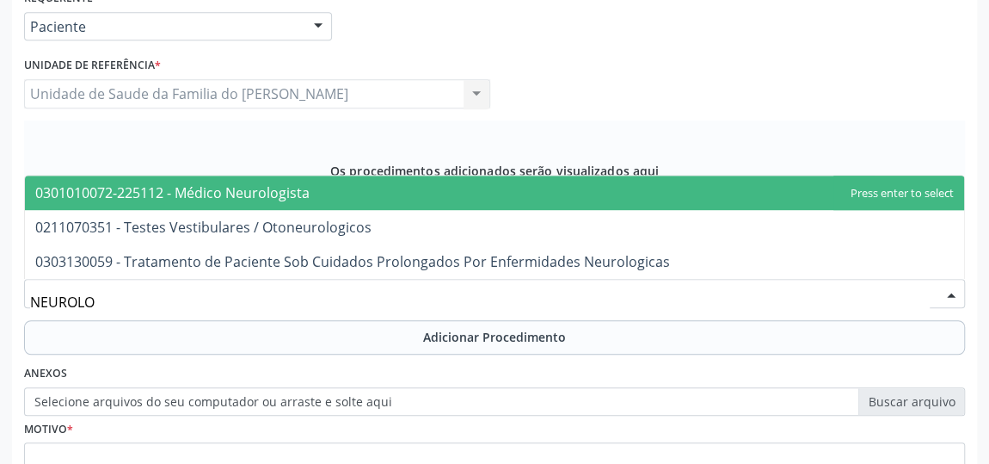
click at [325, 196] on span "0301010072-225112 - Médico Neurologista" at bounding box center [494, 192] width 939 height 34
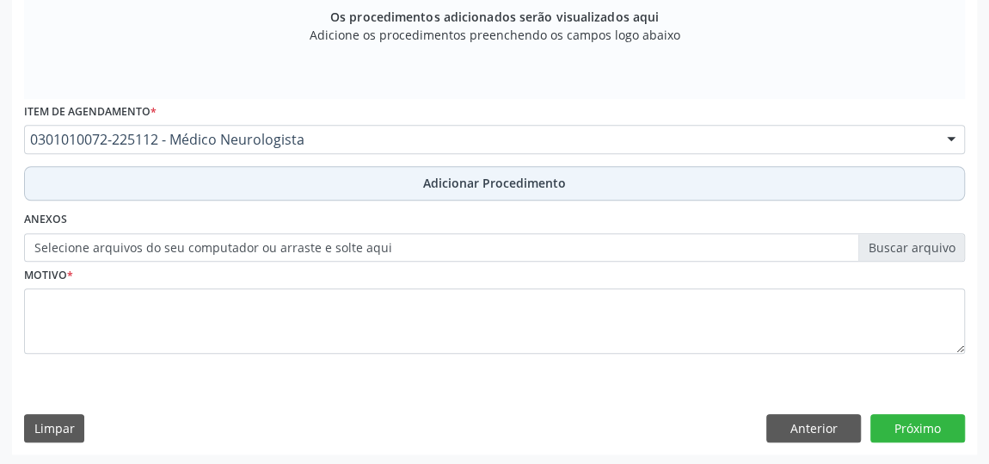
click at [378, 187] on button "Adicionar Procedimento" at bounding box center [494, 183] width 941 height 34
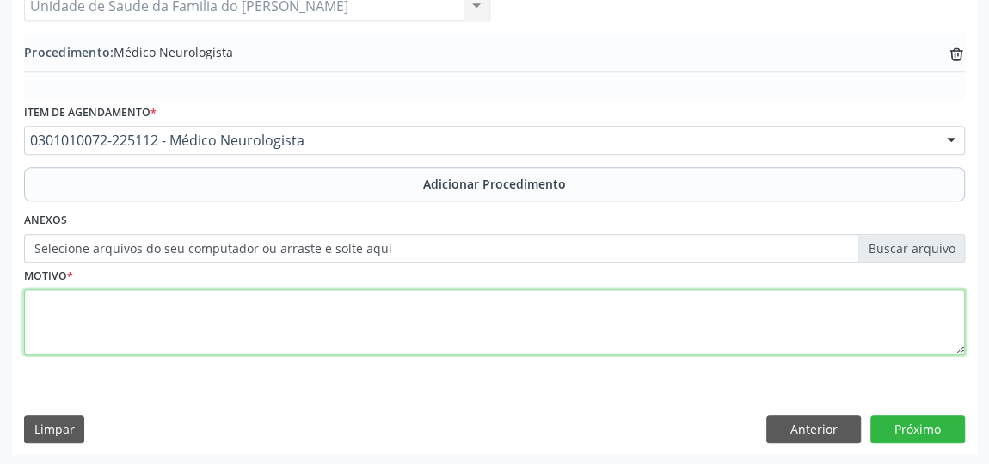
click at [312, 299] on textarea at bounding box center [494, 321] width 941 height 65
click at [421, 306] on textarea "EPILEPSIA" at bounding box center [494, 321] width 941 height 65
type textarea "EPILEPSIA"
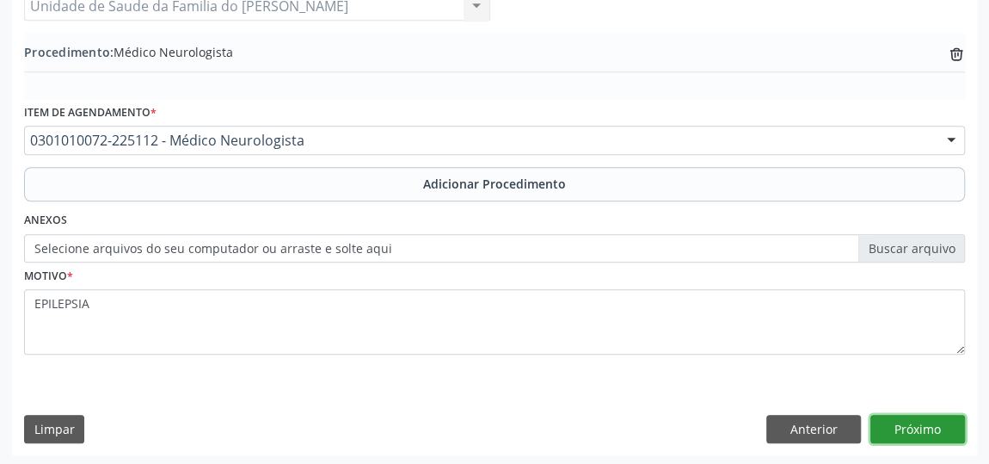
click at [898, 428] on button "Próximo" at bounding box center [917, 428] width 95 height 29
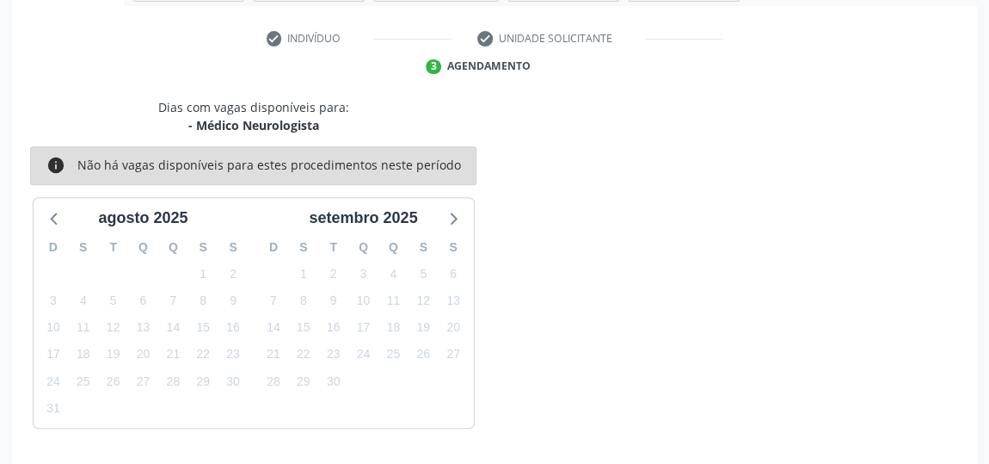
scroll to position [384, 0]
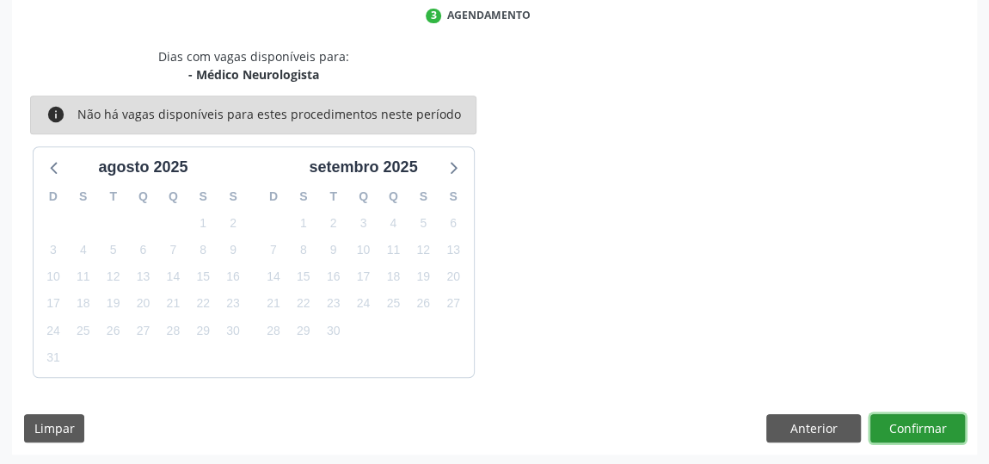
click at [906, 420] on button "Confirmar" at bounding box center [917, 428] width 95 height 29
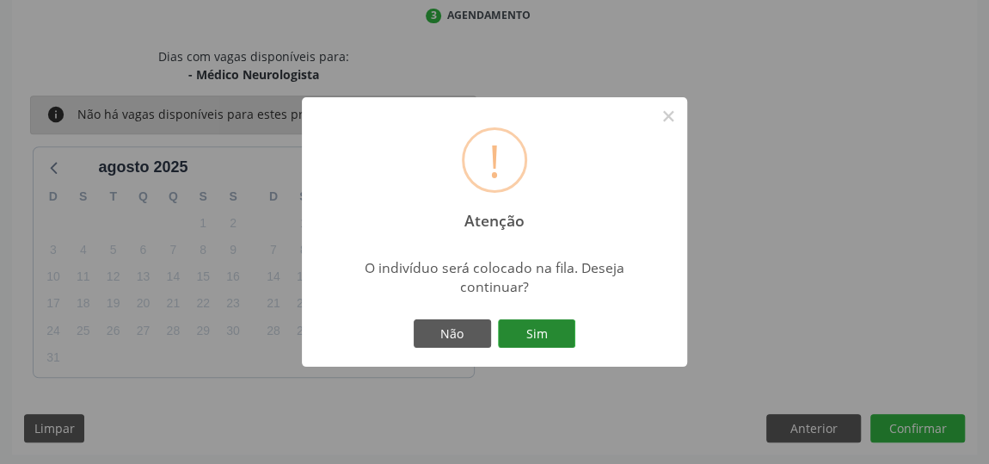
click at [548, 330] on button "Sim" at bounding box center [536, 333] width 77 height 29
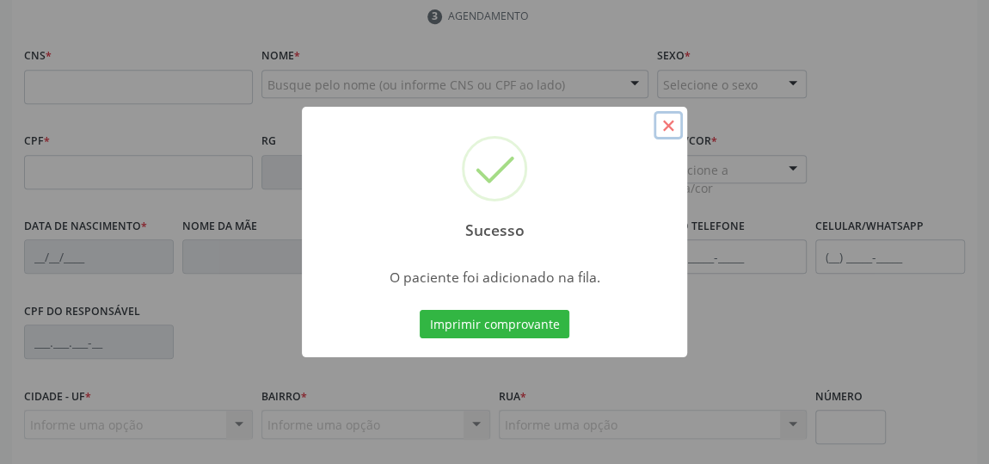
click at [662, 123] on button "×" at bounding box center [668, 125] width 29 height 29
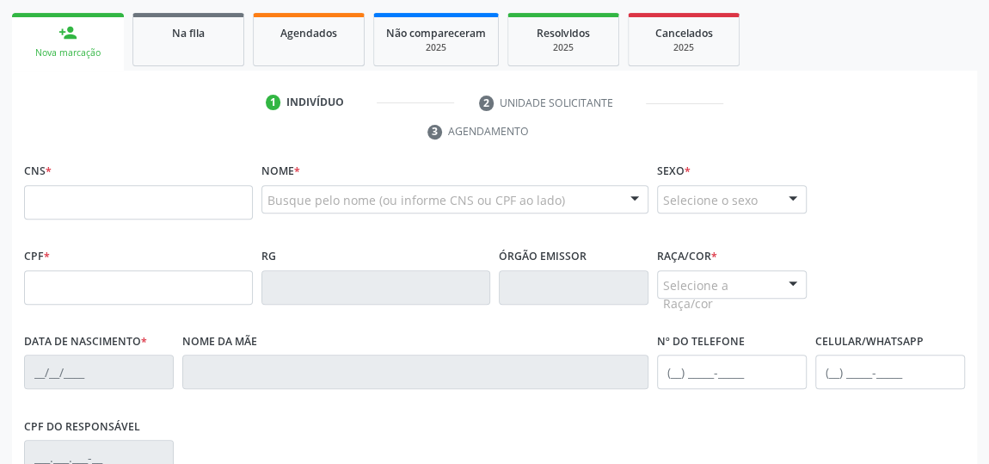
scroll to position [227, 0]
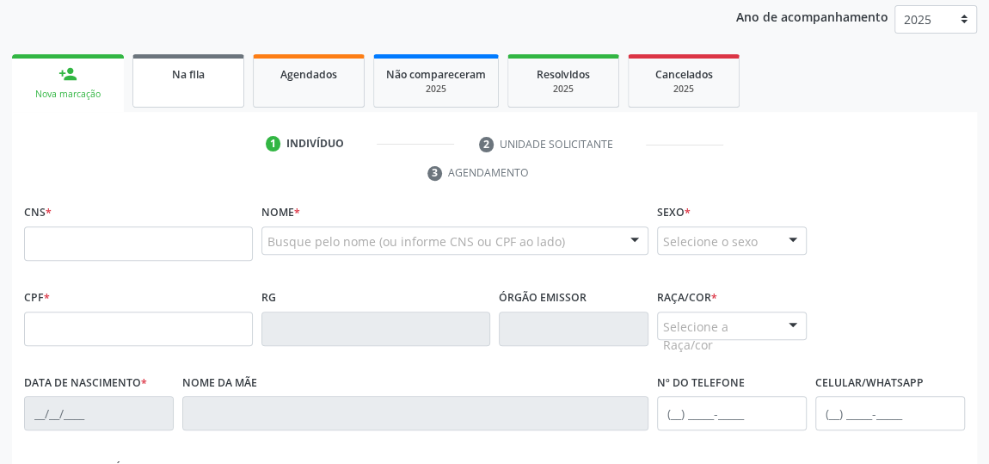
click at [190, 78] on span "Na fila" at bounding box center [188, 74] width 33 height 15
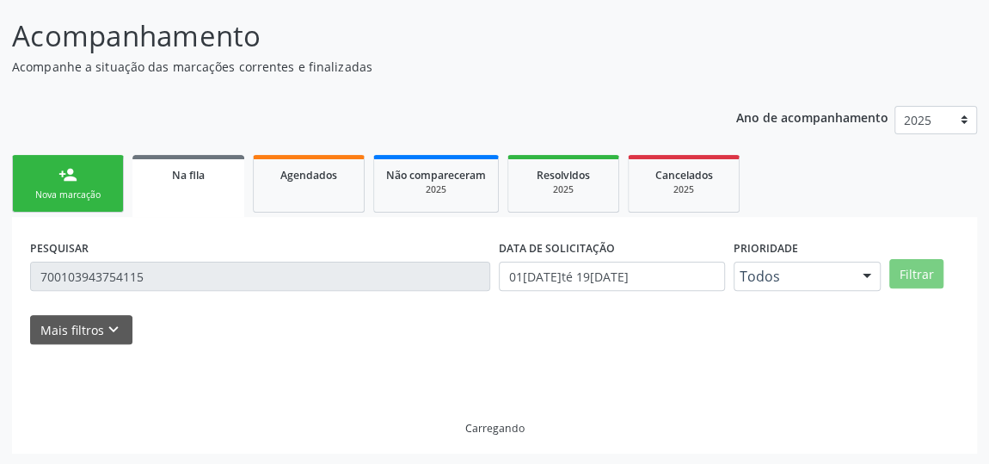
scroll to position [89, 0]
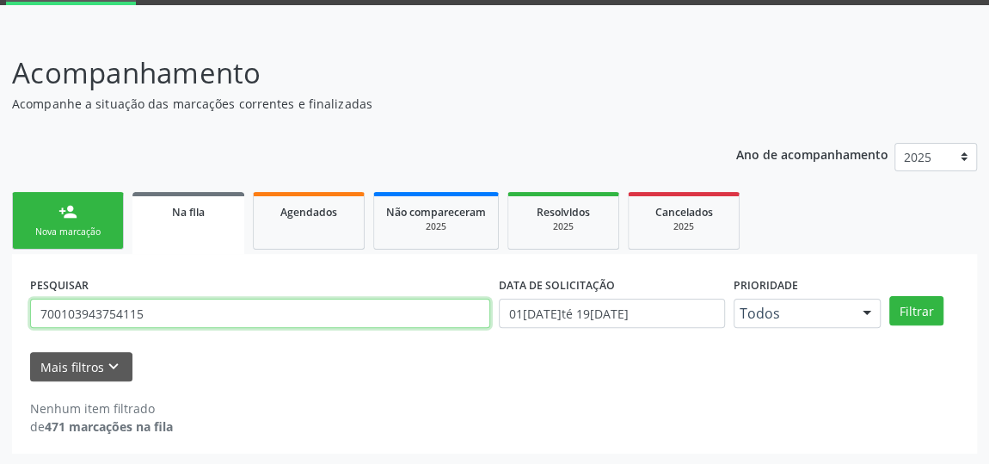
drag, startPoint x: 212, startPoint y: 320, endPoint x: 3, endPoint y: 314, distance: 209.1
click at [3, 314] on div "Acompanhamento Acompanhe a situação das marcações correntes e finalizadas Relat…" at bounding box center [494, 247] width 989 height 436
type input "898003005778209"
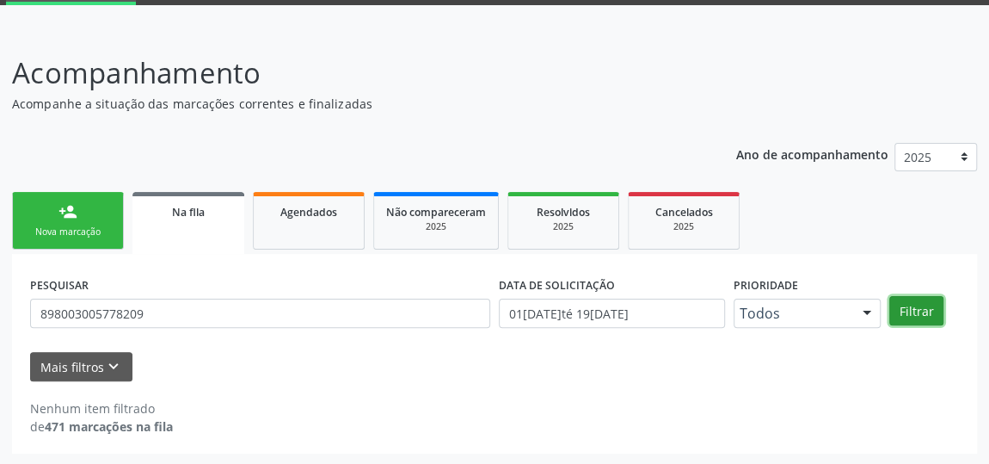
click at [918, 315] on button "Filtrar" at bounding box center [916, 310] width 54 height 29
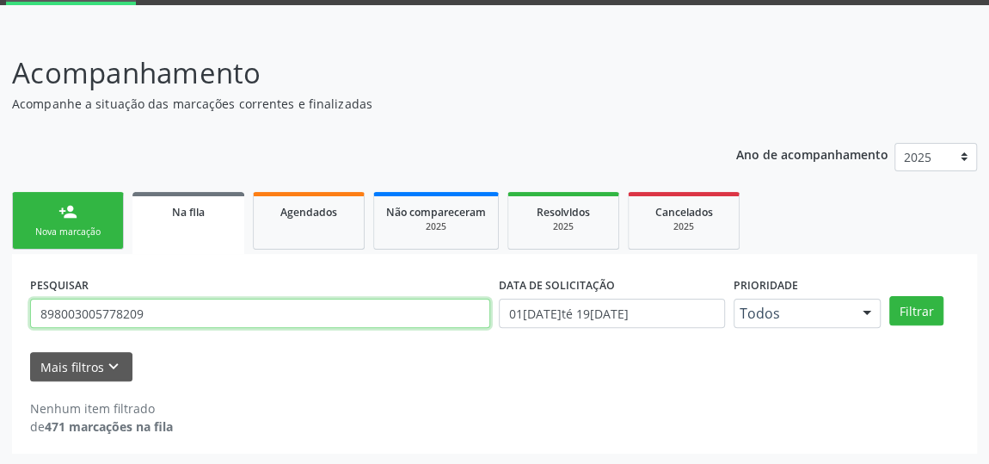
drag, startPoint x: 160, startPoint y: 312, endPoint x: 21, endPoint y: 316, distance: 139.4
click at [21, 316] on div "PESQUISAR 898003005778209 DATA DE SOLICITAÇÃO [DATE] até [DATE] Prioridade Todo…" at bounding box center [494, 354] width 965 height 200
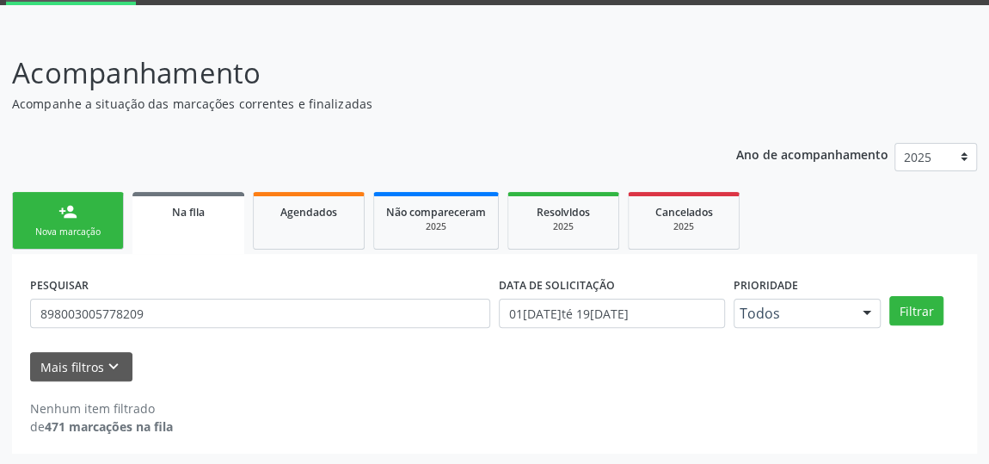
click at [64, 231] on div "Nova marcação" at bounding box center [68, 231] width 86 height 13
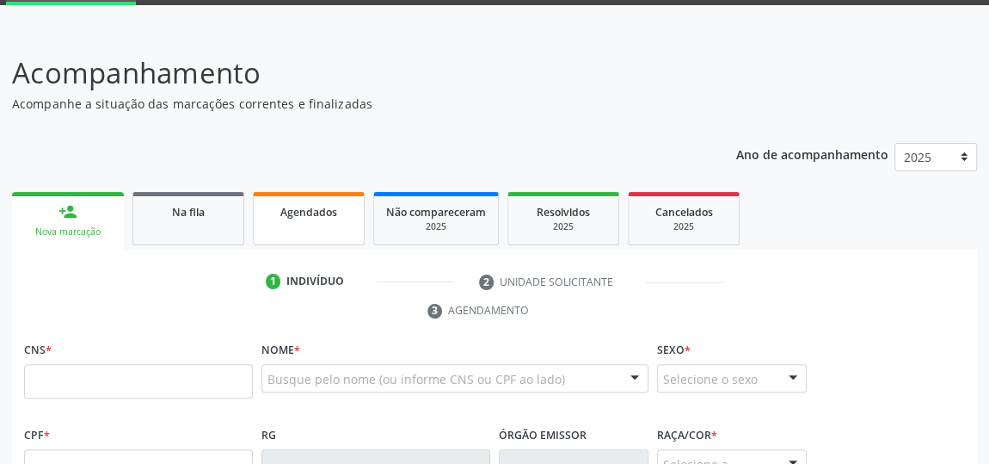
click at [306, 212] on span "Agendados" at bounding box center [308, 212] width 57 height 15
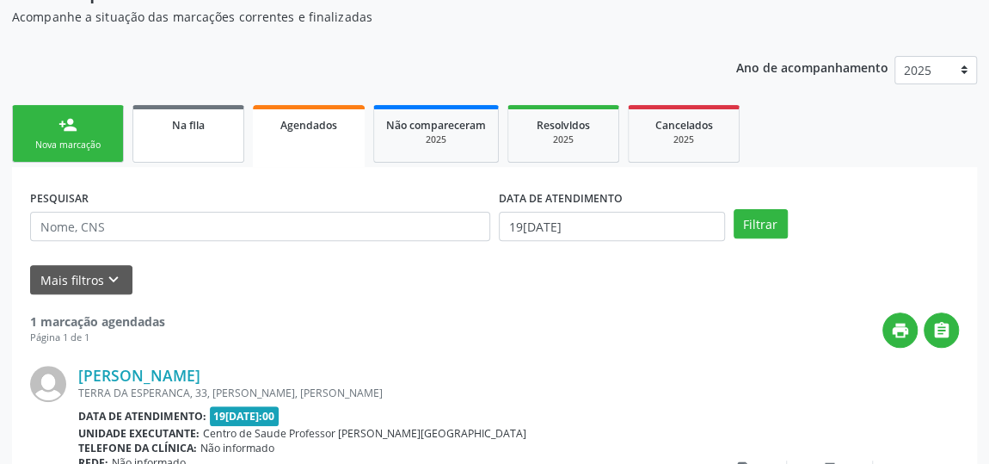
scroll to position [168, 0]
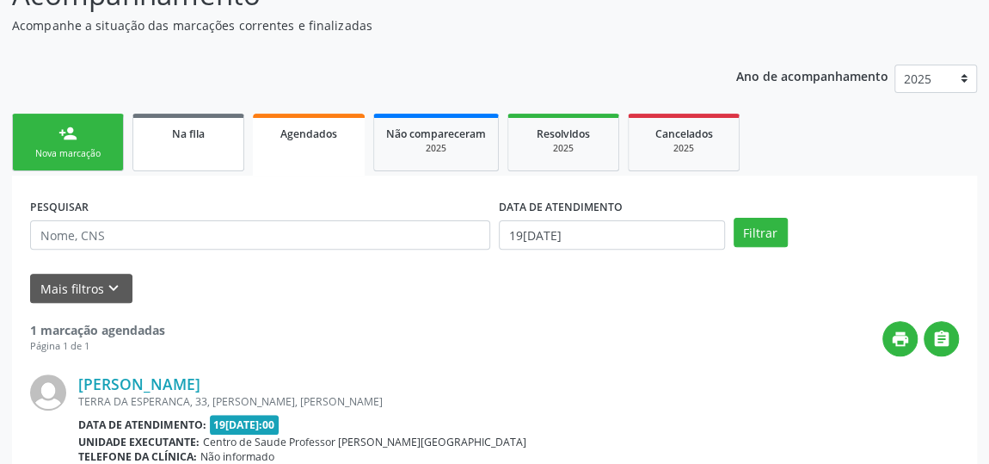
click at [188, 137] on span "Na fila" at bounding box center [188, 133] width 33 height 15
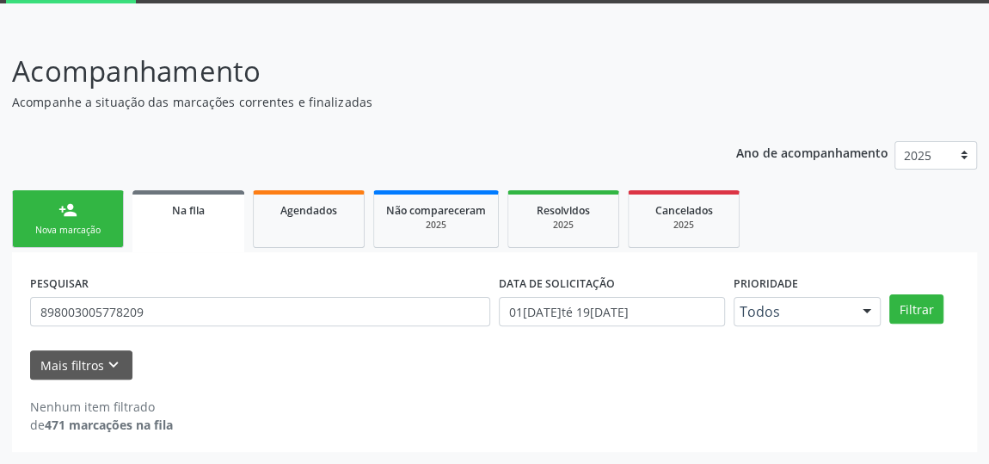
scroll to position [89, 0]
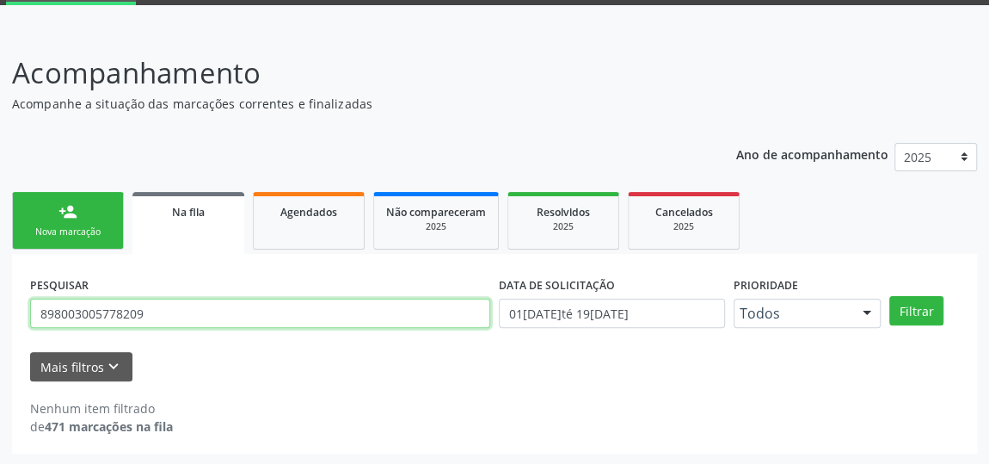
click at [109, 304] on input "898003005778209" at bounding box center [260, 312] width 460 height 29
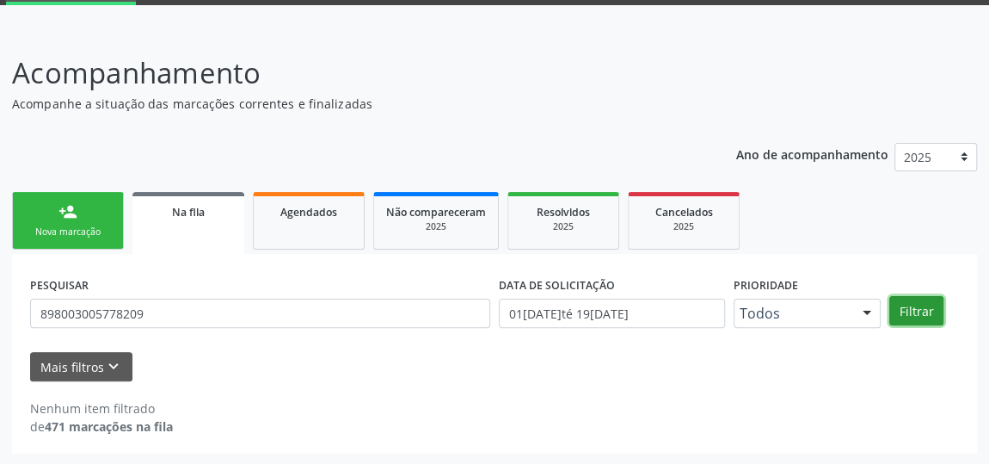
click at [911, 311] on button "Filtrar" at bounding box center [916, 310] width 54 height 29
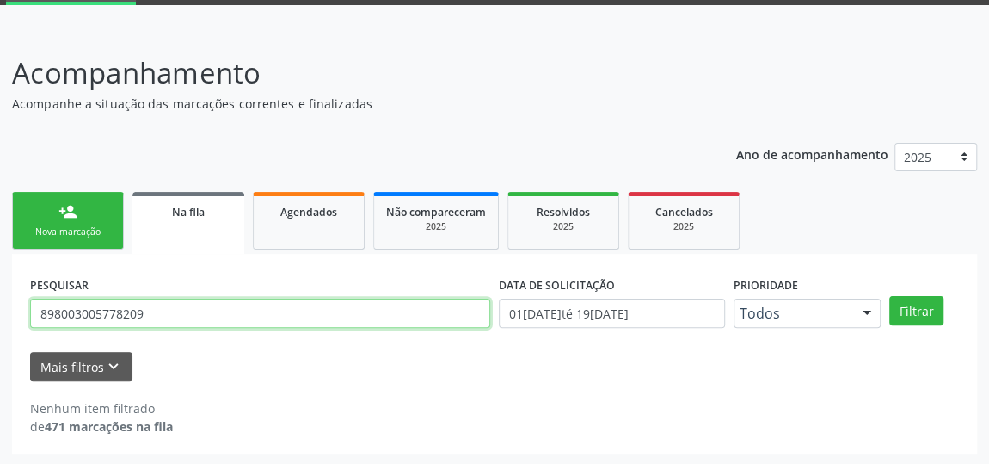
drag, startPoint x: 178, startPoint y: 321, endPoint x: 18, endPoint y: 319, distance: 160.0
click at [18, 319] on div "PESQUISAR 898003005778209 DATA DE SOLICITAÇÃO [DATE] até [DATE] Prioridade Todo…" at bounding box center [494, 354] width 965 height 200
type input "[PERSON_NAME]"
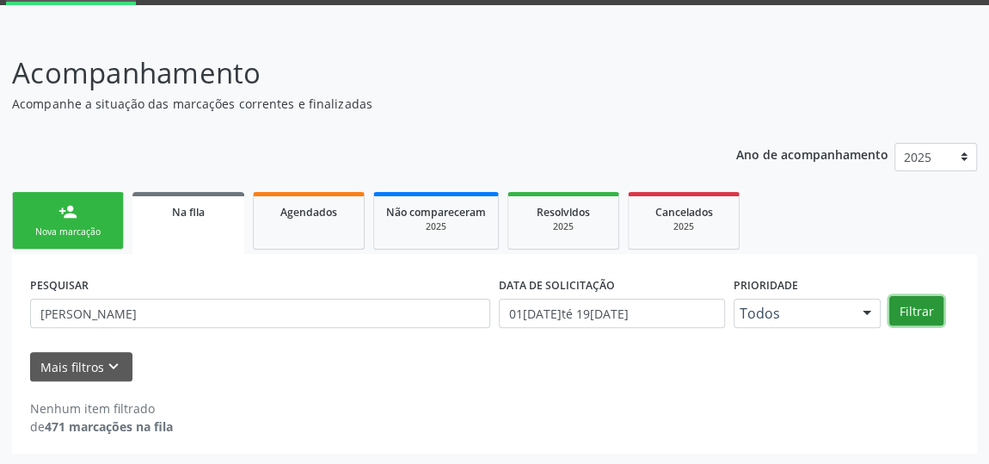
click at [901, 310] on button "Filtrar" at bounding box center [916, 310] width 54 height 29
click at [81, 217] on link "person_add Nova marcação" at bounding box center [68, 221] width 112 height 58
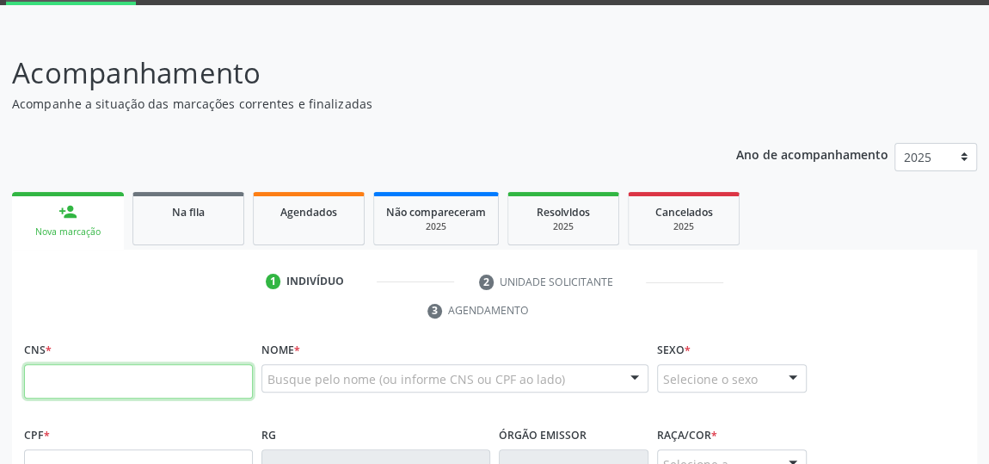
click at [82, 385] on input "text" at bounding box center [138, 381] width 229 height 34
type input "700 0053 3720 6308"
type input "057.584.214-80"
type input "13[DATE]"
type input "[PERSON_NAME]"
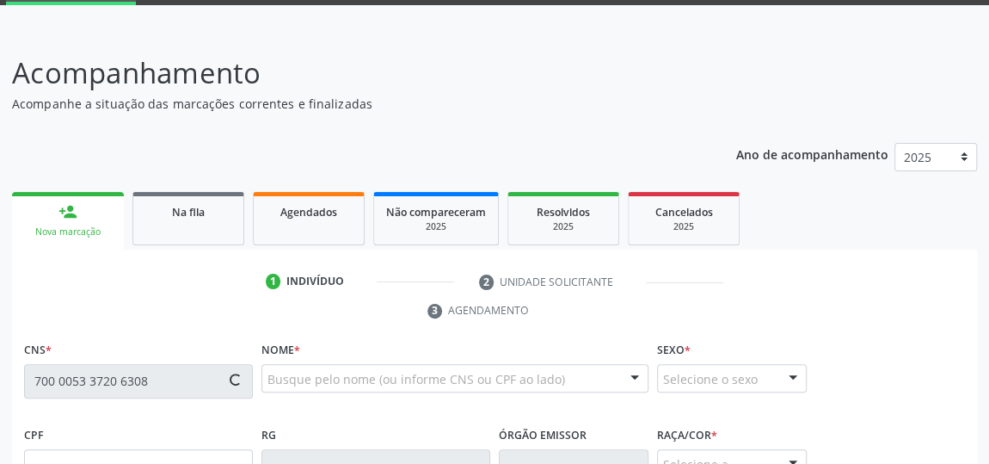
type input "[PHONE_NUMBER]"
type input "39"
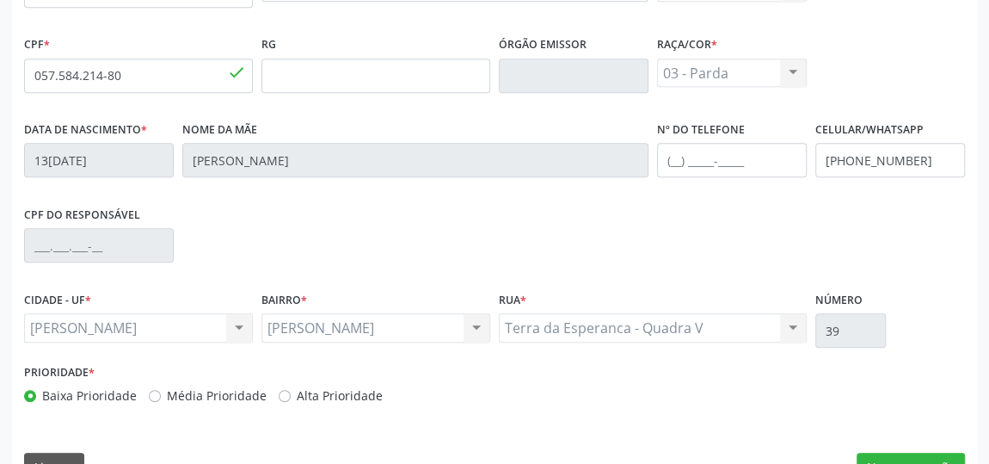
scroll to position [519, 0]
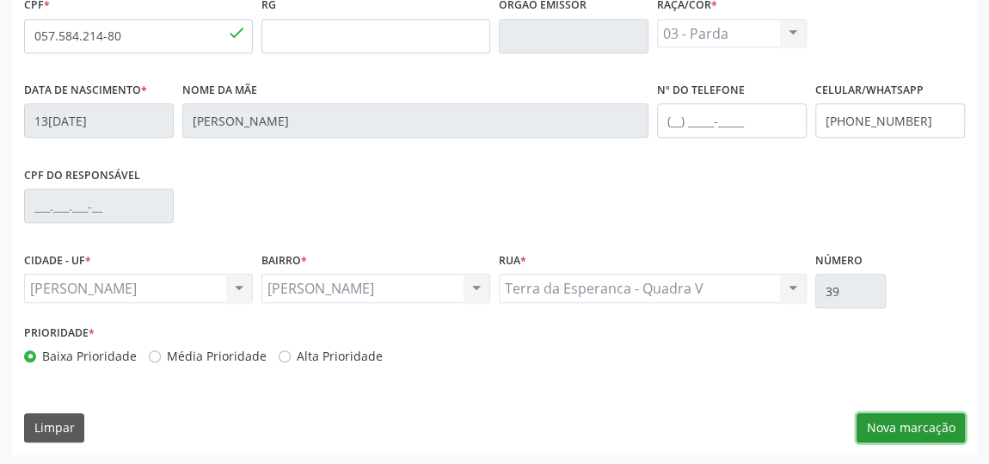
click at [917, 417] on button "Nova marcação" at bounding box center [911, 427] width 108 height 29
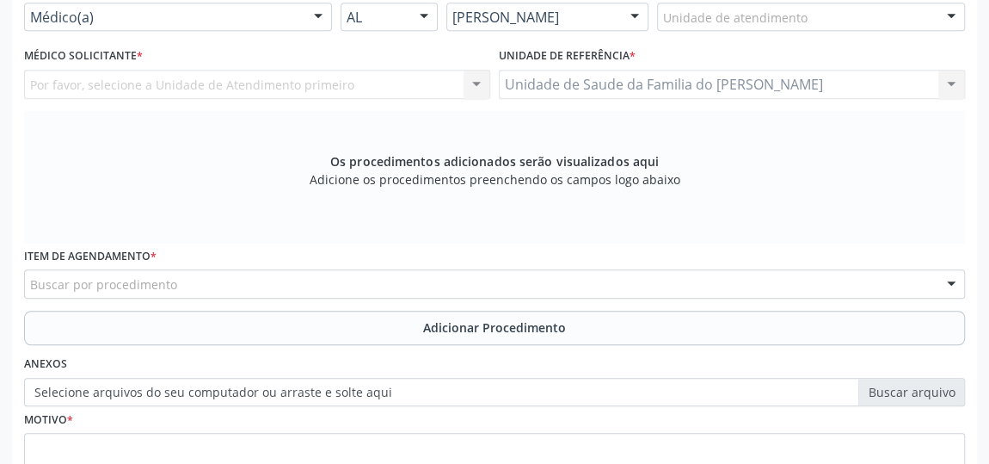
scroll to position [285, 0]
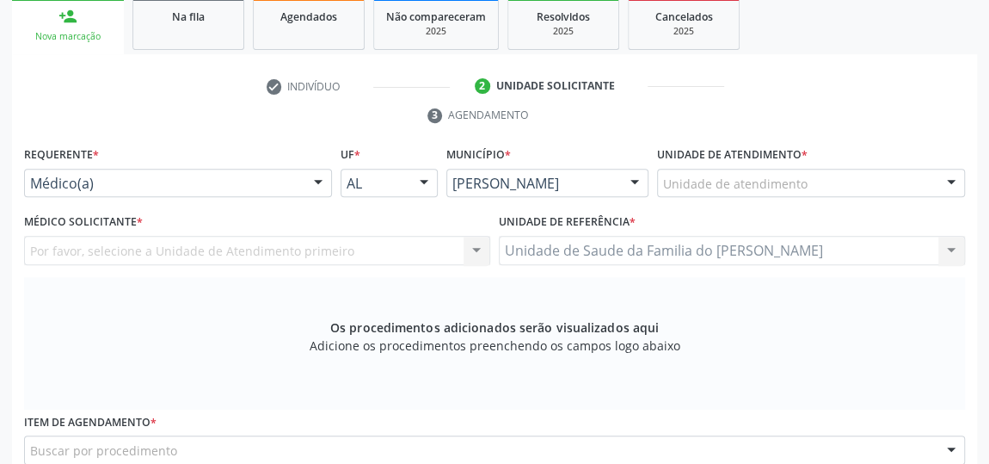
click at [316, 175] on div at bounding box center [318, 183] width 26 height 29
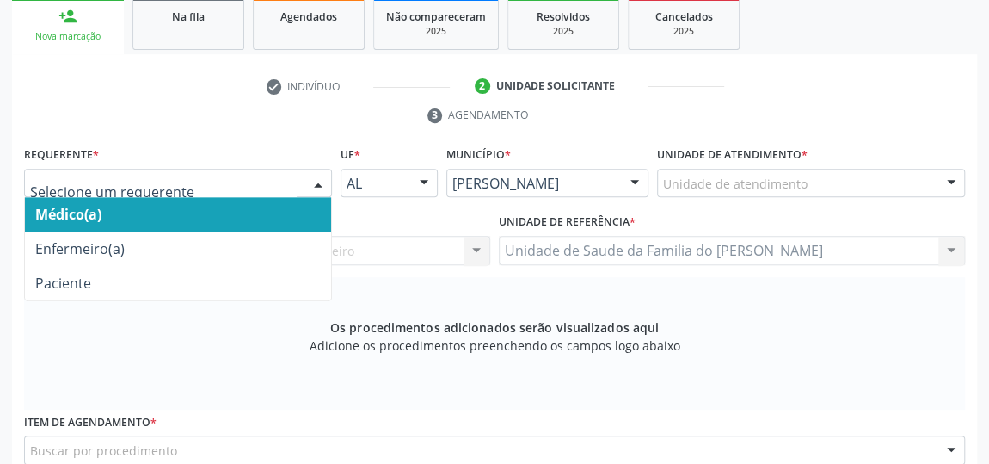
click at [166, 209] on span "Médico(a)" at bounding box center [178, 214] width 306 height 34
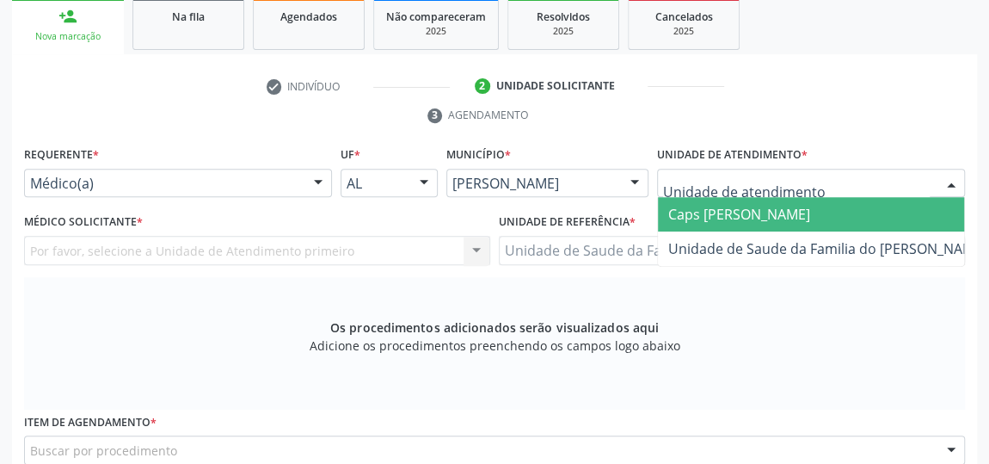
type input "J"
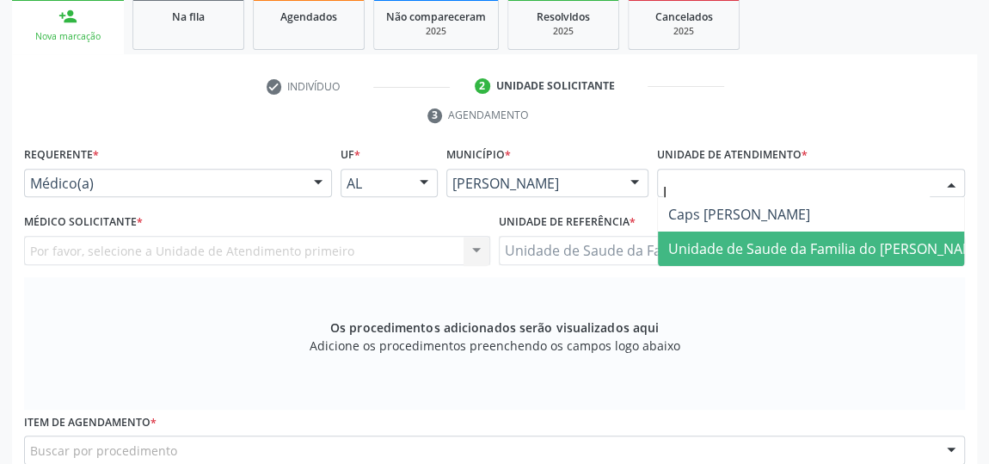
click at [763, 248] on span "Unidade de Saude da Familia do [PERSON_NAME]" at bounding box center [827, 248] width 318 height 19
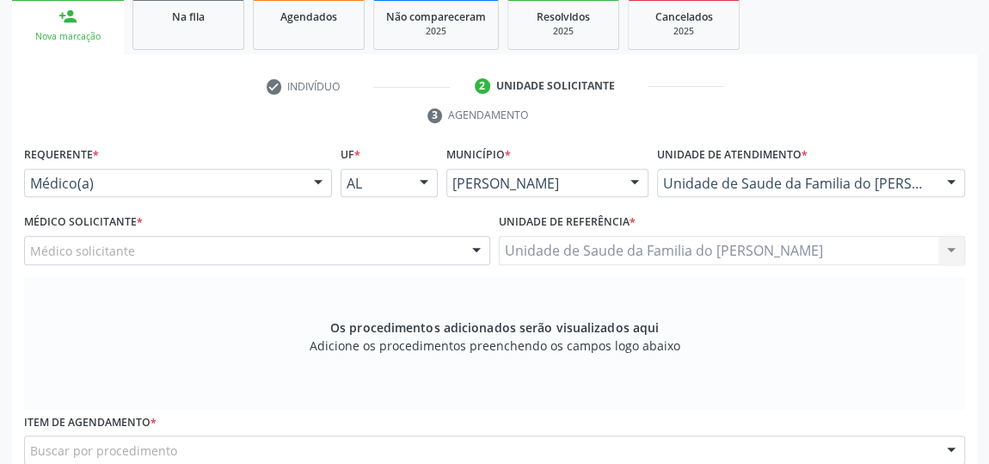
click at [472, 249] on div at bounding box center [477, 250] width 26 height 29
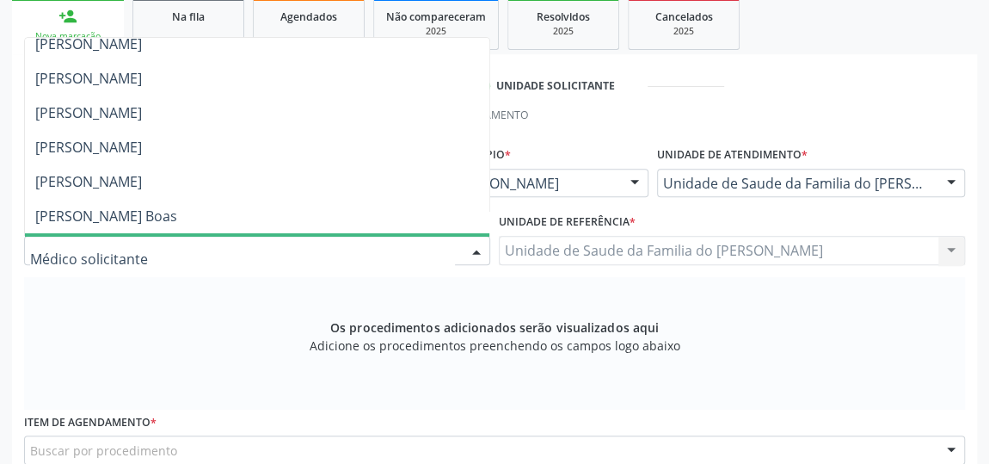
scroll to position [77, 0]
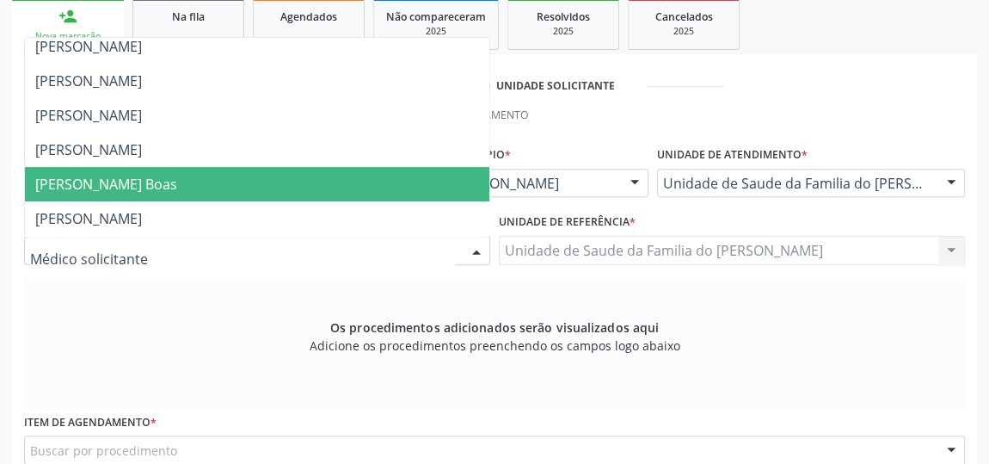
click at [390, 184] on span "[PERSON_NAME] Boas" at bounding box center [257, 184] width 464 height 34
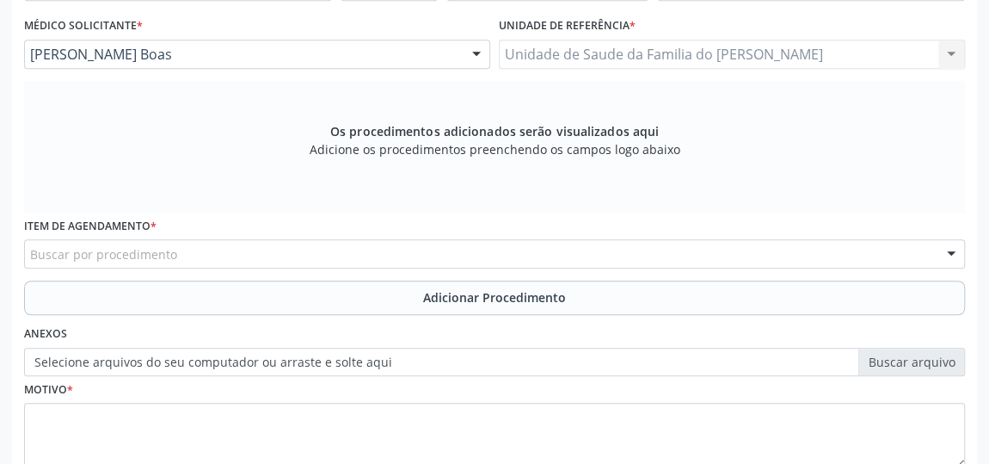
scroll to position [519, 0]
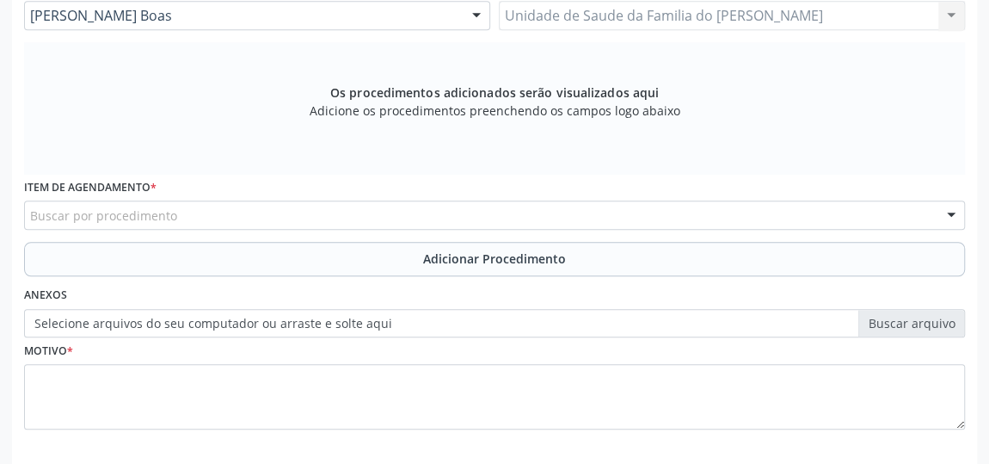
click at [337, 209] on div "Buscar por procedimento" at bounding box center [494, 214] width 941 height 29
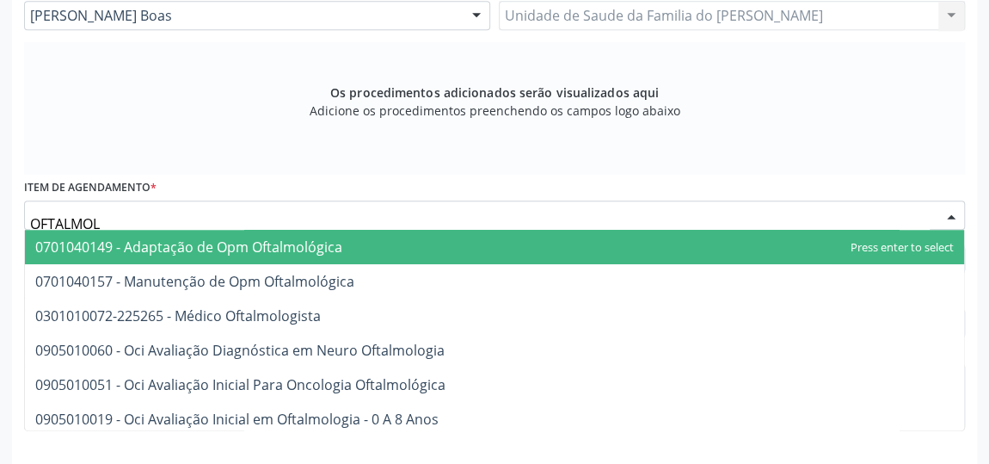
type input "OFTALMOLO"
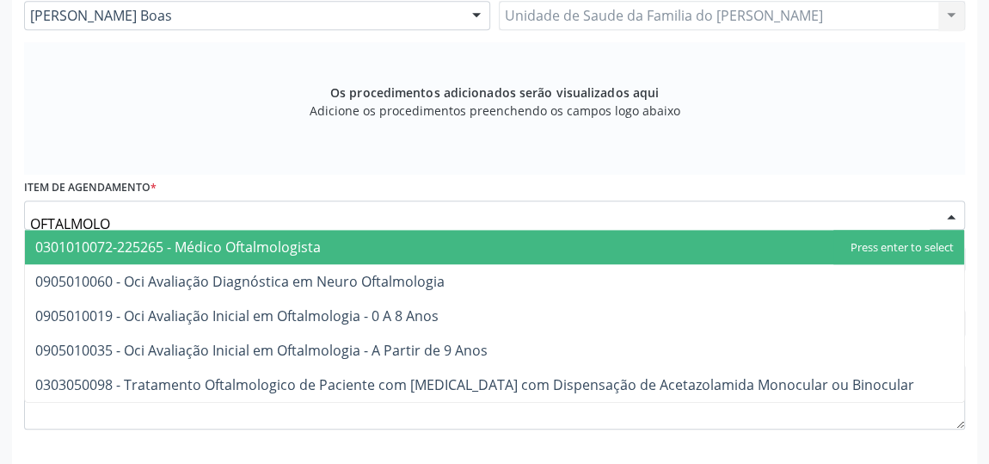
click at [349, 245] on span "0301010072-225265 - Médico Oftalmologista" at bounding box center [494, 247] width 939 height 34
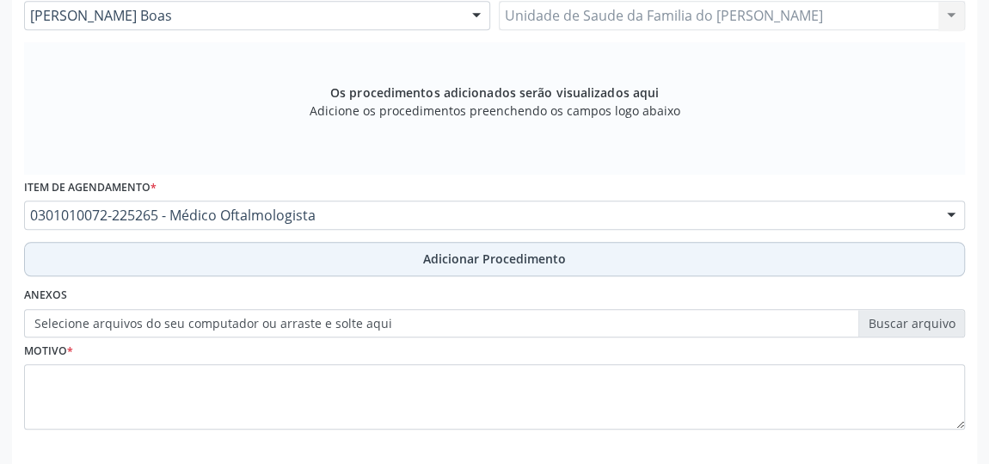
click at [351, 257] on button "Adicionar Procedimento" at bounding box center [494, 259] width 941 height 34
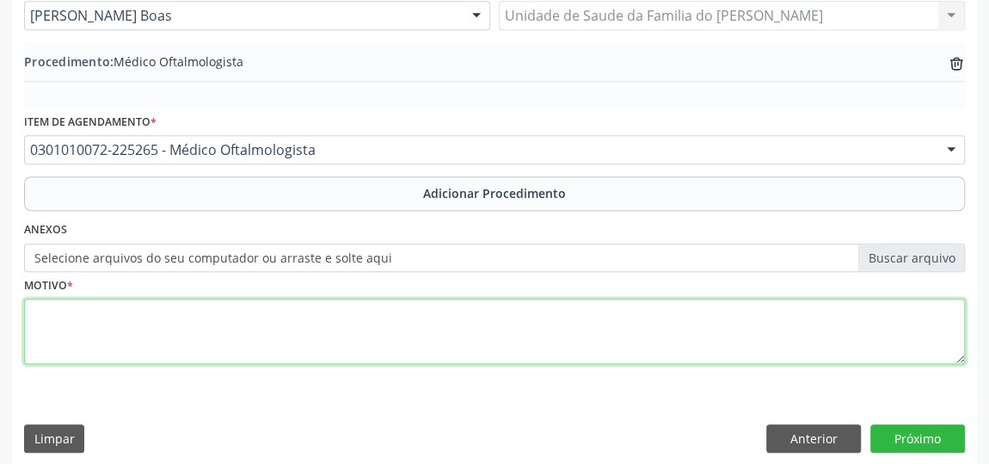
click at [251, 331] on textarea at bounding box center [494, 330] width 941 height 65
click at [135, 310] on textarea "[MEDICAL_DATA] MELLITUS INSULINO DEPENDENTE" at bounding box center [494, 330] width 941 height 65
type textarea "[MEDICAL_DATA] MELLITUS INSULINO DEPENDENTE"
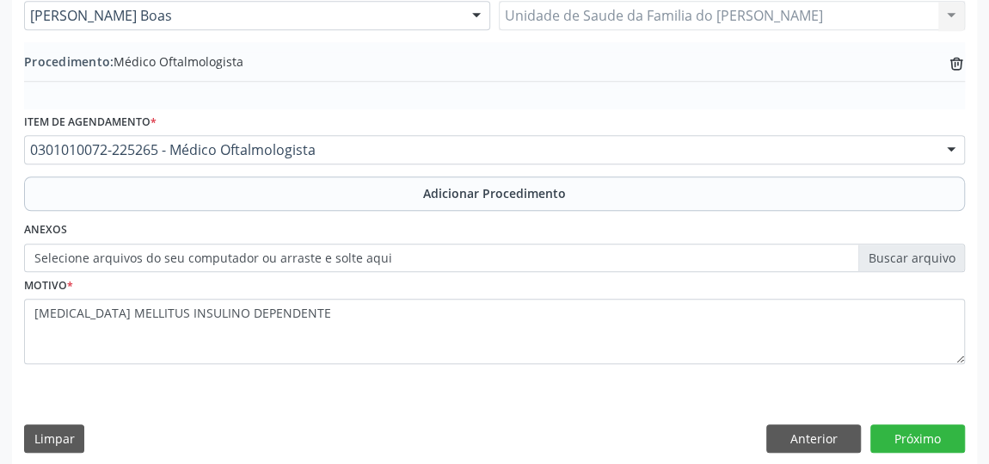
drag, startPoint x: 135, startPoint y: 310, endPoint x: 202, endPoint y: 362, distance: 85.2
click at [202, 362] on fieldset "Motivo * [MEDICAL_DATA] MELLITUS INSULINO DEPENDENTE" at bounding box center [494, 323] width 941 height 103
click at [936, 432] on button "Próximo" at bounding box center [917, 438] width 95 height 29
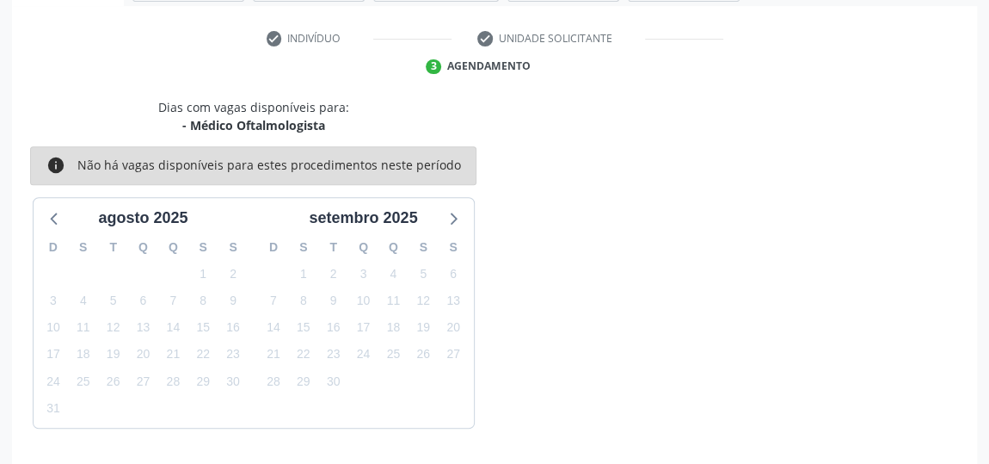
scroll to position [384, 0]
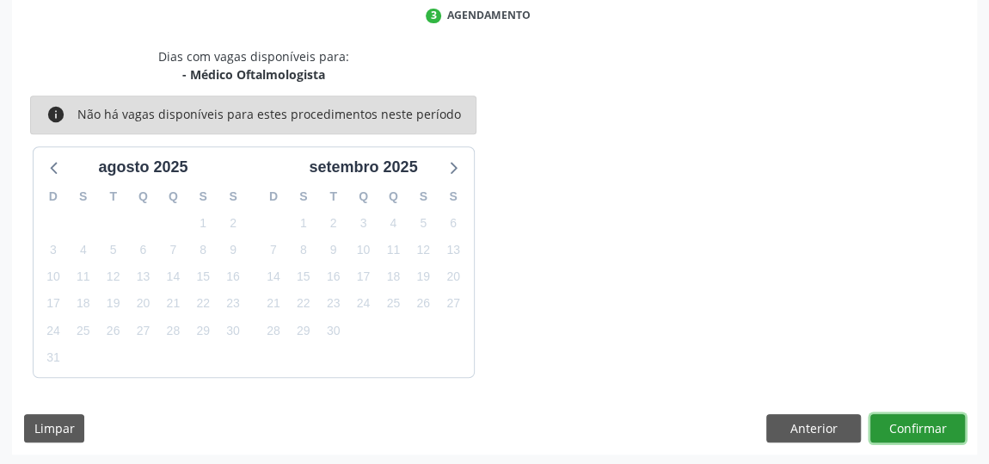
click at [898, 418] on button "Confirmar" at bounding box center [917, 428] width 95 height 29
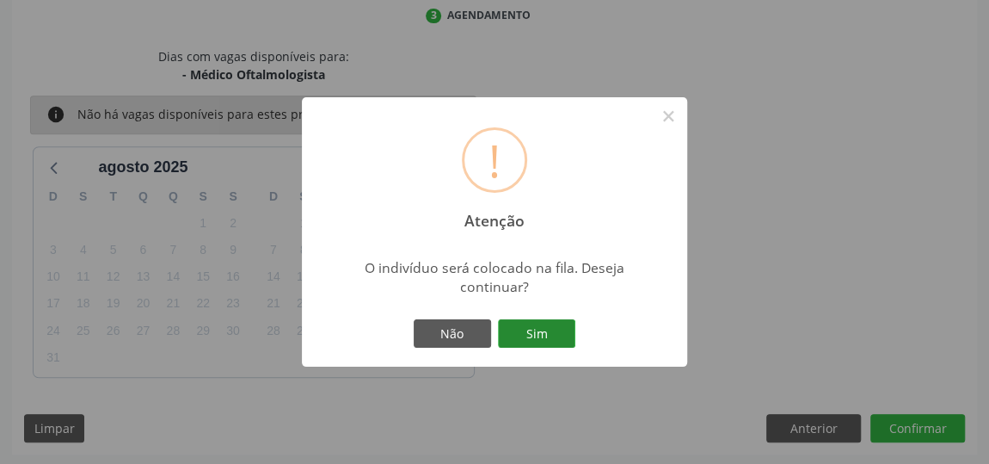
click at [526, 338] on button "Sim" at bounding box center [536, 333] width 77 height 29
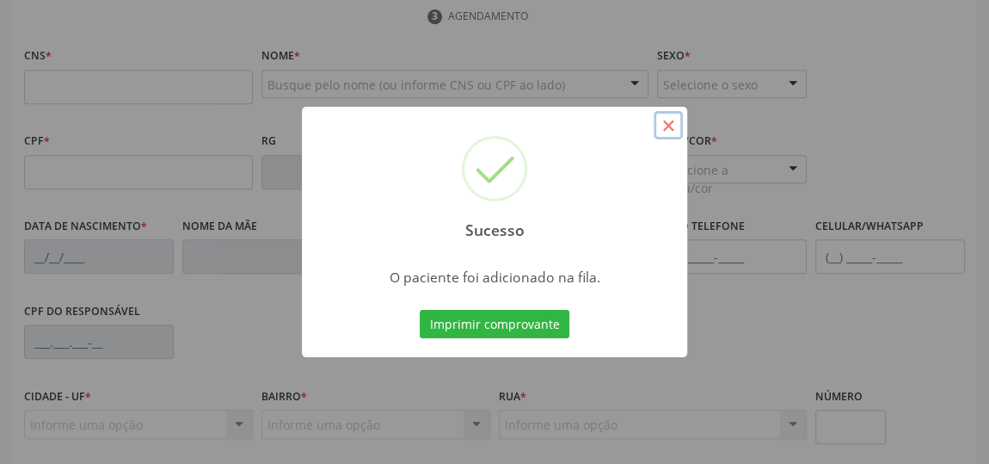
click at [664, 127] on button "×" at bounding box center [668, 125] width 29 height 29
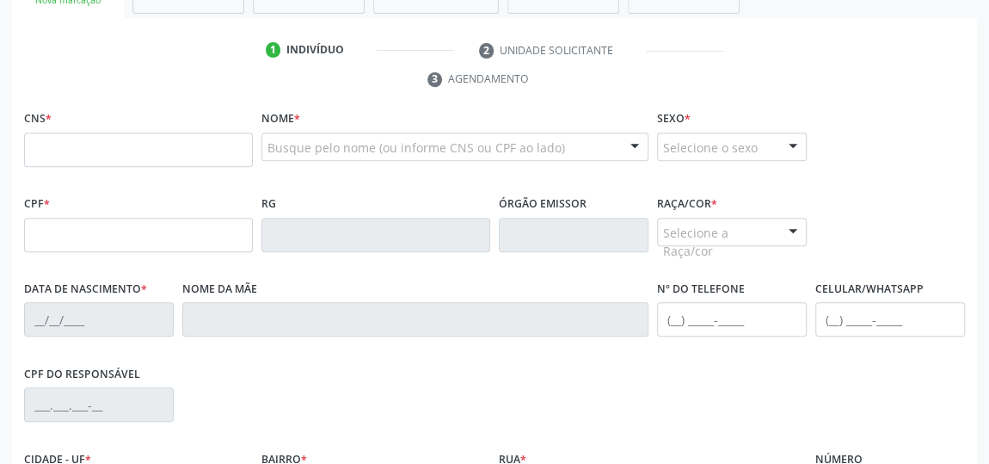
scroll to position [227, 0]
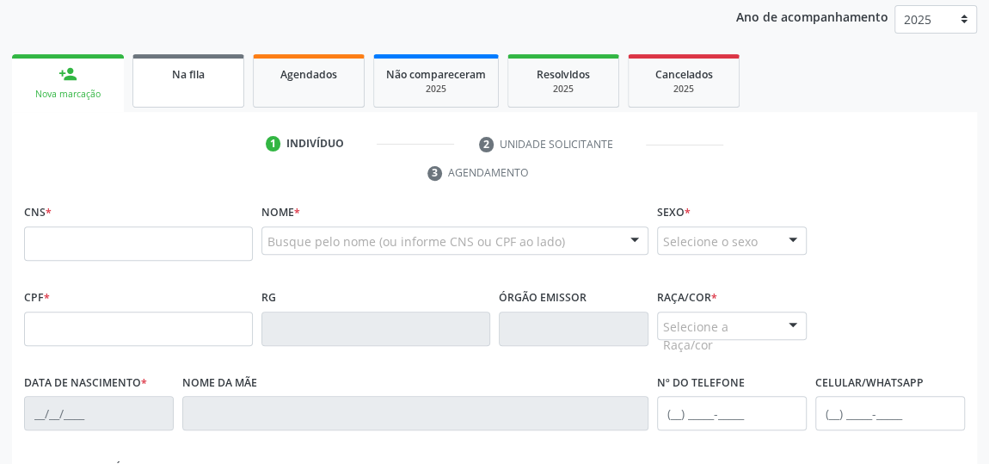
click at [183, 81] on div "Na fila" at bounding box center [188, 73] width 86 height 18
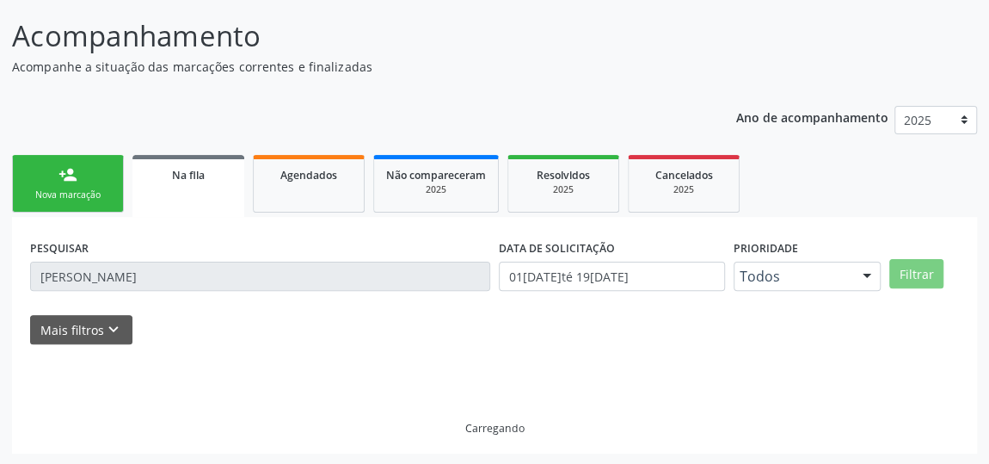
scroll to position [89, 0]
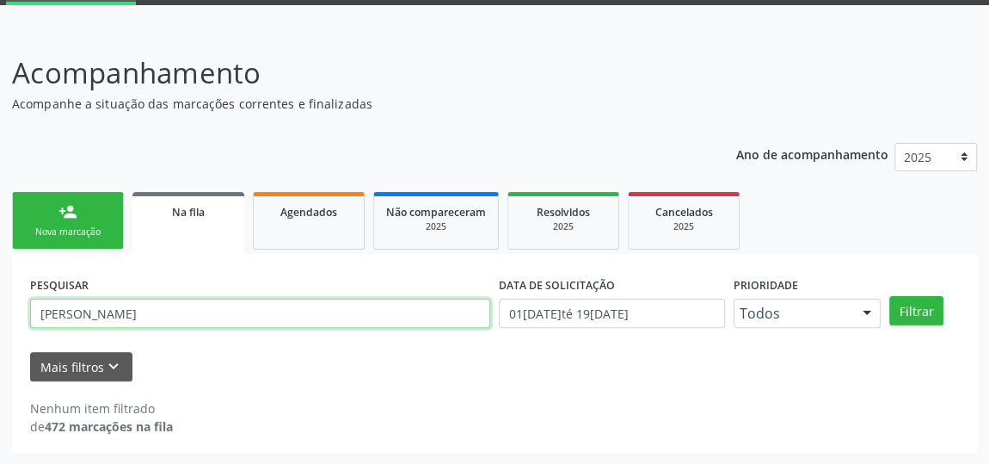
click at [171, 310] on input "[PERSON_NAME]" at bounding box center [260, 312] width 460 height 29
drag, startPoint x: 170, startPoint y: 310, endPoint x: 38, endPoint y: 310, distance: 132.4
click at [38, 310] on input "[PERSON_NAME]" at bounding box center [260, 312] width 460 height 29
type input "JACIELE"
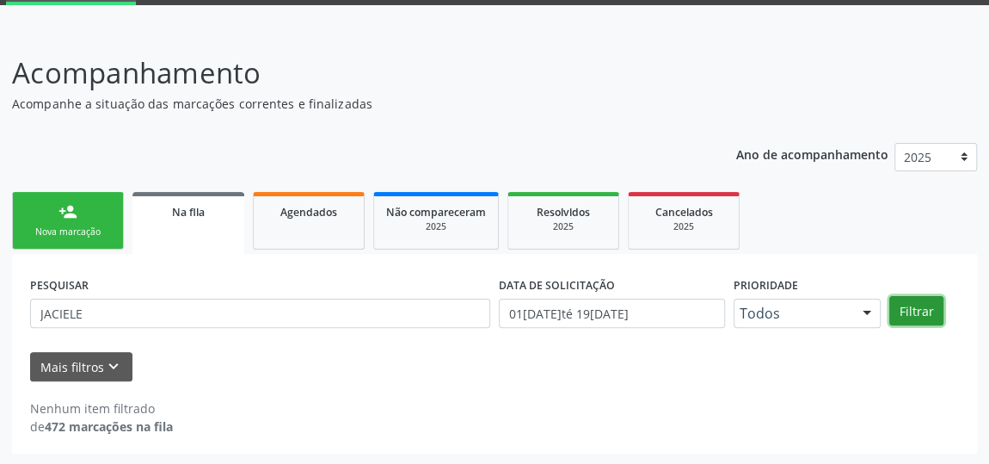
click at [917, 312] on button "Filtrar" at bounding box center [916, 310] width 54 height 29
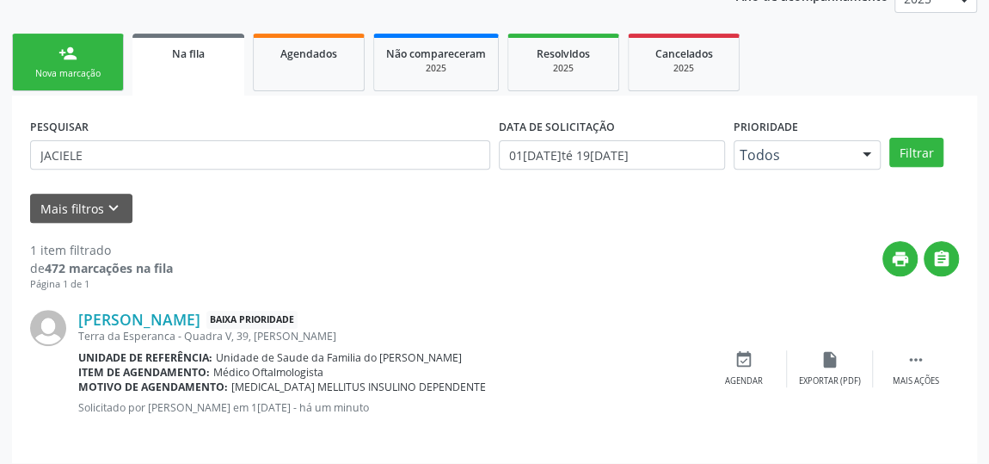
scroll to position [256, 0]
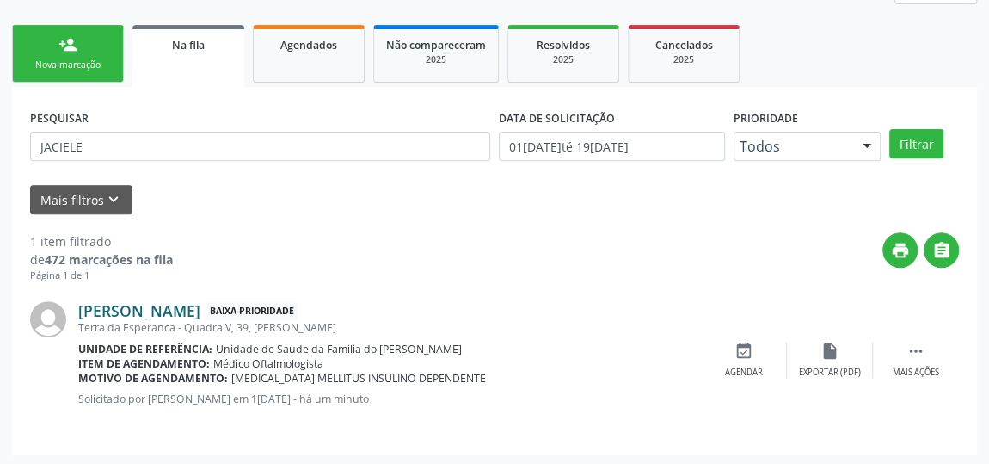
click at [152, 308] on link "[PERSON_NAME]" at bounding box center [139, 310] width 122 height 19
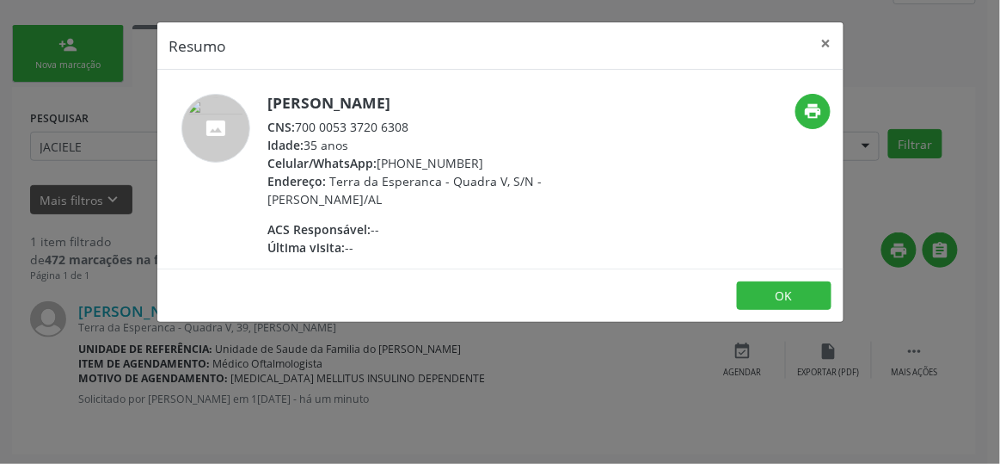
drag, startPoint x: 410, startPoint y: 123, endPoint x: 297, endPoint y: 127, distance: 113.6
click at [297, 127] on div "CNS: 700 0053 3720 6308" at bounding box center [435, 127] width 335 height 18
copy div "700 0053 3720 6308"
click at [831, 45] on button "×" at bounding box center [826, 43] width 34 height 42
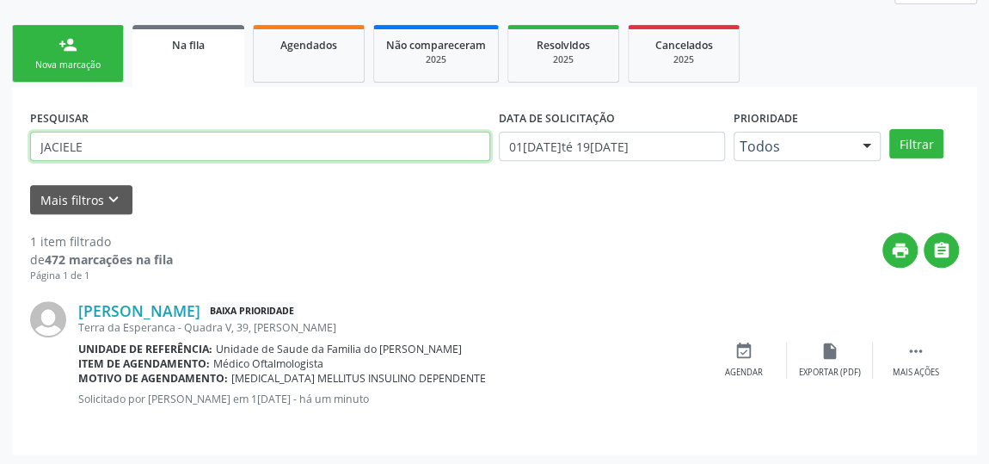
drag, startPoint x: 111, startPoint y: 150, endPoint x: 0, endPoint y: 138, distance: 111.6
click at [0, 138] on div "Acompanhamento Acompanhe a situação das marcações correntes e finalizadas Relat…" at bounding box center [494, 164] width 989 height 604
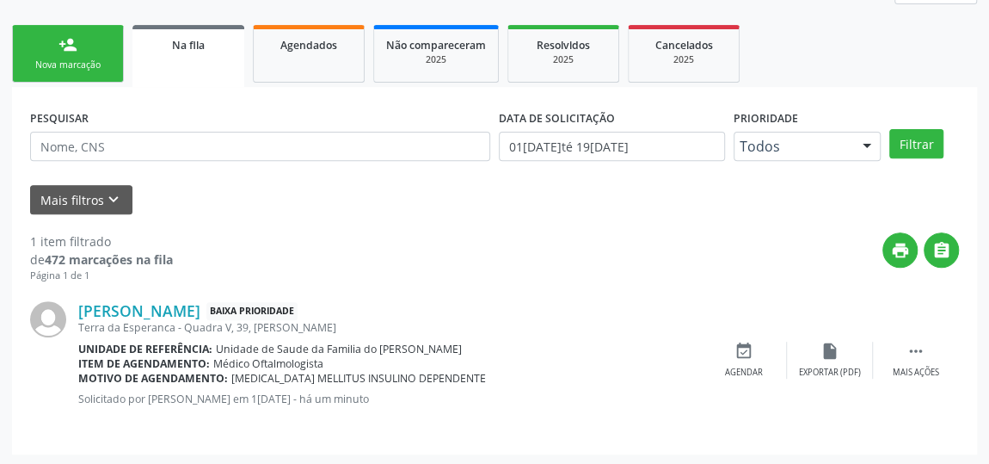
click at [54, 45] on link "person_add Nova marcação" at bounding box center [68, 54] width 112 height 58
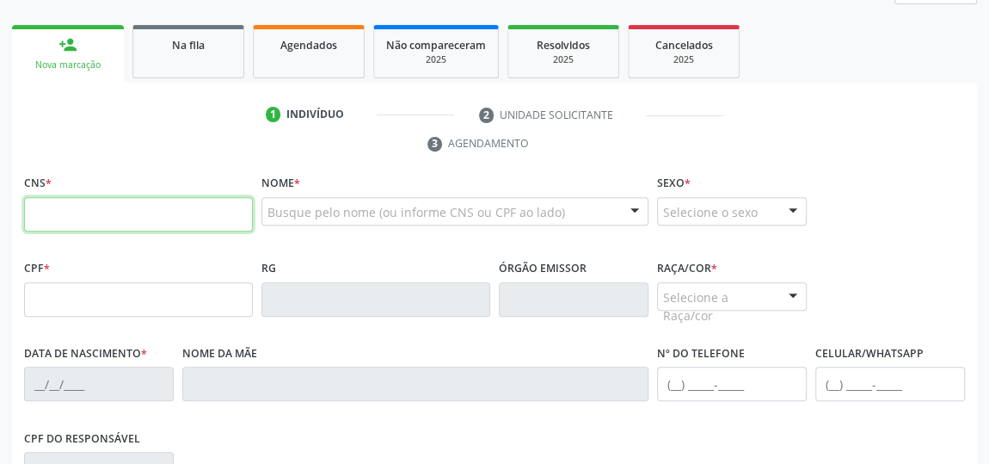
click at [90, 208] on input "text" at bounding box center [138, 214] width 229 height 34
type input "703 4065 2438 3600"
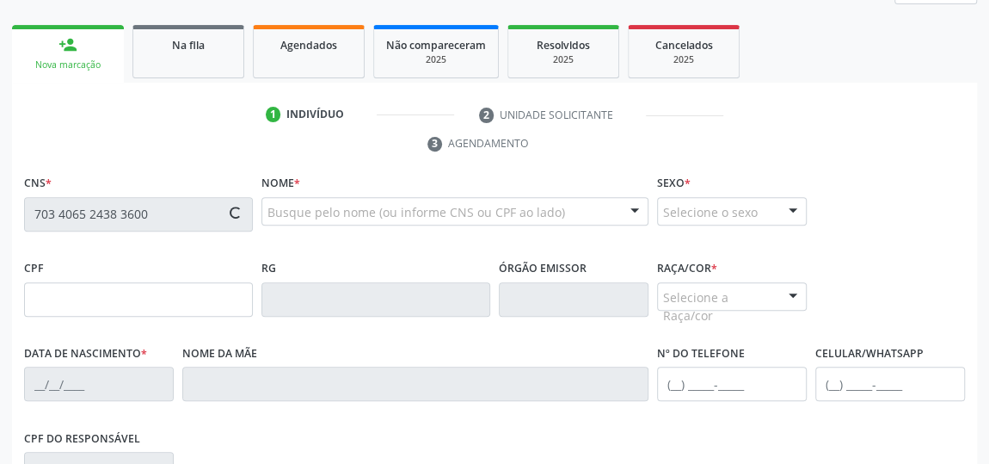
type input "[DATE]"
type input "[PERSON_NAME]"
type input "[PHONE_NUMBER]"
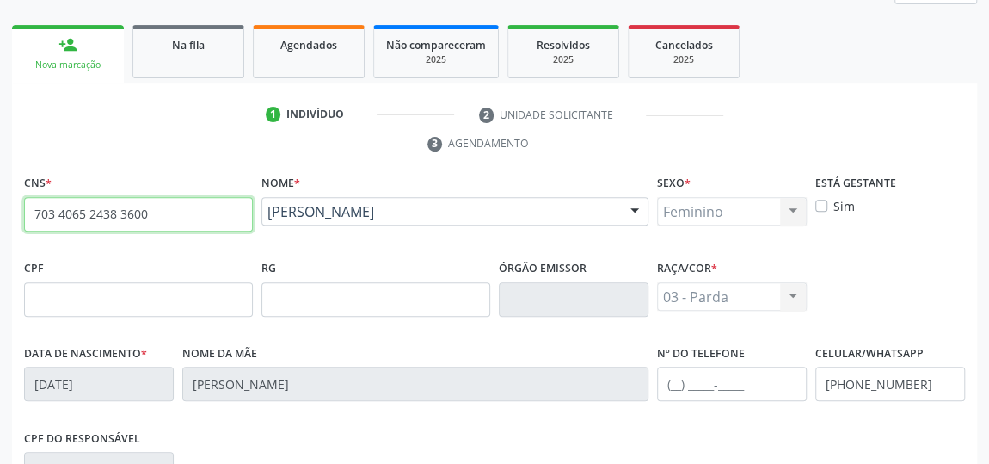
drag, startPoint x: 168, startPoint y: 211, endPoint x: 22, endPoint y: 210, distance: 145.3
click at [22, 210] on div "CNS * 703 4065 2438 3600 done" at bounding box center [138, 212] width 237 height 85
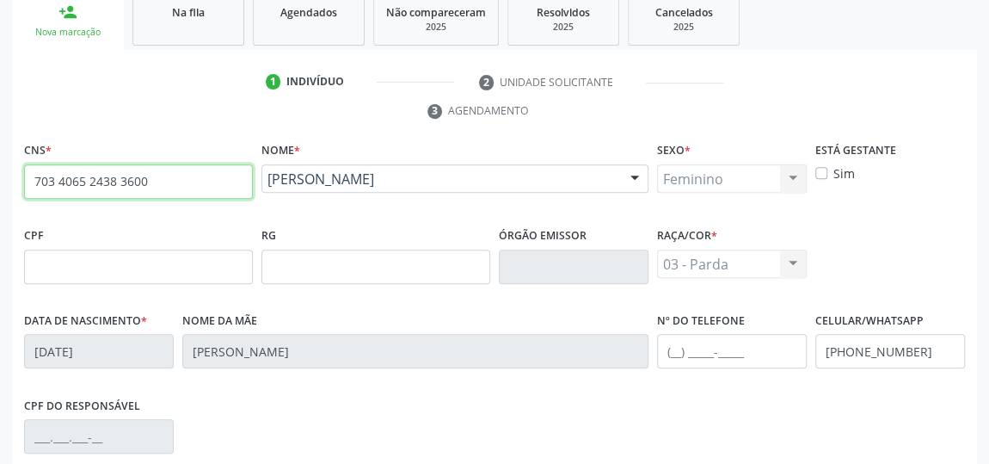
scroll to position [285, 0]
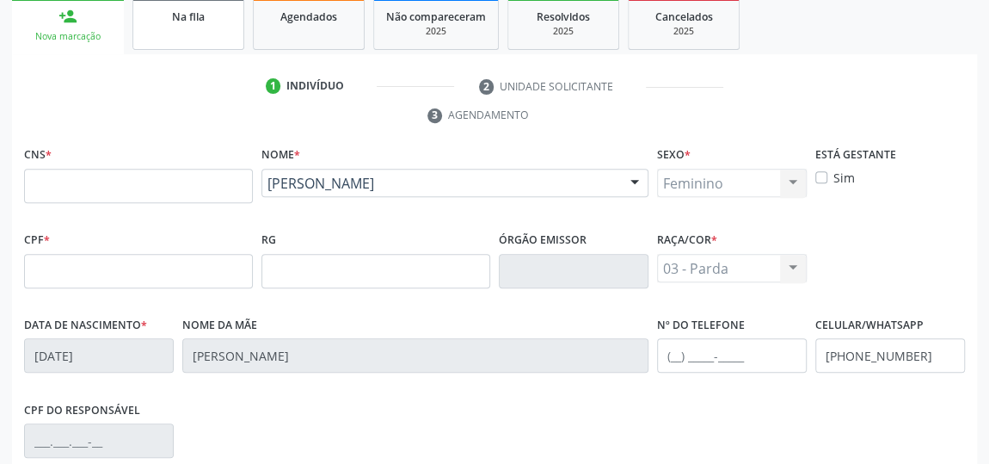
click at [175, 34] on link "Na fila" at bounding box center [188, 23] width 112 height 53
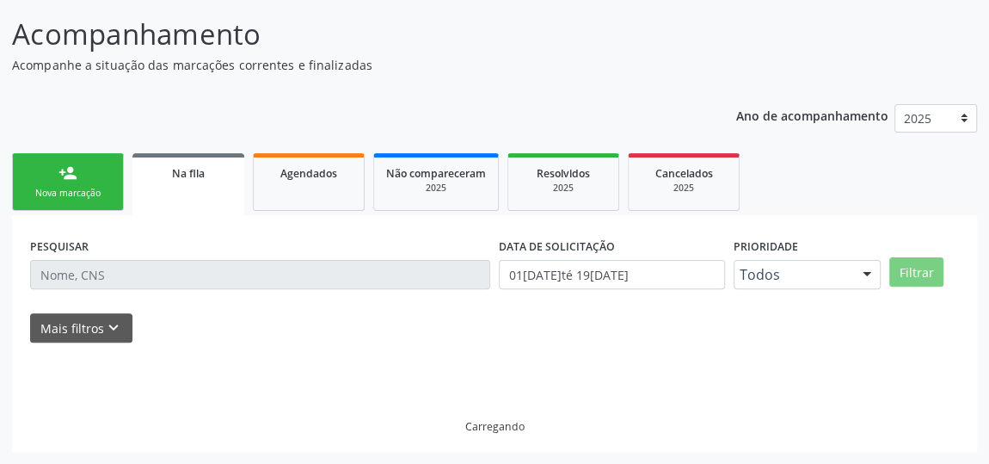
scroll to position [126, 0]
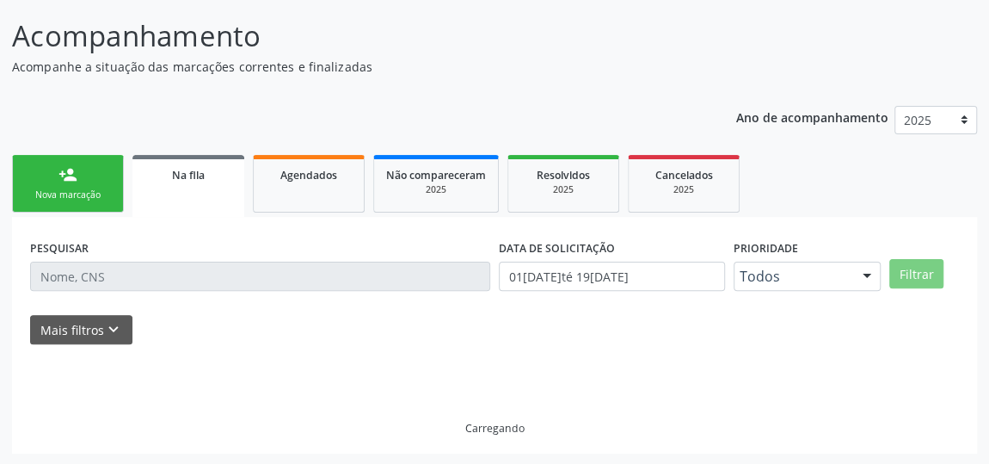
click at [75, 171] on div "person_add" at bounding box center [67, 174] width 19 height 19
